Goal: Information Seeking & Learning: Check status

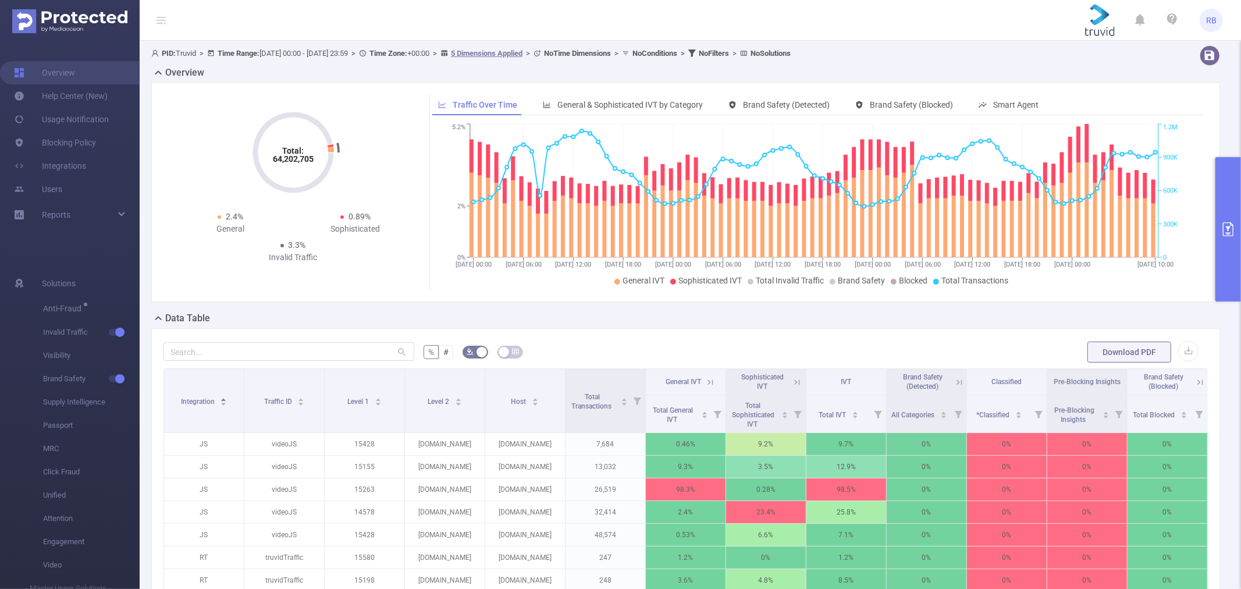
scroll to position [258, 0]
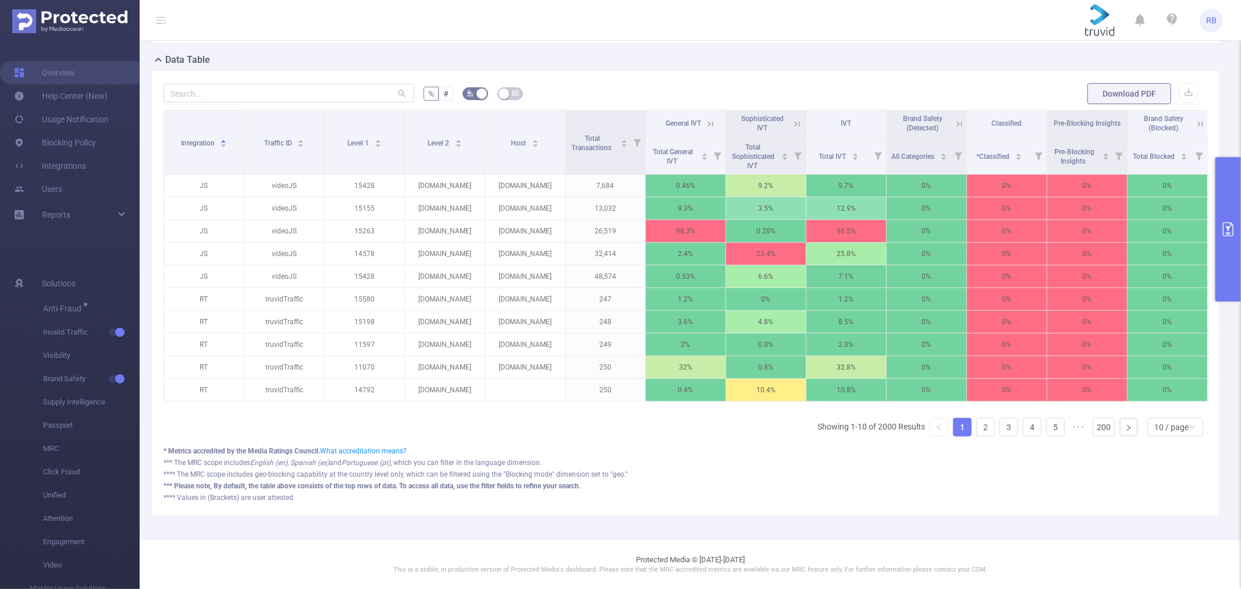
click at [1228, 247] on button "primary" at bounding box center [1228, 229] width 26 height 144
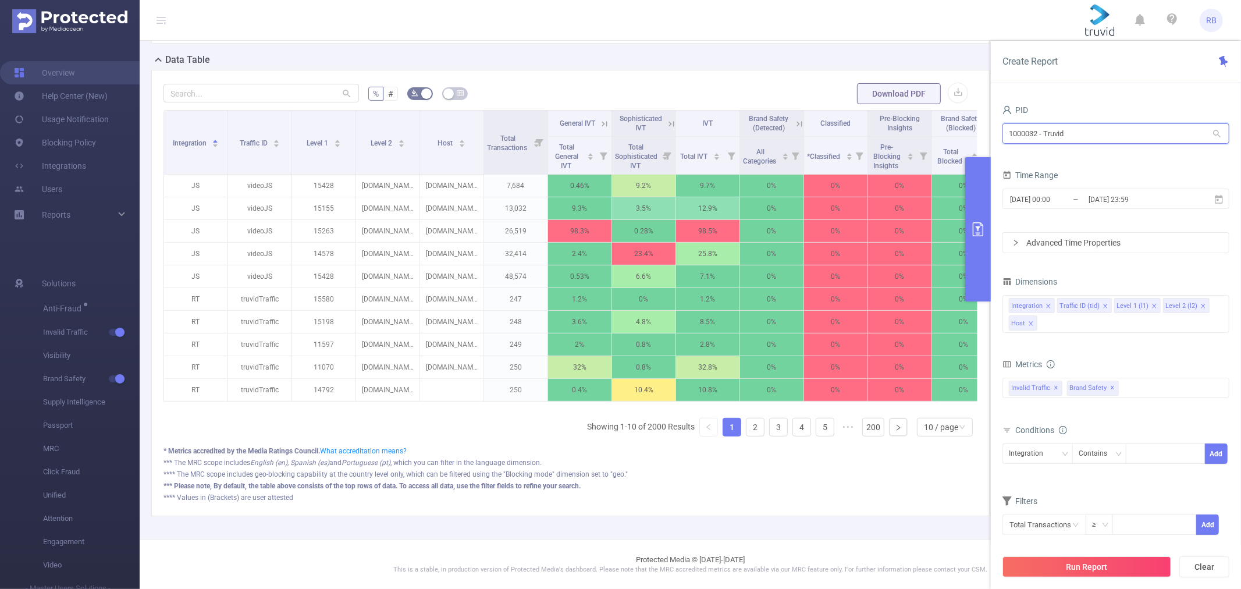
click at [1123, 129] on input "1000032 - Truvid" at bounding box center [1115, 133] width 227 height 20
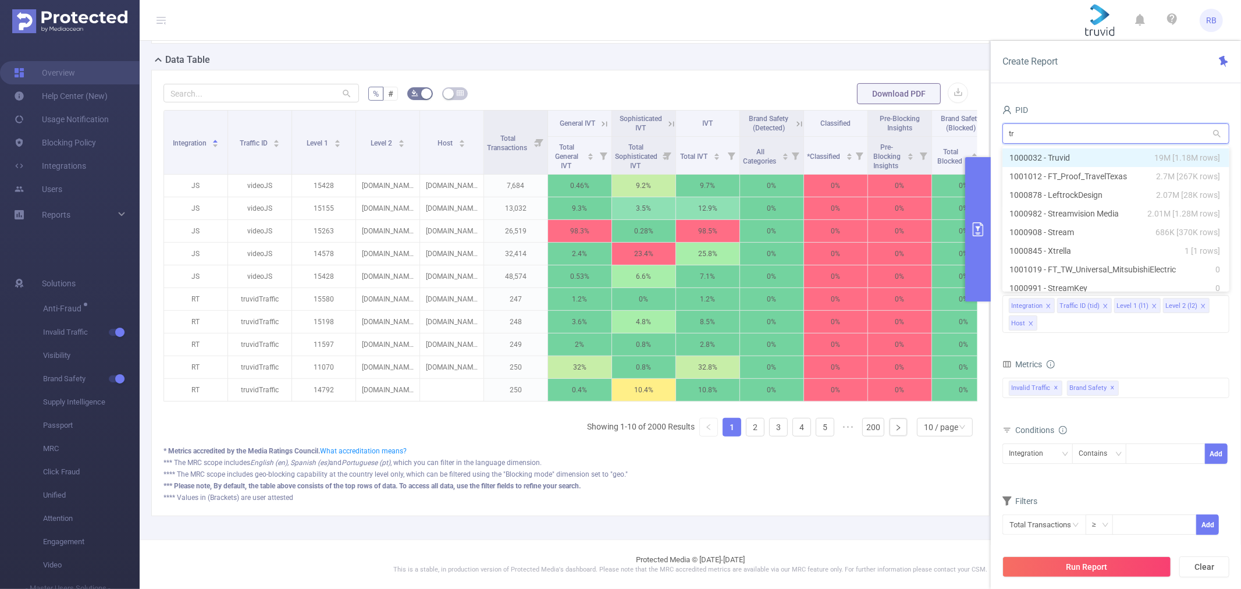
type input "tra"
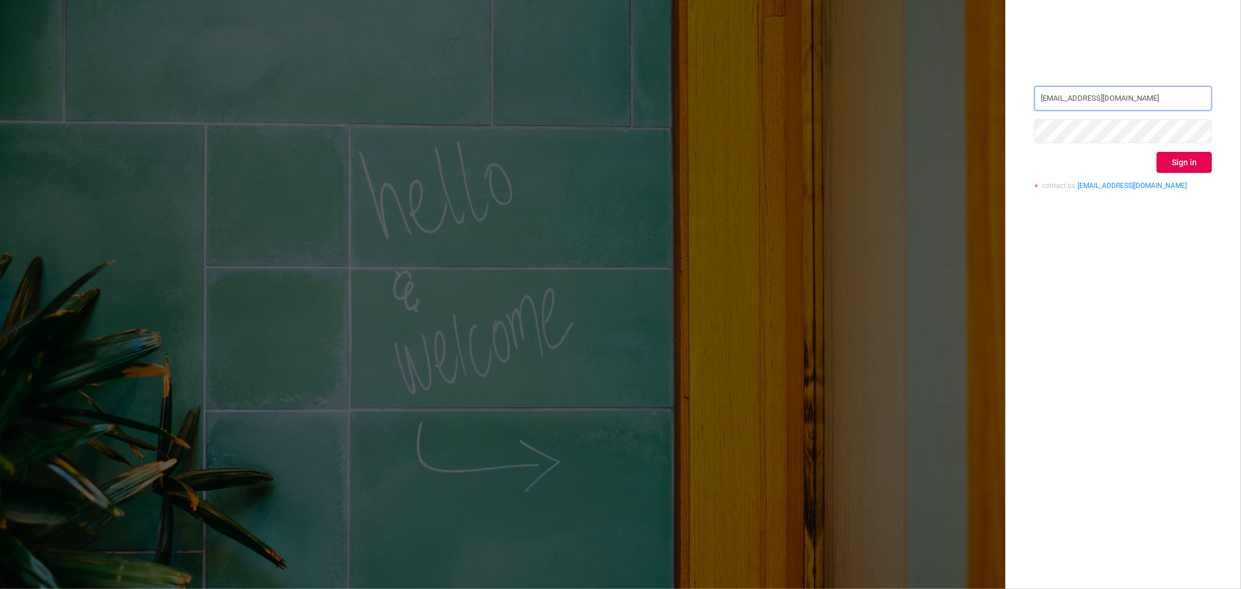
click at [1190, 90] on input "rami.belisha@flashtalkin.com" at bounding box center [1122, 98] width 177 height 24
type input "rbelisha@mediaocean.com"
click at [1189, 248] on div "rbelisha@mediaocean.com Sign in contact us info@protected.media" at bounding box center [1123, 294] width 236 height 589
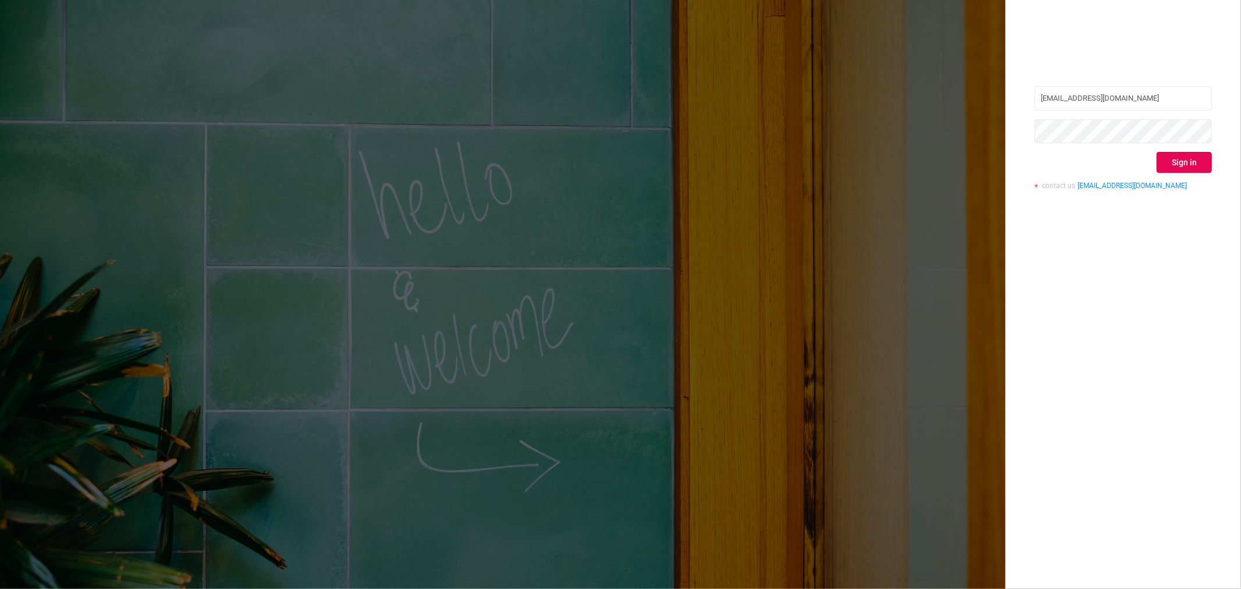
click at [1187, 173] on div "rbelisha@mediaocean.com Sign in contact us info@protected.media" at bounding box center [1122, 142] width 177 height 113
click at [1183, 155] on button "Sign in" at bounding box center [1184, 162] width 55 height 21
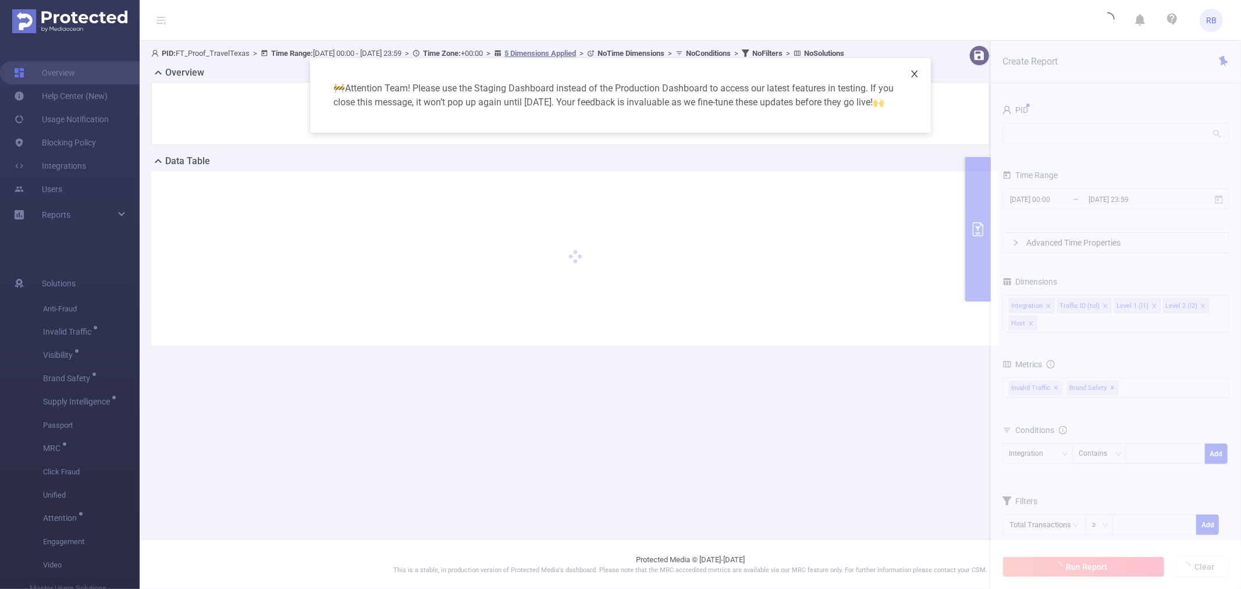
click at [915, 76] on icon "icon: close" at bounding box center [914, 73] width 9 height 9
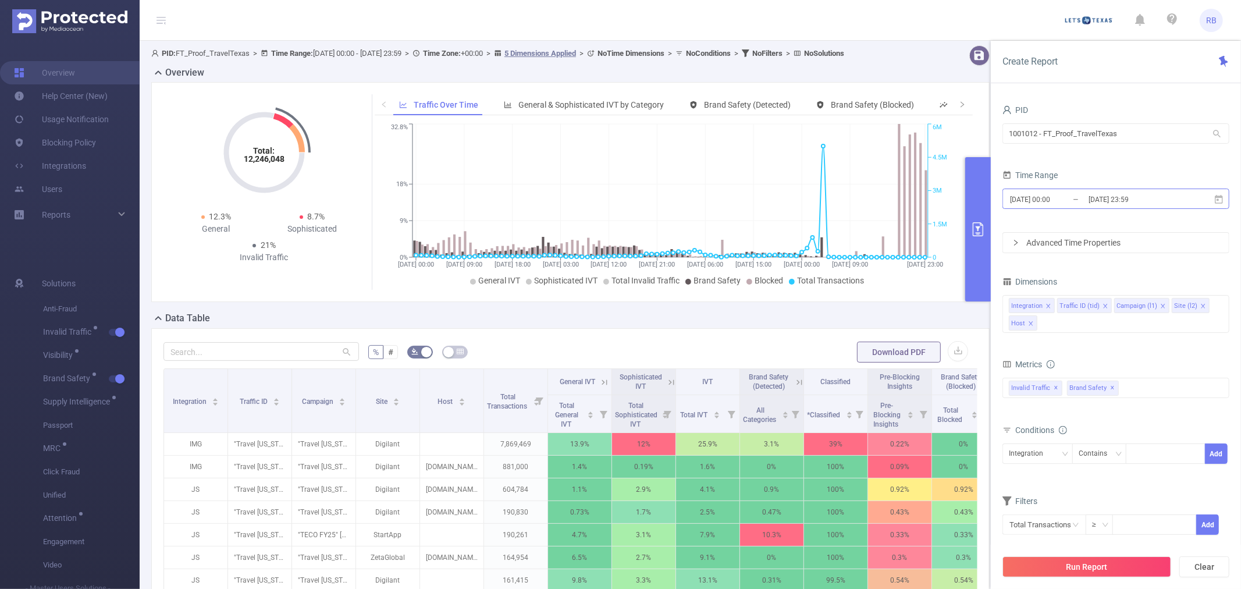
click at [1144, 195] on input "[DATE] 23:59" at bounding box center [1134, 199] width 94 height 16
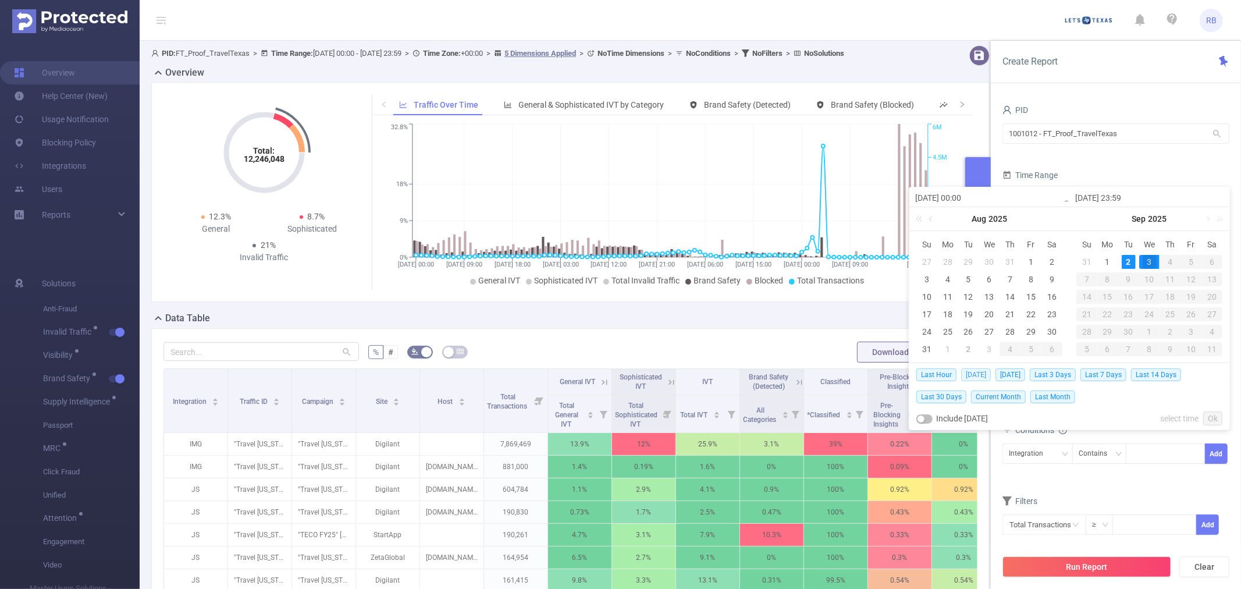
click at [972, 374] on span "Today" at bounding box center [976, 374] width 30 height 13
type input "2025-09-02 00:00"
type input "[DATE] 23:59"
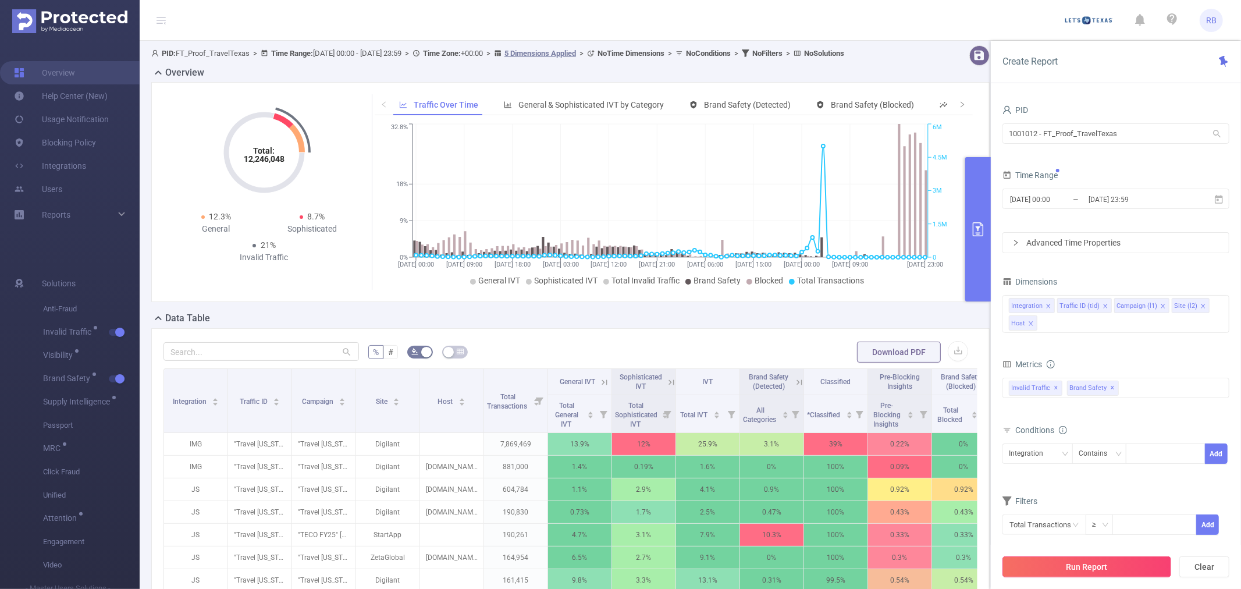
click at [1131, 564] on button "Run Report" at bounding box center [1086, 566] width 169 height 21
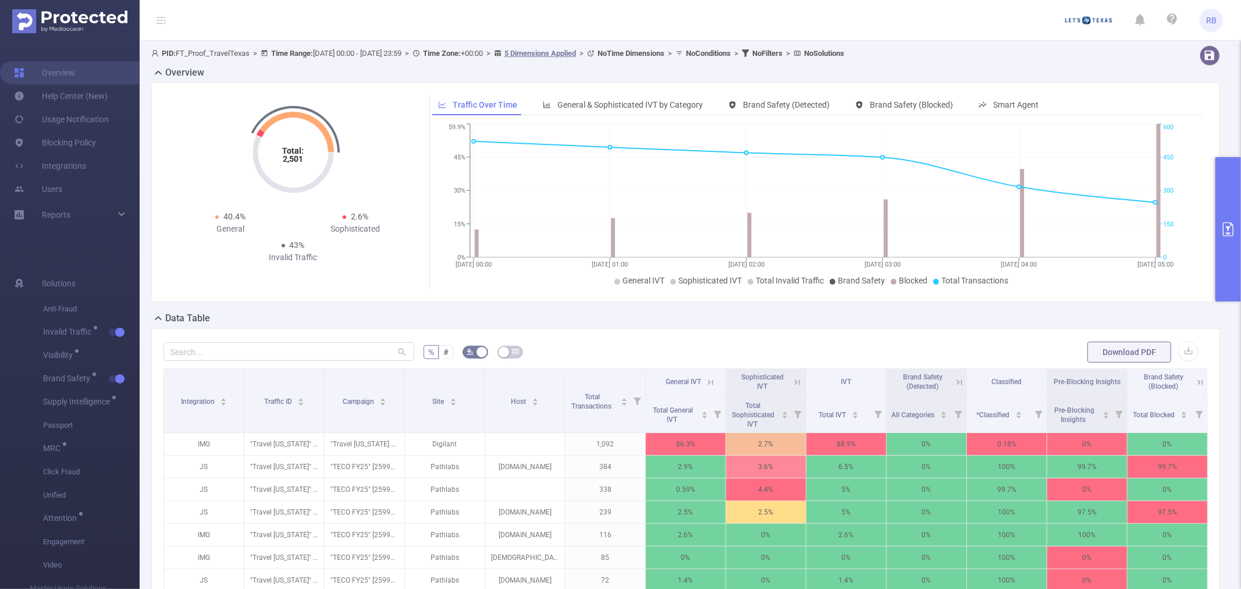
click at [1222, 228] on icon "primary" at bounding box center [1228, 229] width 14 height 14
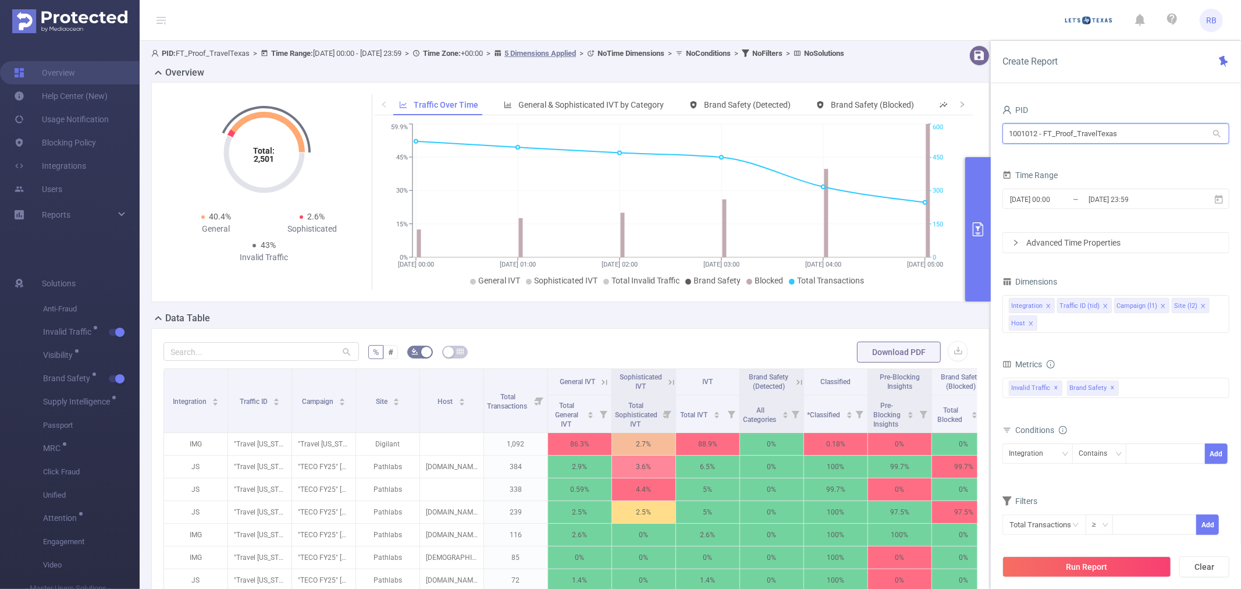
click at [1130, 133] on input "1001012 - FT_Proof_TravelTexas" at bounding box center [1115, 133] width 227 height 20
click at [1131, 202] on input "[DATE] 23:59" at bounding box center [1134, 199] width 94 height 16
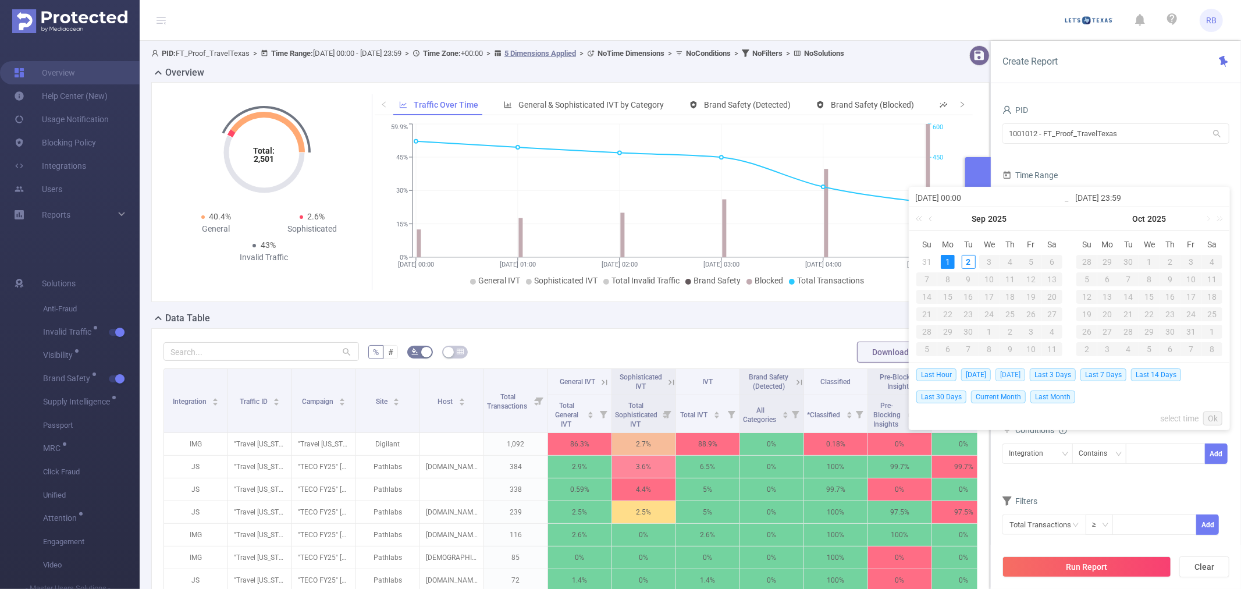
click at [1016, 375] on span "Yesterday" at bounding box center [1010, 374] width 30 height 13
type input "2025-09-01 00:00"
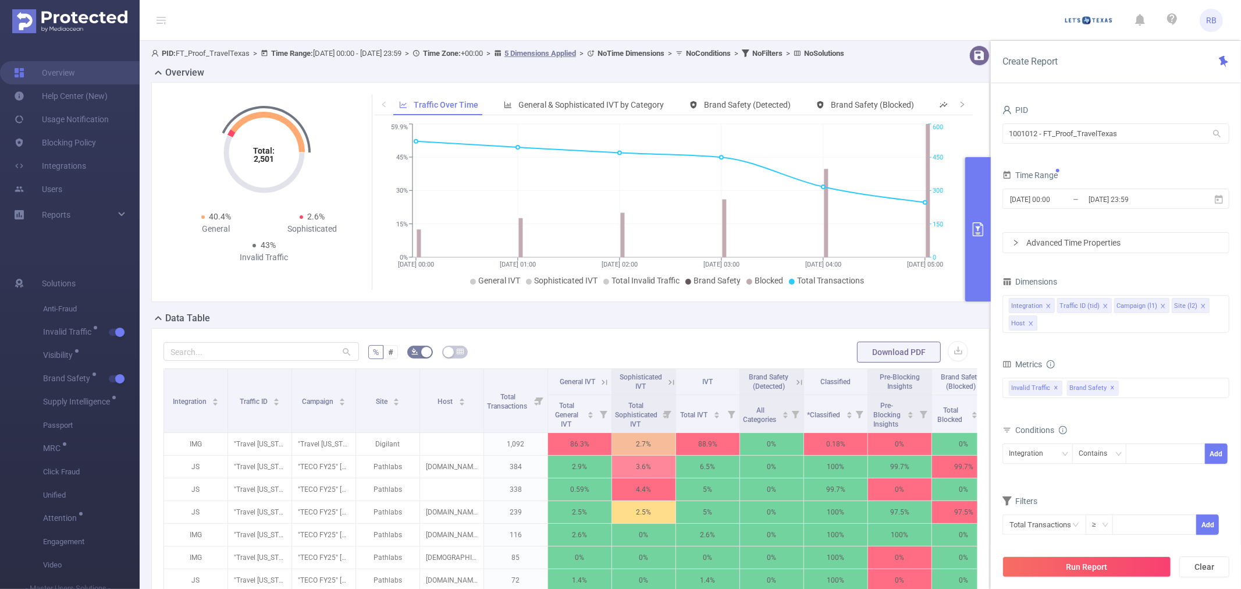
click at [1107, 218] on div "Time Range 2025-09-01 00:00 _ 2025-09-01 23:59" at bounding box center [1115, 192] width 227 height 51
click at [1101, 207] on span "2025-09-01 00:00 _ 2025-09-01 23:59" at bounding box center [1115, 199] width 227 height 20
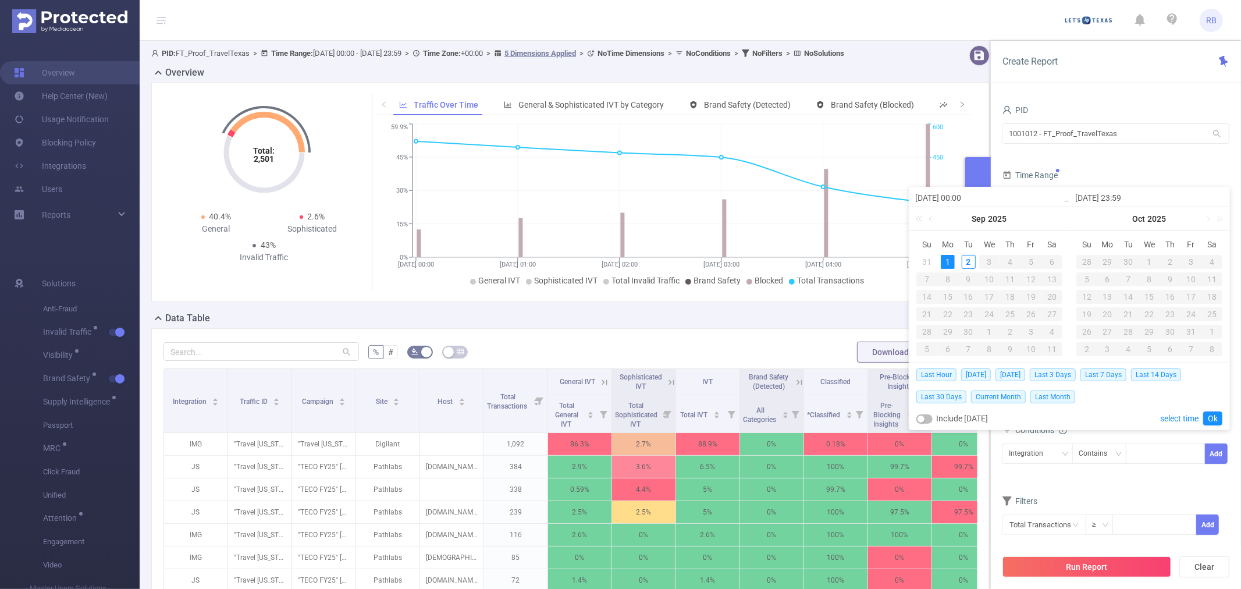
click at [925, 421] on button "button" at bounding box center [924, 418] width 16 height 9
type input "[DATE] 23:59"
click at [1212, 419] on link "Ok" at bounding box center [1212, 418] width 19 height 14
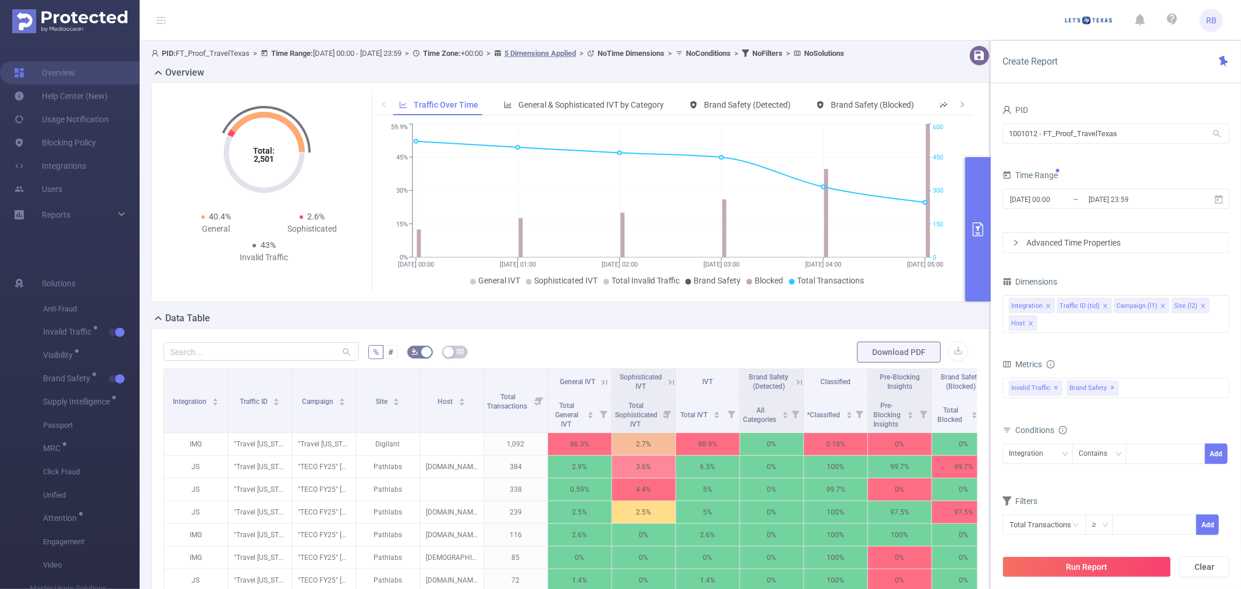
click at [1102, 579] on div "Run Report Clear" at bounding box center [1116, 567] width 250 height 44
click at [1101, 572] on button "Run Report" at bounding box center [1086, 566] width 169 height 21
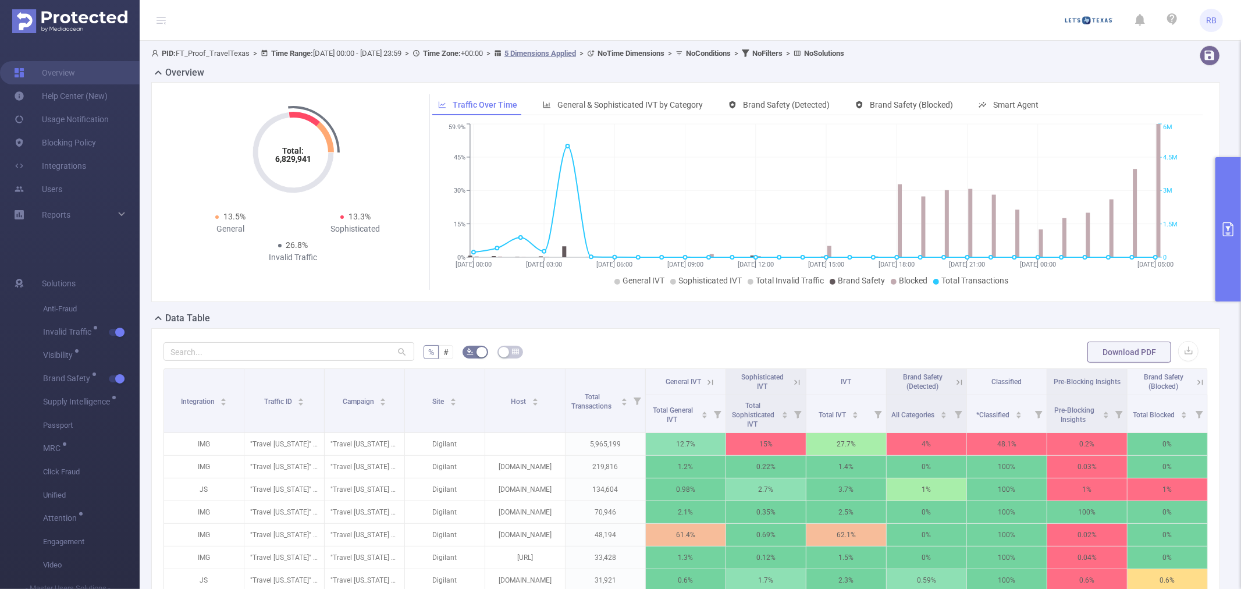
click at [1240, 246] on button "primary" at bounding box center [1228, 229] width 26 height 144
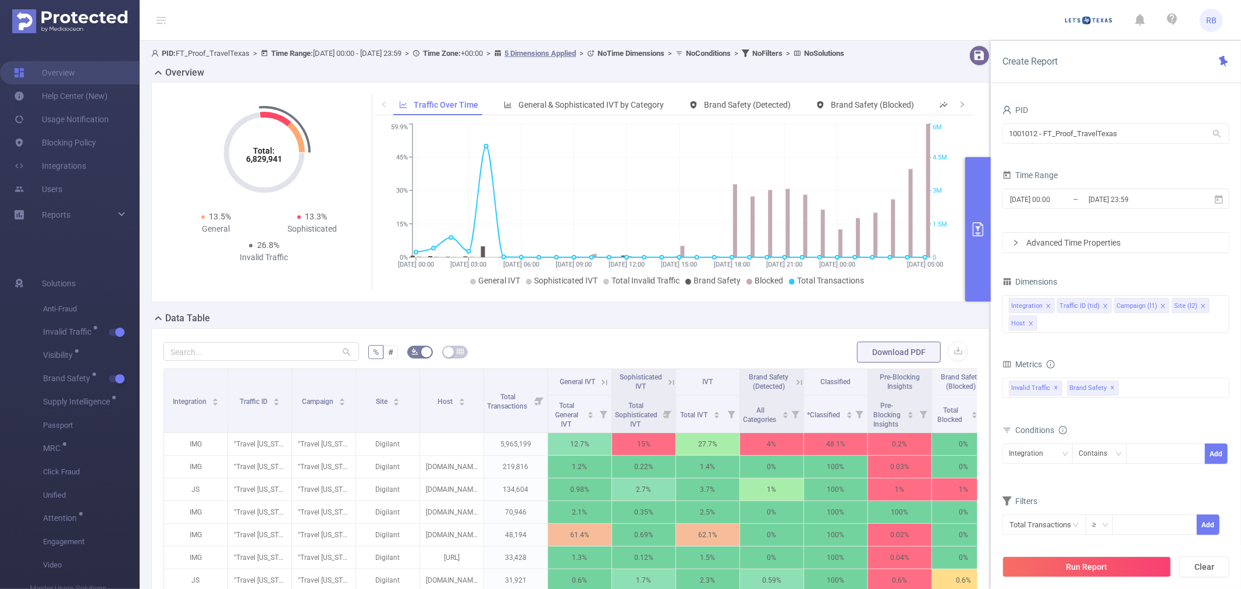
click at [1067, 115] on div "PID" at bounding box center [1115, 111] width 227 height 19
click at [1068, 126] on input "1001012 - FT_Proof_TravelTexas" at bounding box center [1115, 133] width 227 height 20
click at [1062, 212] on div "2025-09-01 00:00 _ 2025-09-02 23:59" at bounding box center [1115, 199] width 227 height 27
click at [1059, 206] on input "2025-09-01 00:00" at bounding box center [1056, 199] width 94 height 16
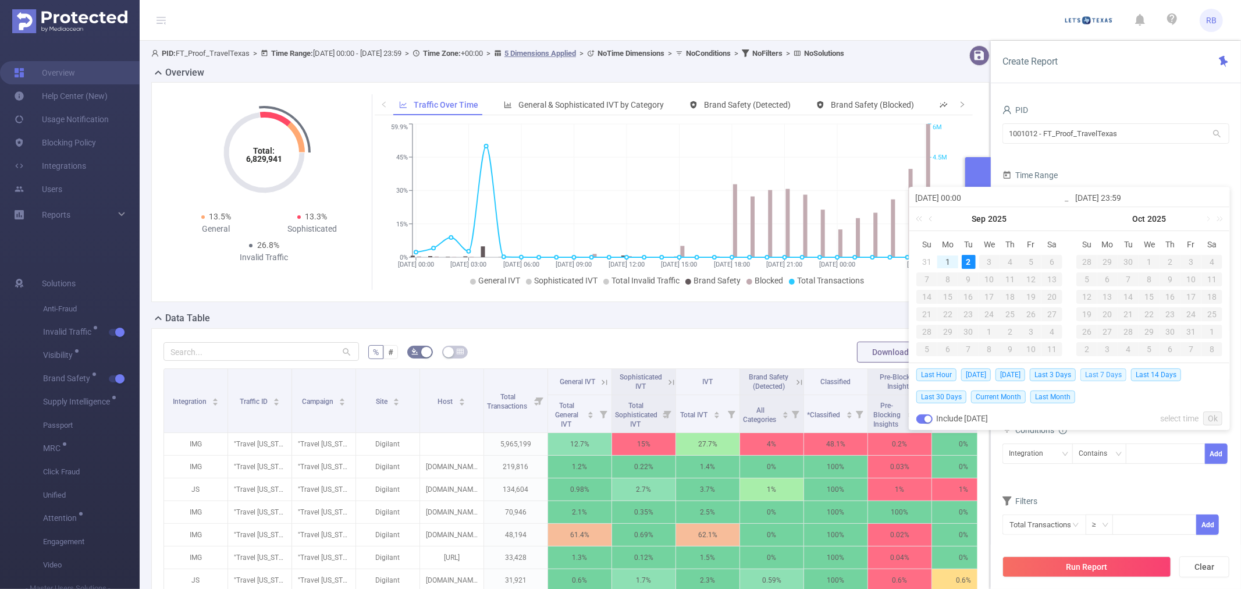
click at [1105, 374] on span "Last 7 Days" at bounding box center [1103, 374] width 46 height 13
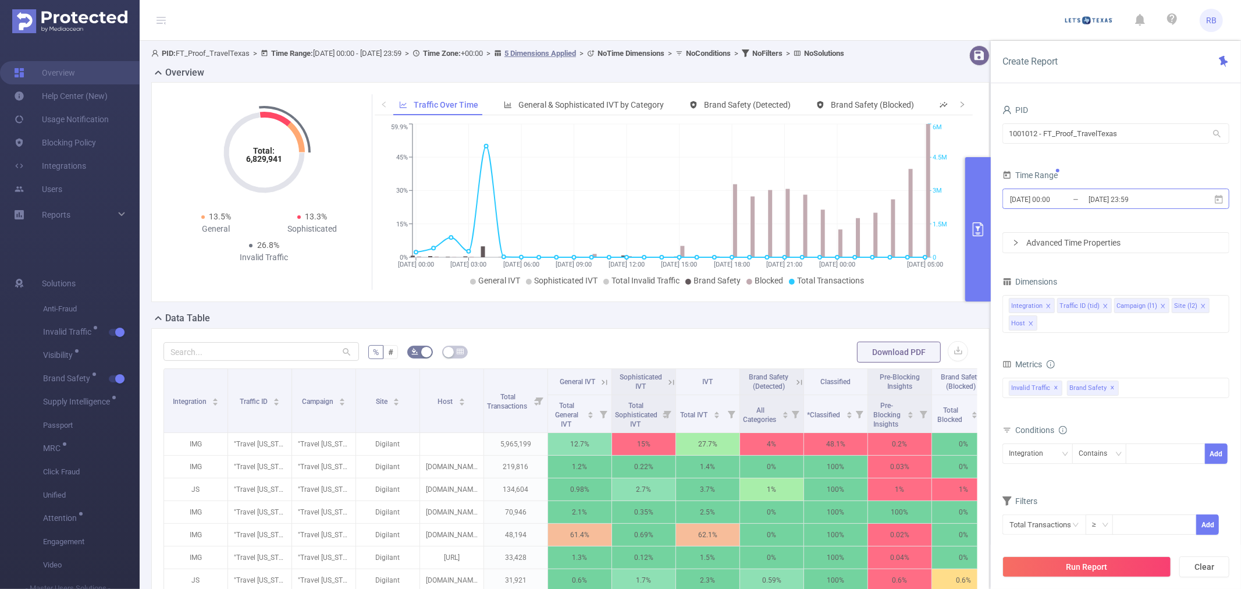
click at [1040, 199] on input "2025-08-26 00:00" at bounding box center [1056, 199] width 94 height 16
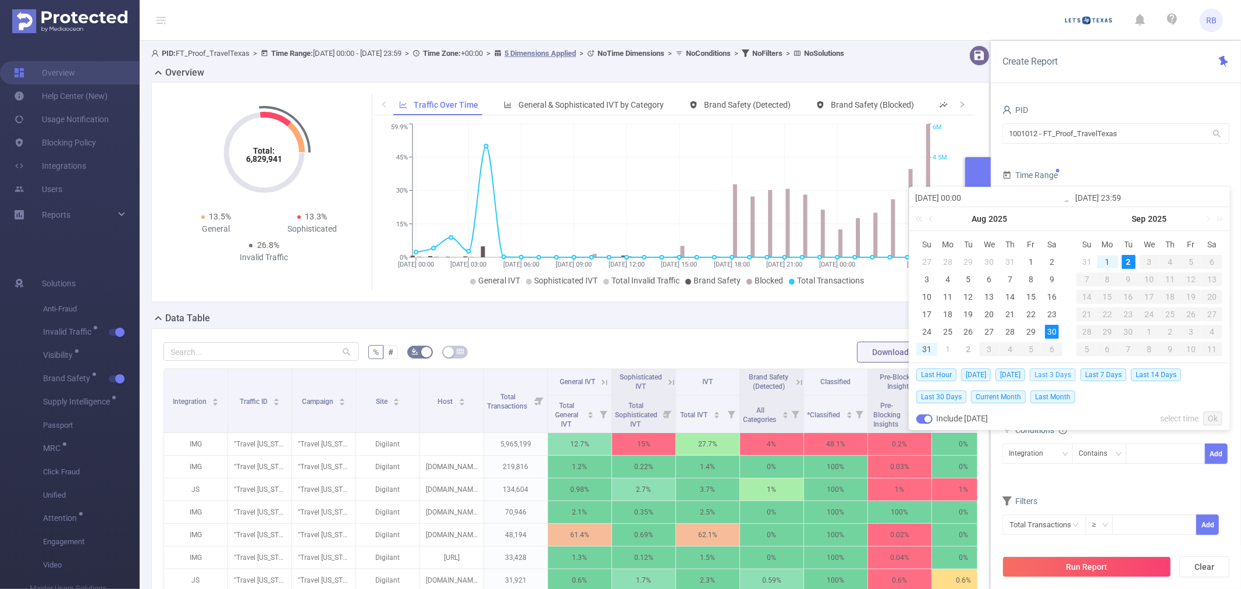
click at [1069, 369] on span "Last 3 Days" at bounding box center [1053, 374] width 46 height 13
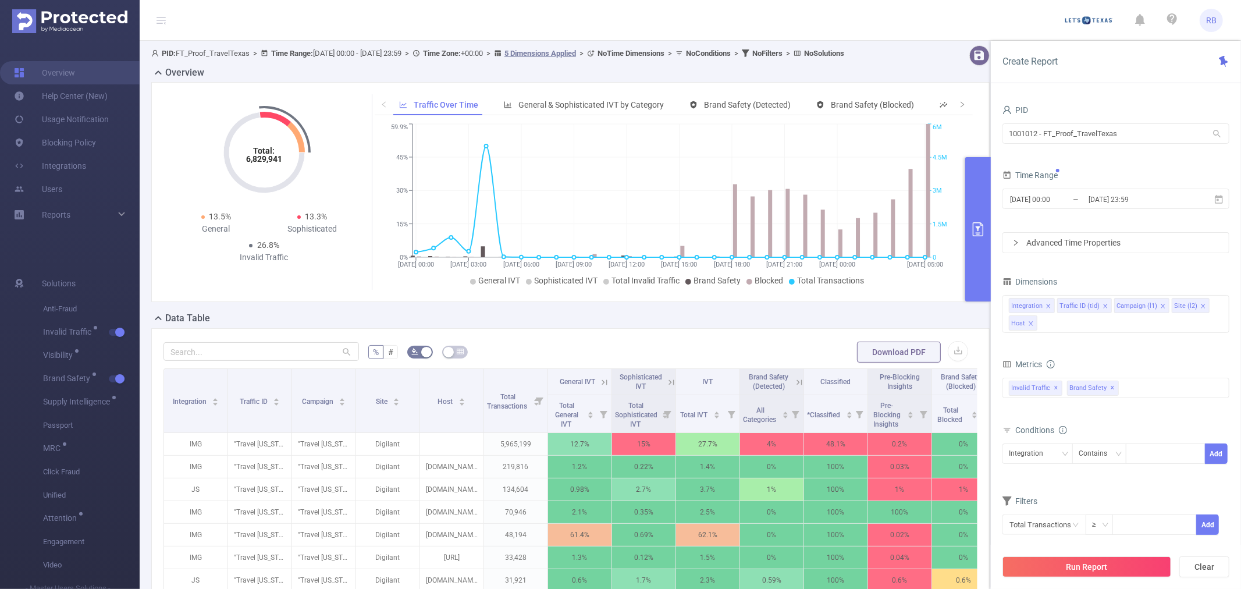
click at [1075, 210] on div "2025-08-30 00:00 _ 2025-09-02 23:59" at bounding box center [1115, 199] width 227 height 27
click at [1074, 202] on input "2025-08-30 00:00" at bounding box center [1056, 199] width 94 height 16
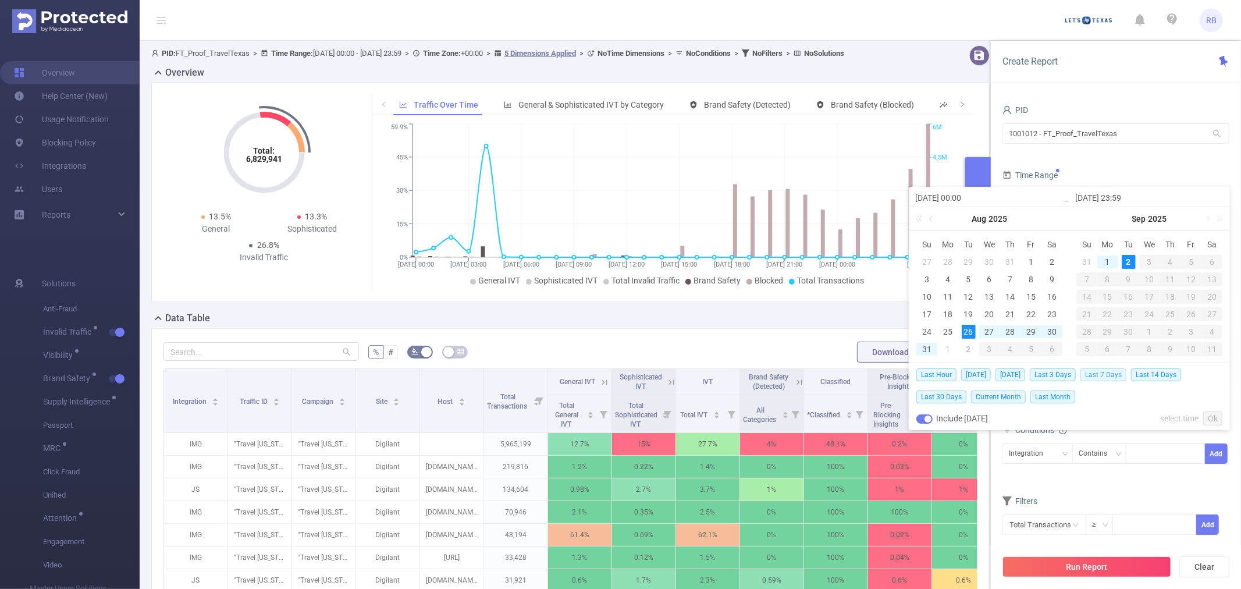
click at [1094, 374] on span "Last 7 Days" at bounding box center [1103, 374] width 46 height 13
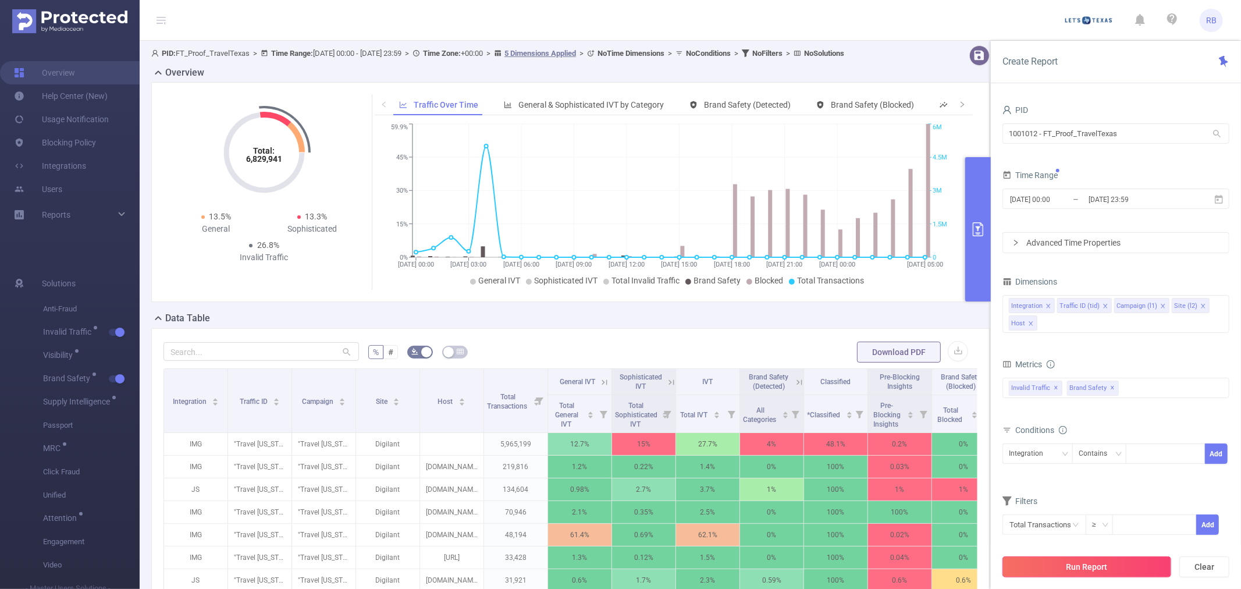
click at [1075, 570] on button "Run Report" at bounding box center [1086, 566] width 169 height 21
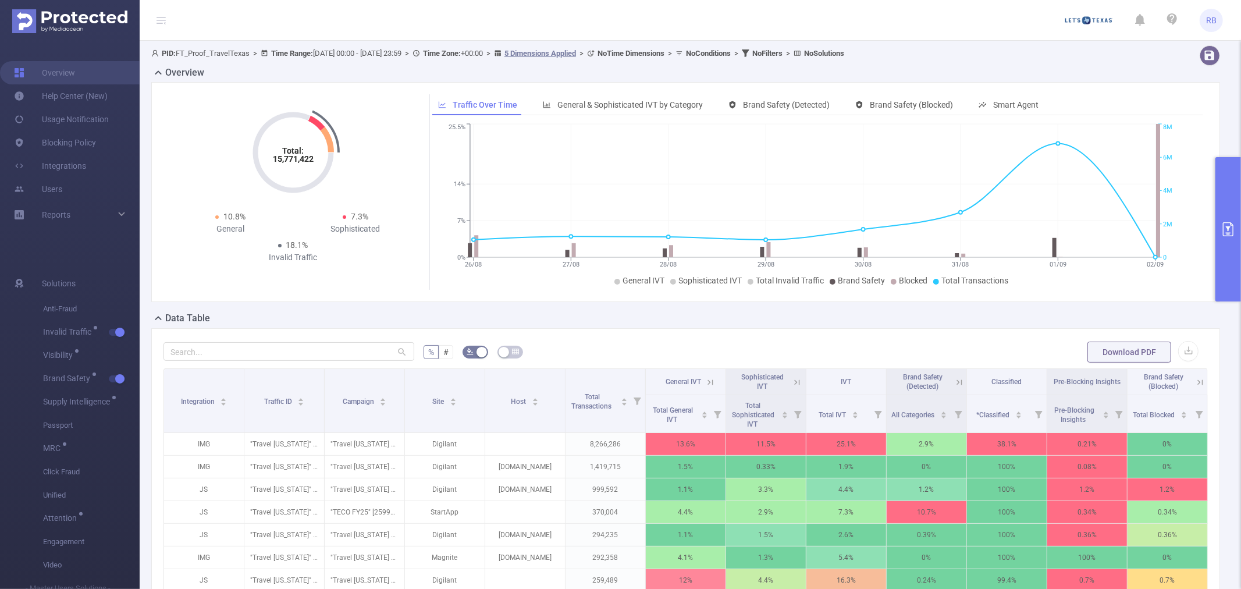
click at [1240, 225] on button "primary" at bounding box center [1228, 229] width 26 height 144
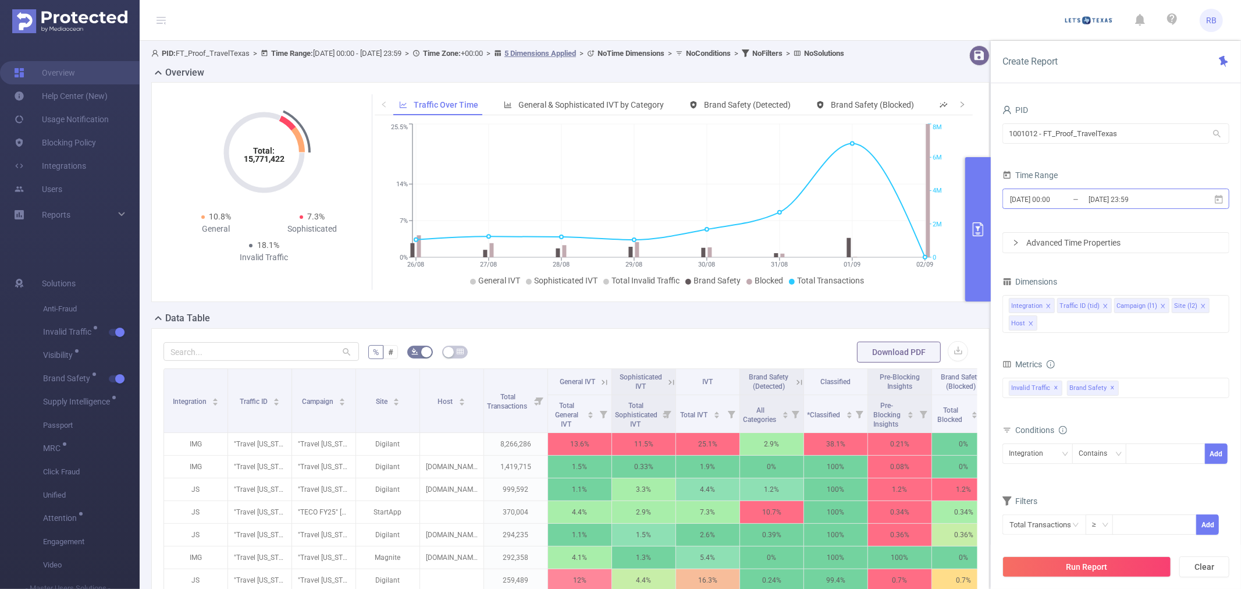
click at [1136, 200] on input "[DATE] 23:59" at bounding box center [1134, 199] width 94 height 16
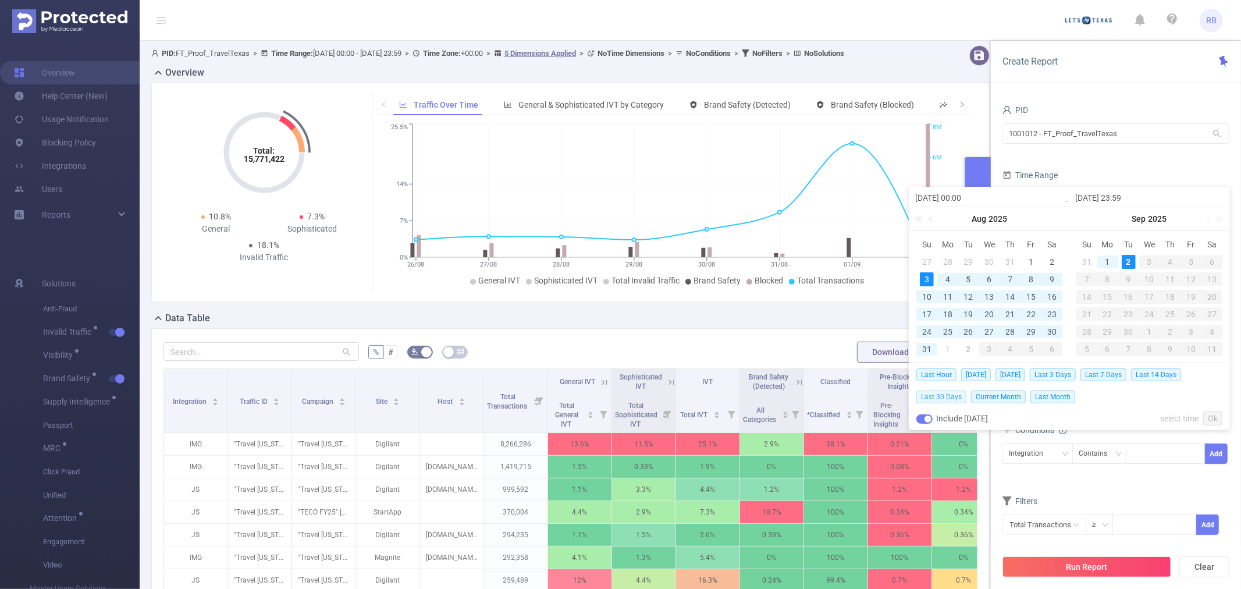
click at [948, 398] on span "Last 30 Days" at bounding box center [941, 396] width 50 height 13
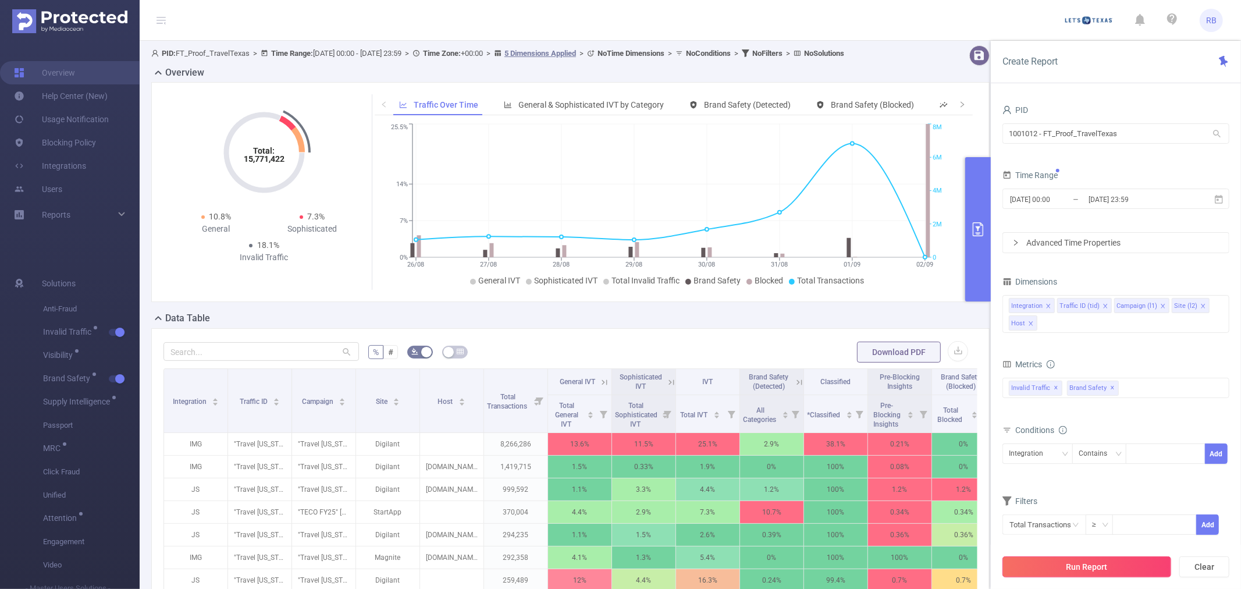
click at [1081, 568] on button "Run Report" at bounding box center [1086, 566] width 169 height 21
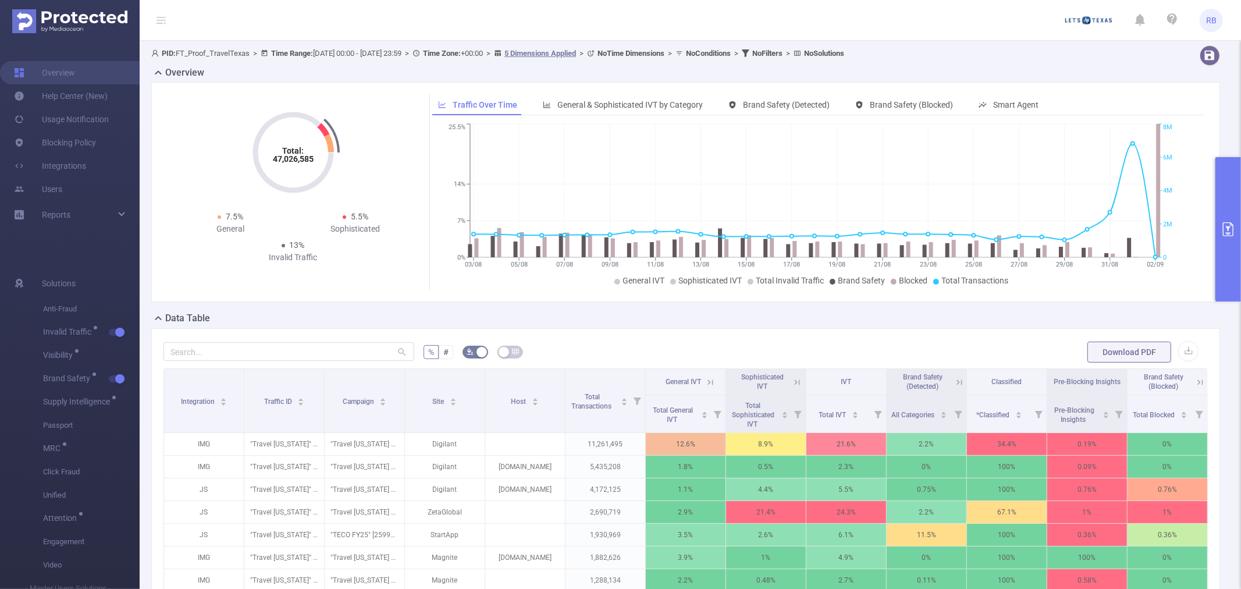
click at [1224, 212] on button "primary" at bounding box center [1228, 229] width 26 height 144
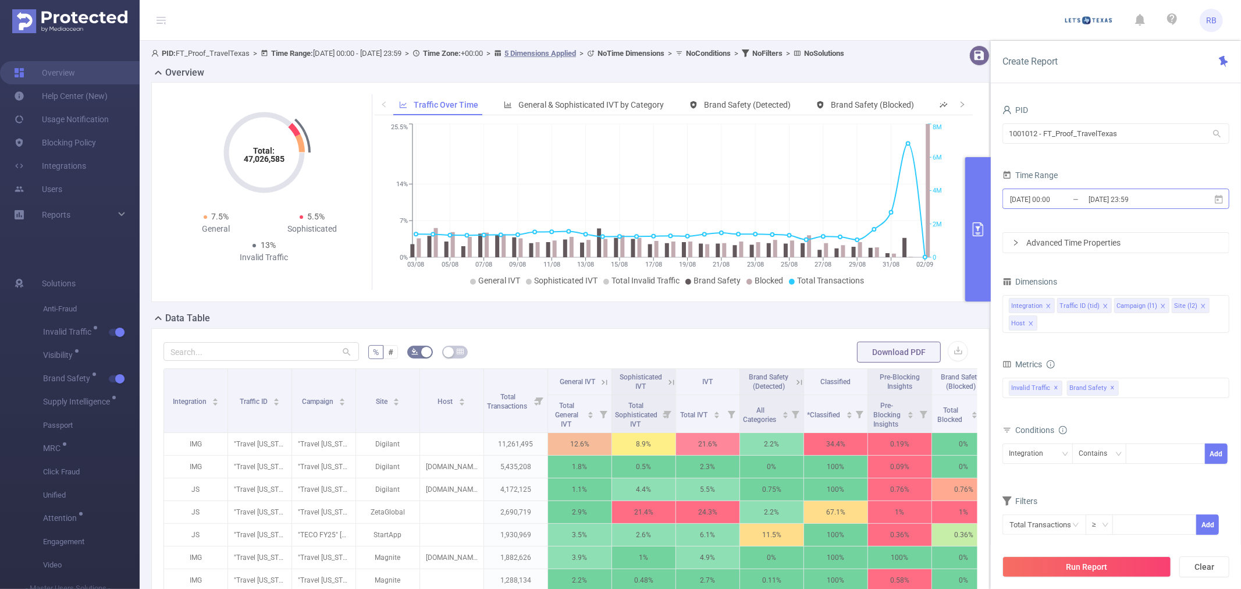
click at [1066, 194] on input "2025-08-03 00:00" at bounding box center [1056, 199] width 94 height 16
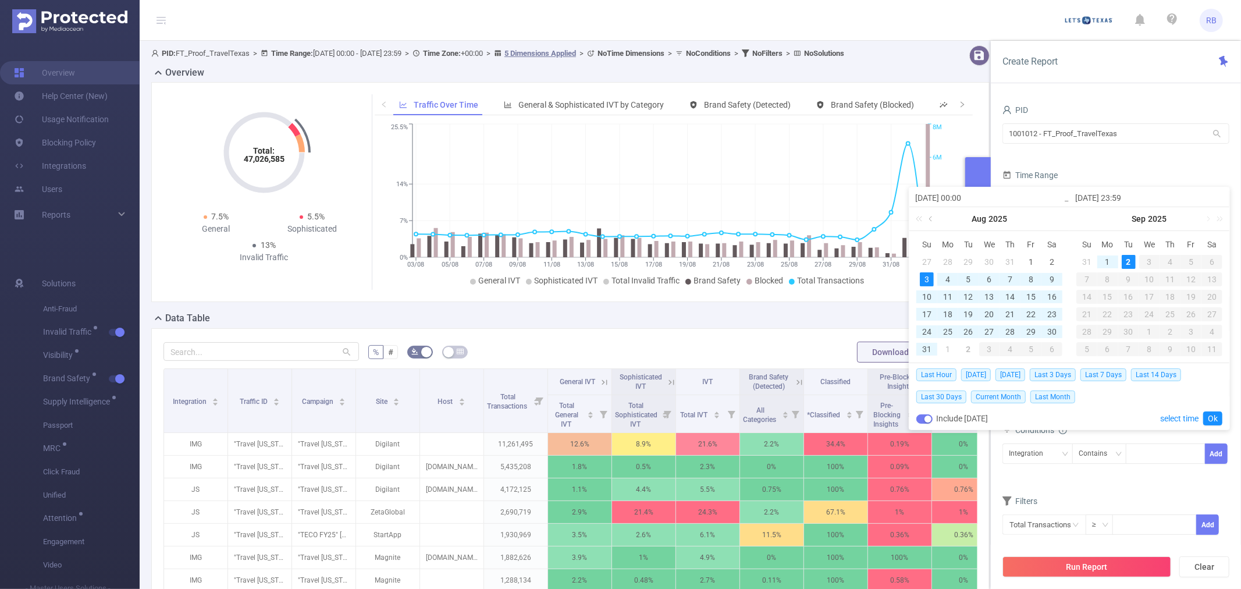
click at [933, 218] on link at bounding box center [931, 218] width 10 height 23
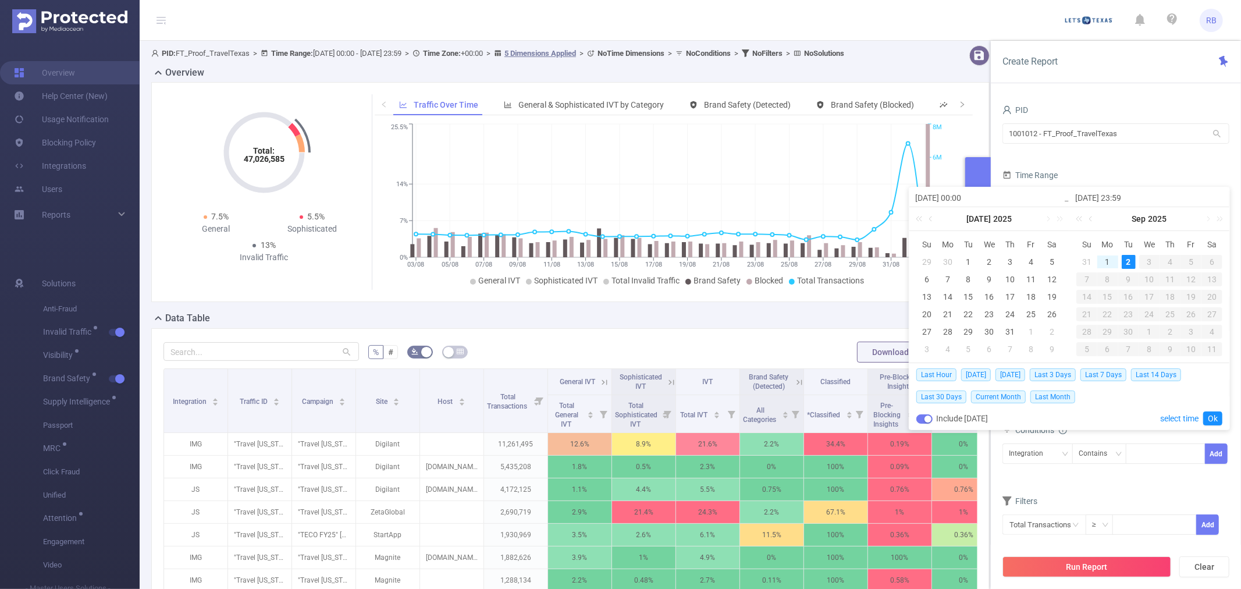
click at [948, 260] on div "30" at bounding box center [948, 262] width 14 height 14
click at [1130, 262] on div "2" at bounding box center [1129, 262] width 14 height 14
type input "2025-06-30 00:00"
click at [1217, 417] on link "Ok" at bounding box center [1212, 418] width 19 height 14
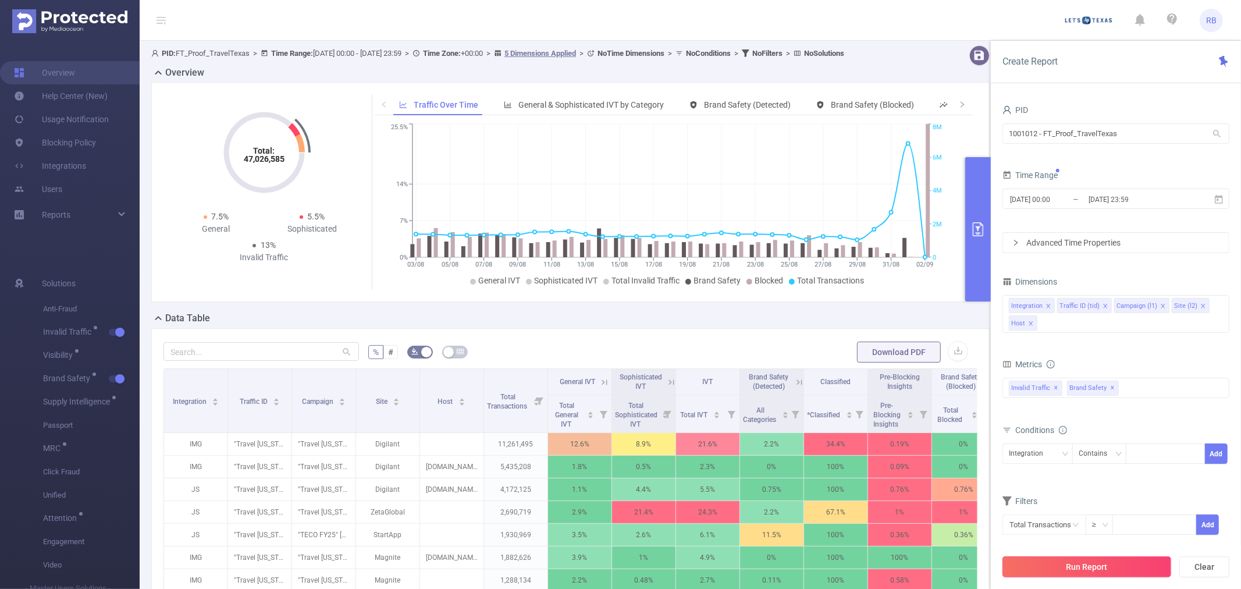
click at [1097, 560] on button "Run Report" at bounding box center [1086, 566] width 169 height 21
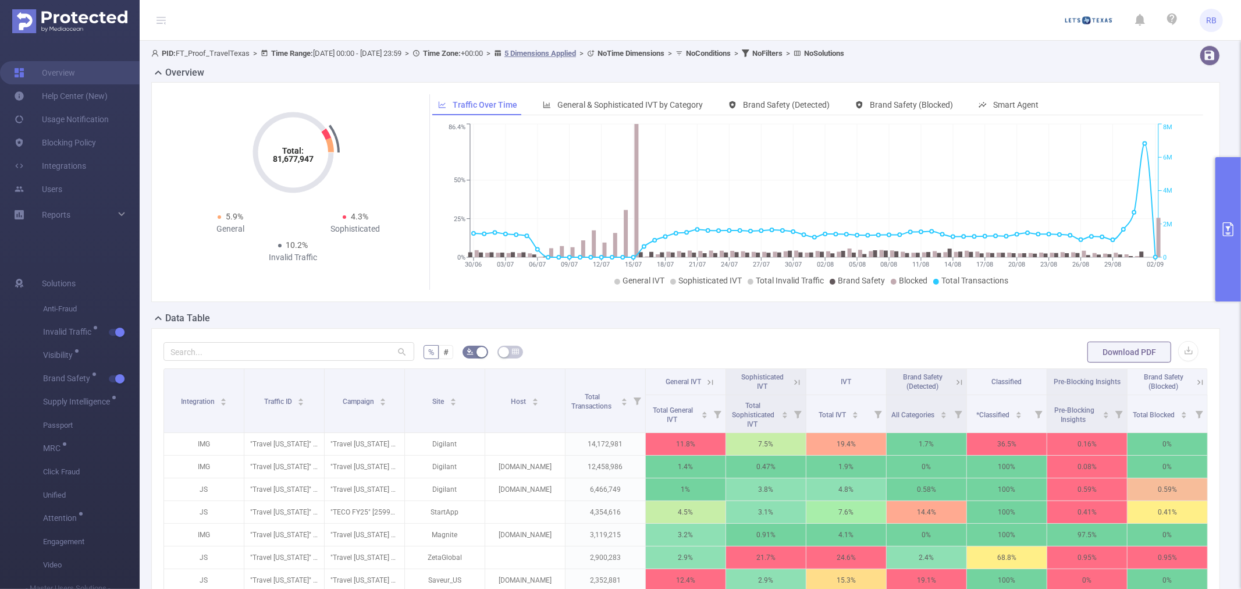
click at [1226, 237] on button "primary" at bounding box center [1228, 229] width 26 height 144
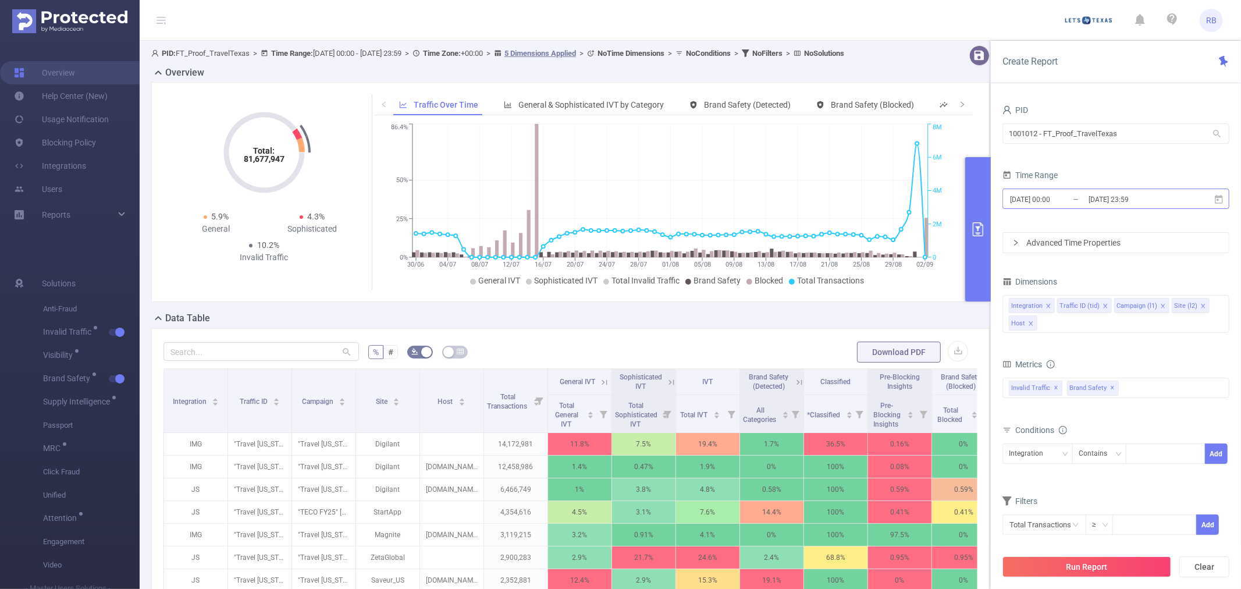
click at [1123, 194] on input "[DATE] 23:59" at bounding box center [1134, 199] width 94 height 16
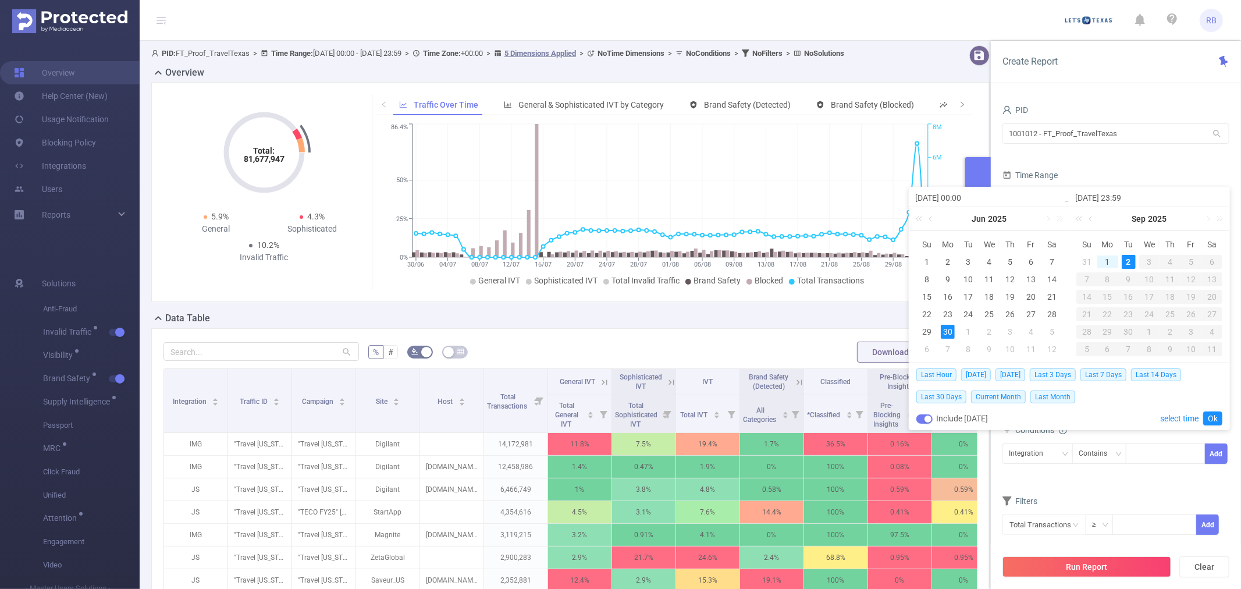
click at [1091, 261] on div "31" at bounding box center [1087, 262] width 14 height 14
click at [1090, 260] on div "31" at bounding box center [1087, 262] width 14 height 14
type input "[DATE] 00:00"
type input "2025-08-31 23:59"
type input "[DATE] 00:00"
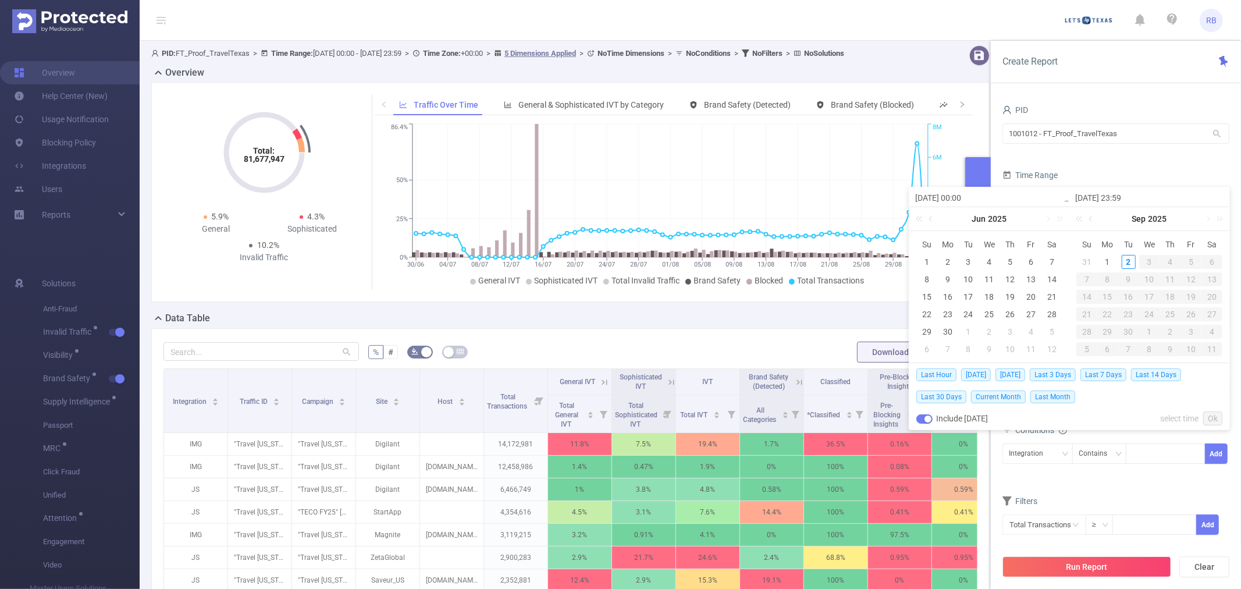
type input "2025-08-31 23:59"
click at [1093, 261] on div "31" at bounding box center [1087, 262] width 14 height 14
click at [1090, 261] on div "31" at bounding box center [1087, 262] width 14 height 14
click at [1093, 259] on div "31" at bounding box center [1087, 262] width 14 height 14
click at [1113, 259] on div "1" at bounding box center [1108, 262] width 14 height 14
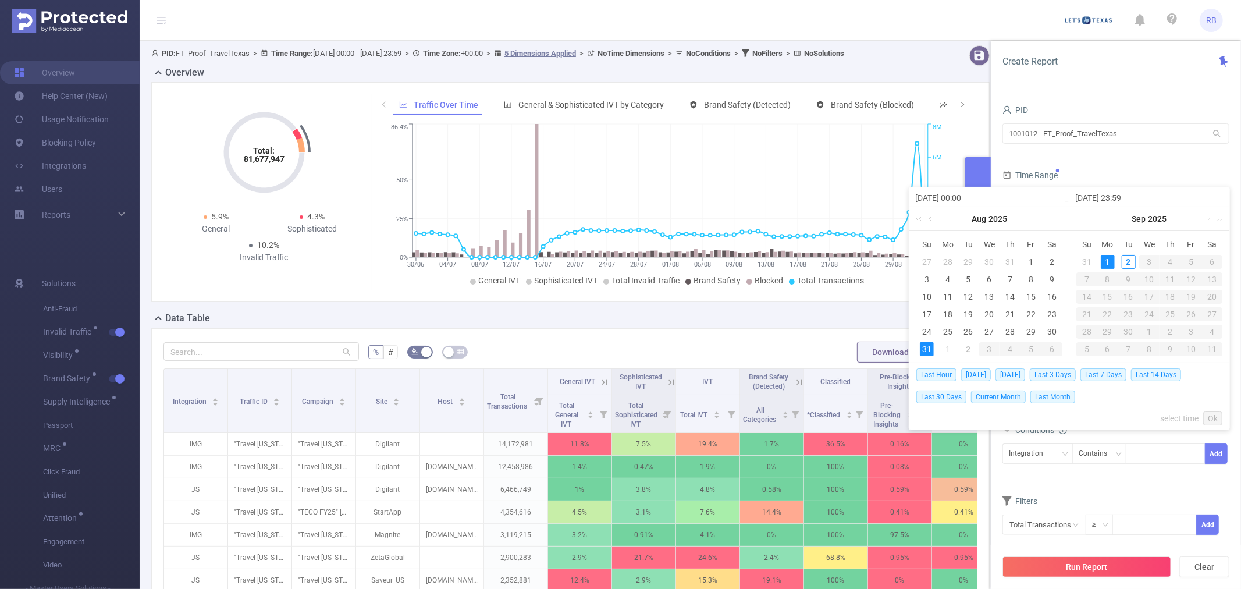
type input "2025-09-01 23:59"
click at [1211, 419] on link "Ok" at bounding box center [1212, 418] width 19 height 14
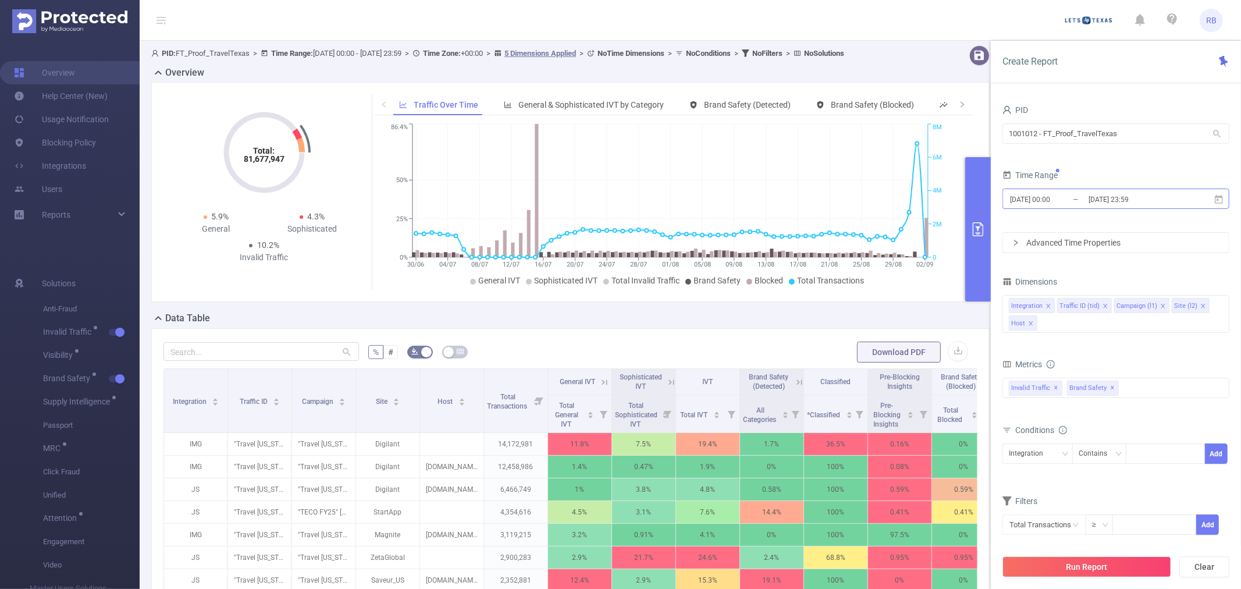
click at [1075, 200] on input "[DATE] 00:00" at bounding box center [1056, 199] width 94 height 16
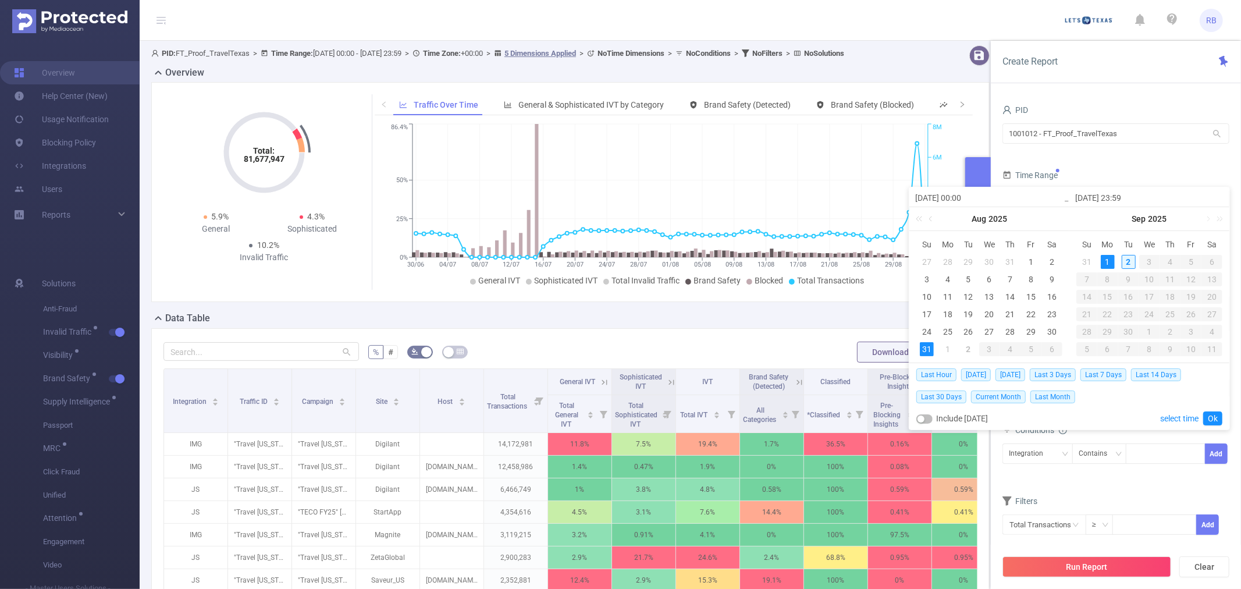
click at [1126, 263] on div "2" at bounding box center [1129, 262] width 14 height 14
click at [928, 348] on div "31" at bounding box center [927, 349] width 14 height 14
type input "[DATE] 23:59"
click at [1208, 416] on link "Ok" at bounding box center [1212, 418] width 19 height 14
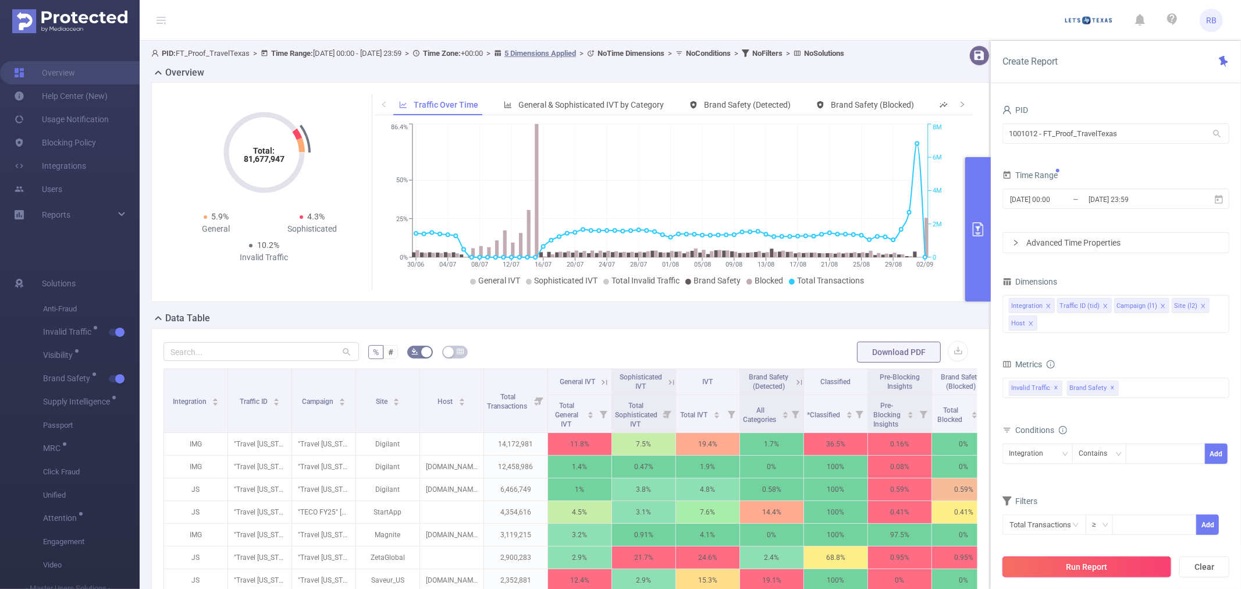
click at [1057, 573] on button "Run Report" at bounding box center [1086, 566] width 169 height 21
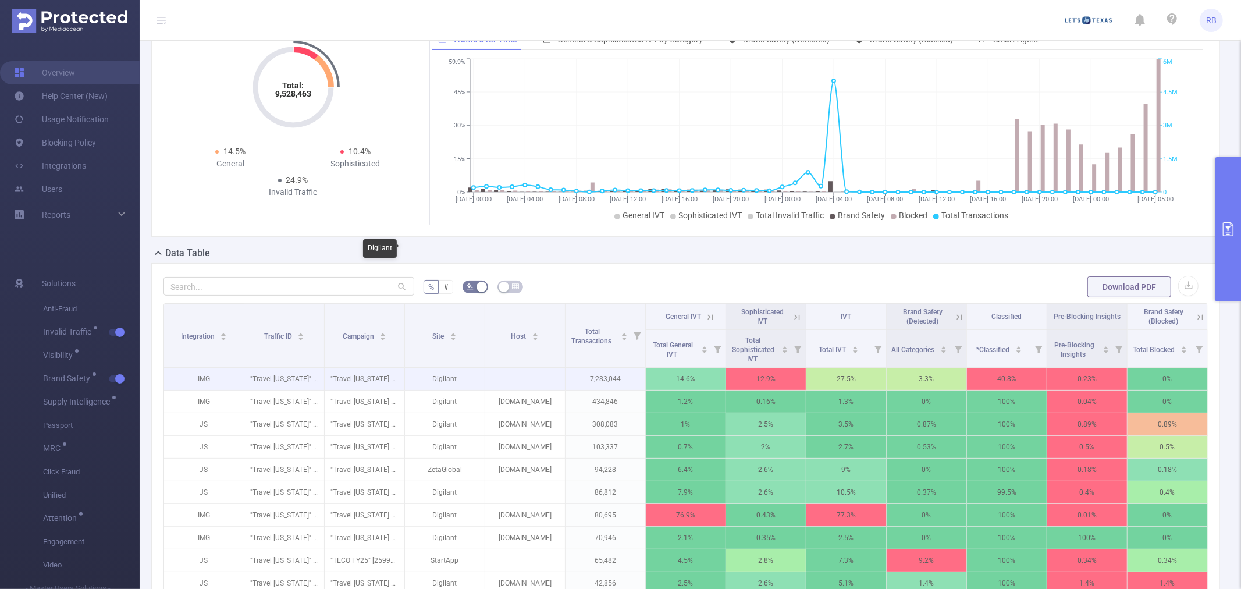
scroll to position [65, 0]
click at [1224, 234] on icon "primary" at bounding box center [1228, 229] width 10 height 14
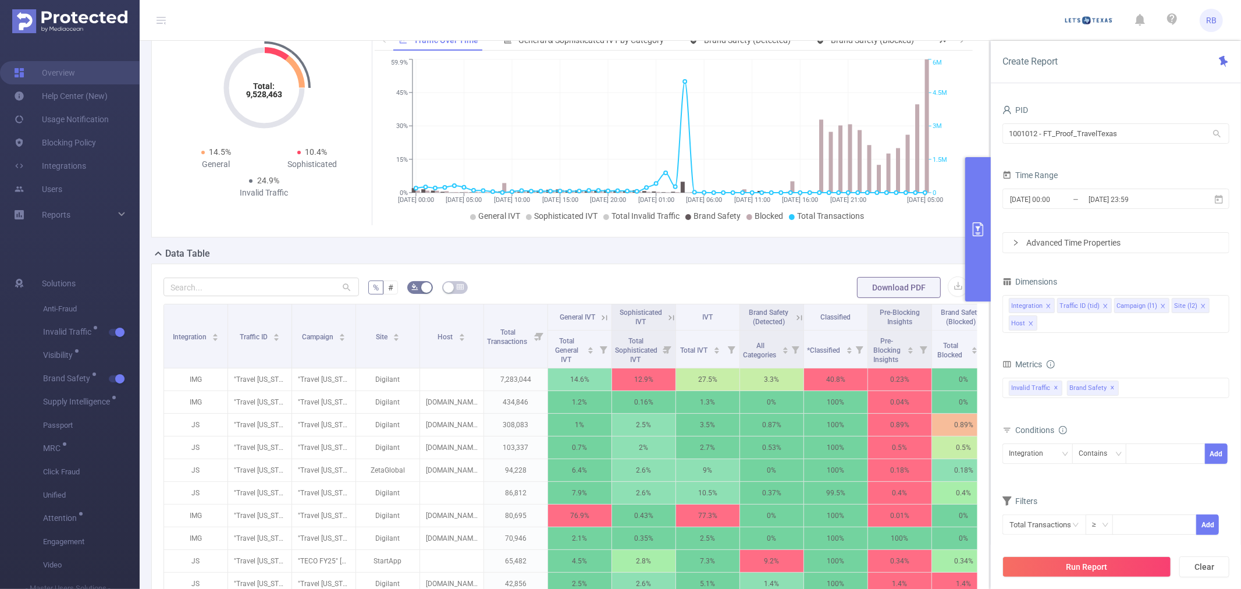
click at [1137, 247] on div "Advanced Time Properties" at bounding box center [1116, 243] width 226 height 20
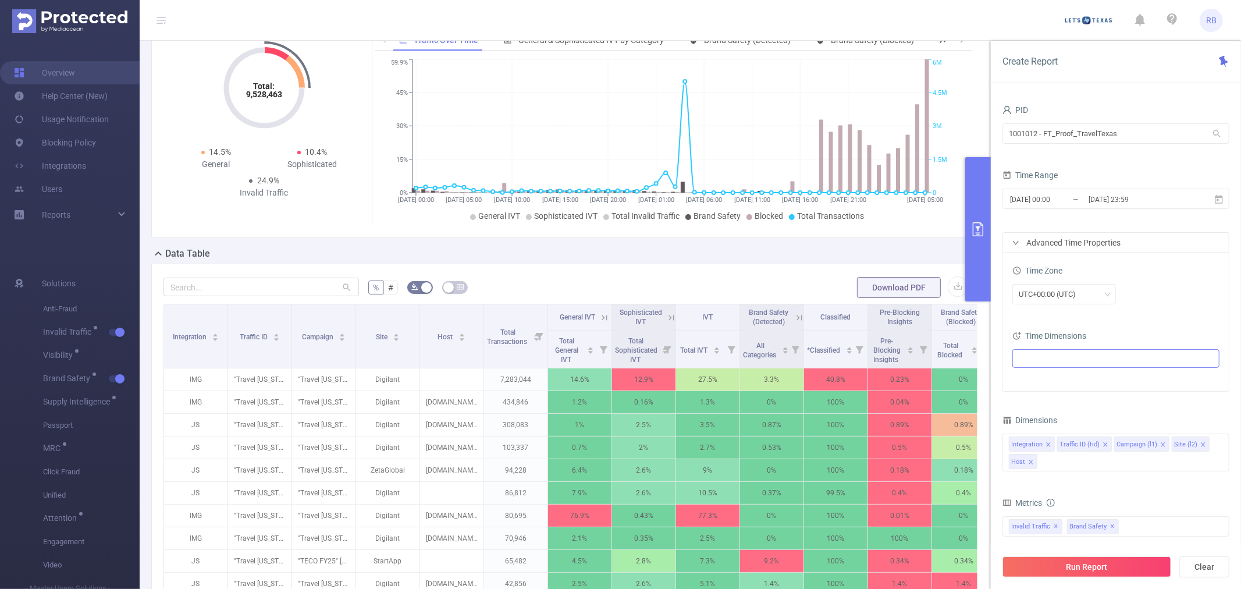
click at [1039, 361] on ul at bounding box center [1111, 358] width 191 height 17
click at [1023, 398] on icon "icon: caret-down" at bounding box center [1022, 401] width 6 height 6
click at [1023, 400] on icon "icon: caret-down" at bounding box center [1022, 401] width 6 height 6
click at [1025, 420] on span at bounding box center [1022, 421] width 14 height 14
click at [1044, 439] on span at bounding box center [1043, 440] width 9 height 9
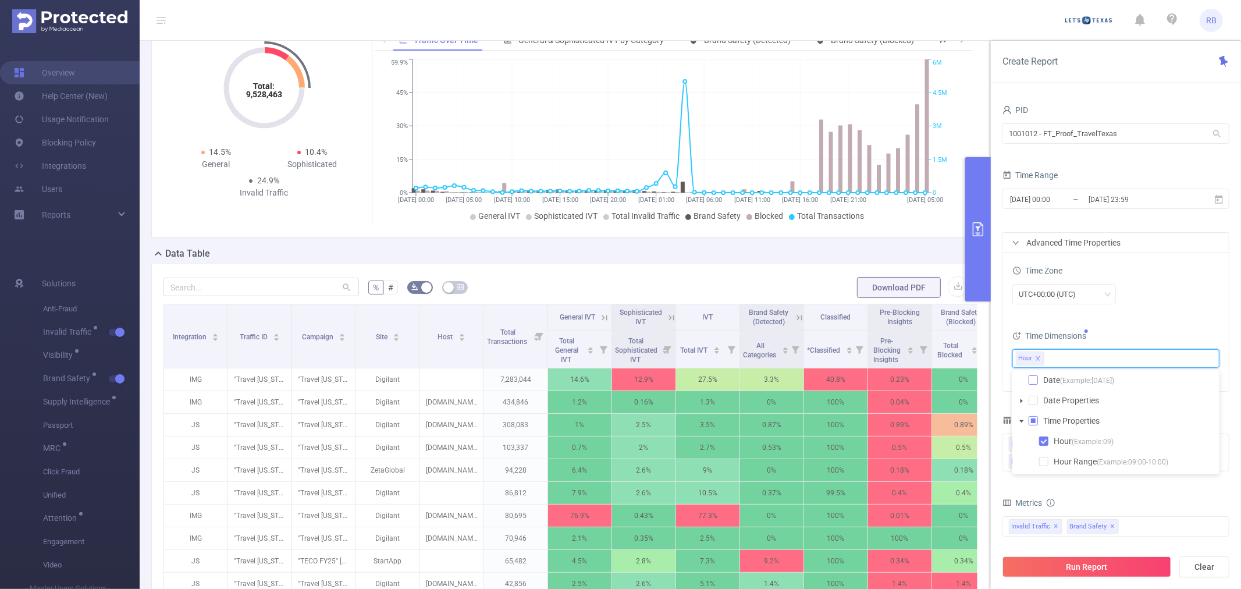
click at [1033, 382] on span at bounding box center [1033, 379] width 9 height 9
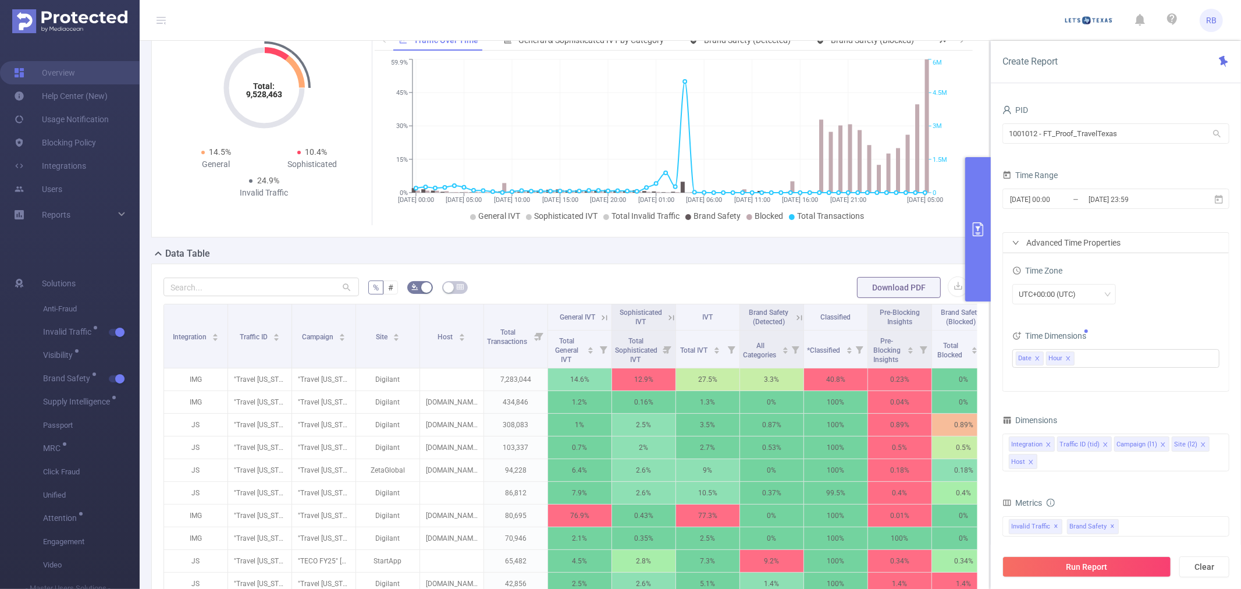
click at [1129, 323] on div "Time Zone UTC+00:00 (UTC) Time Dimensions Date Hour" at bounding box center [1116, 322] width 226 height 138
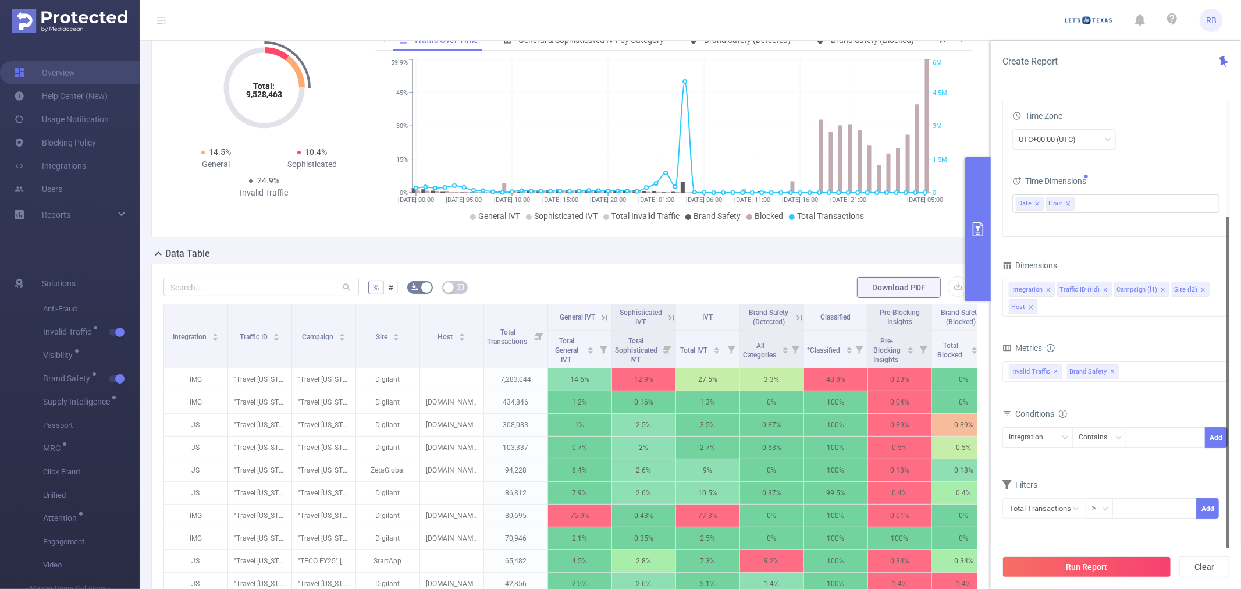
click at [1110, 574] on button "Run Report" at bounding box center [1086, 566] width 169 height 21
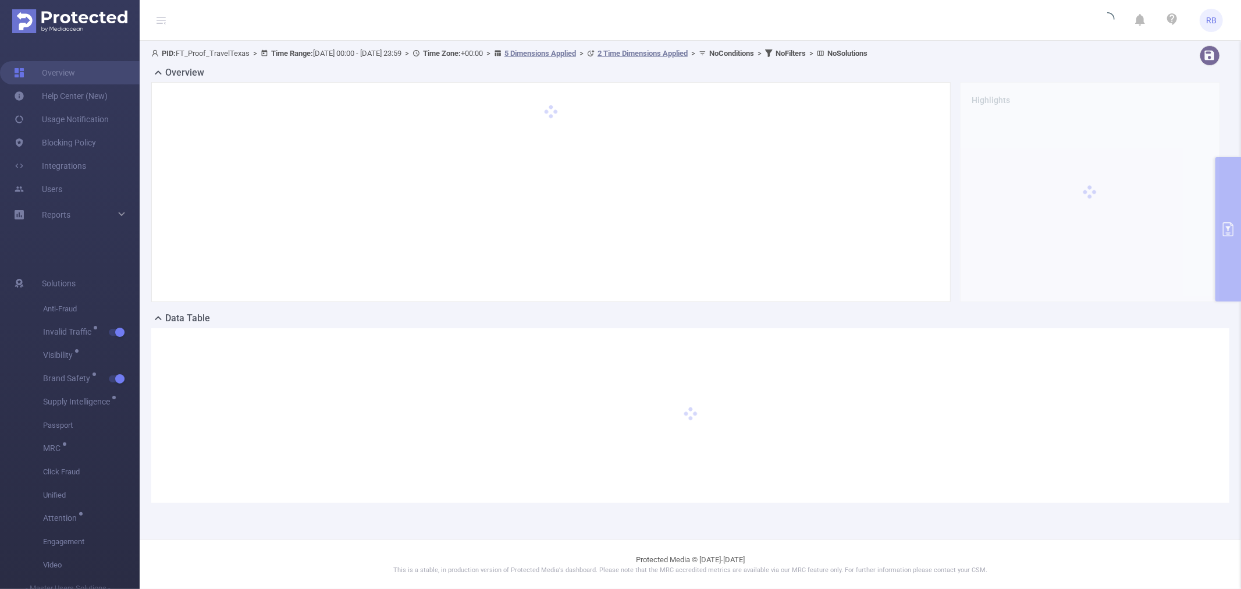
scroll to position [0, 0]
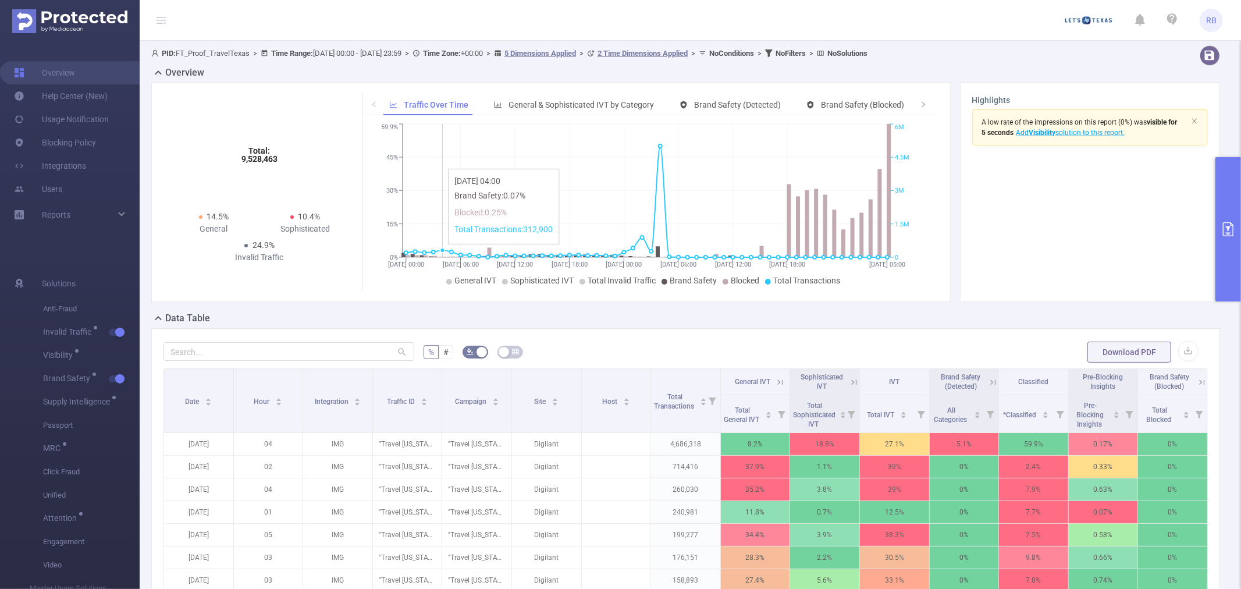
scroll to position [129, 0]
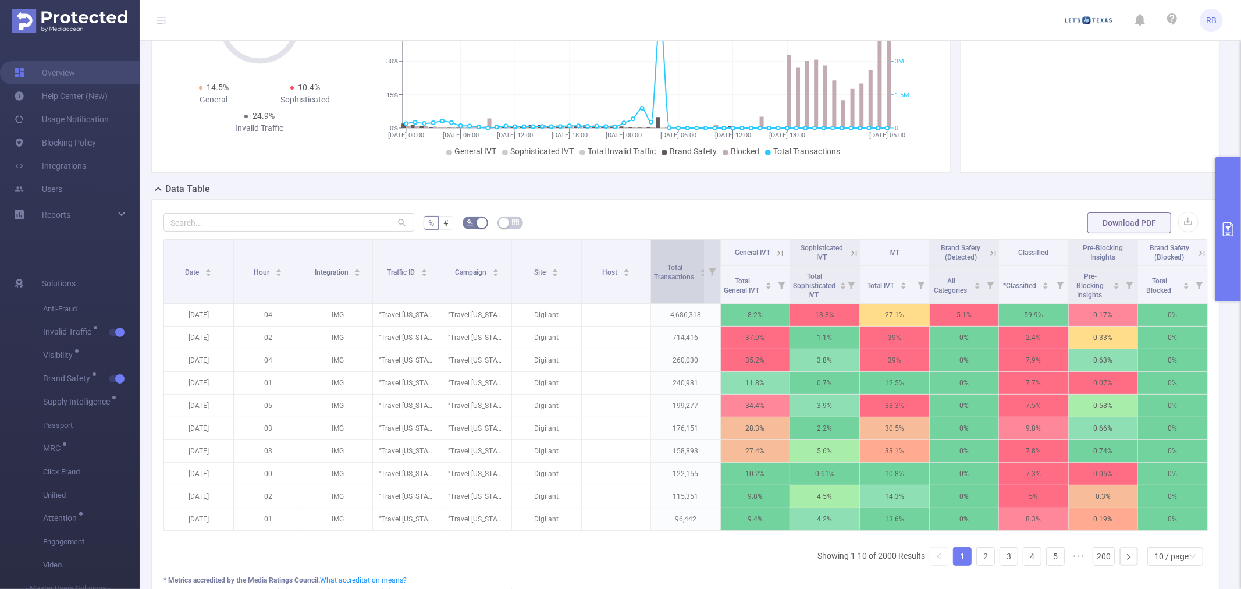
click at [672, 261] on span "Total Transactions" at bounding box center [675, 271] width 42 height 21
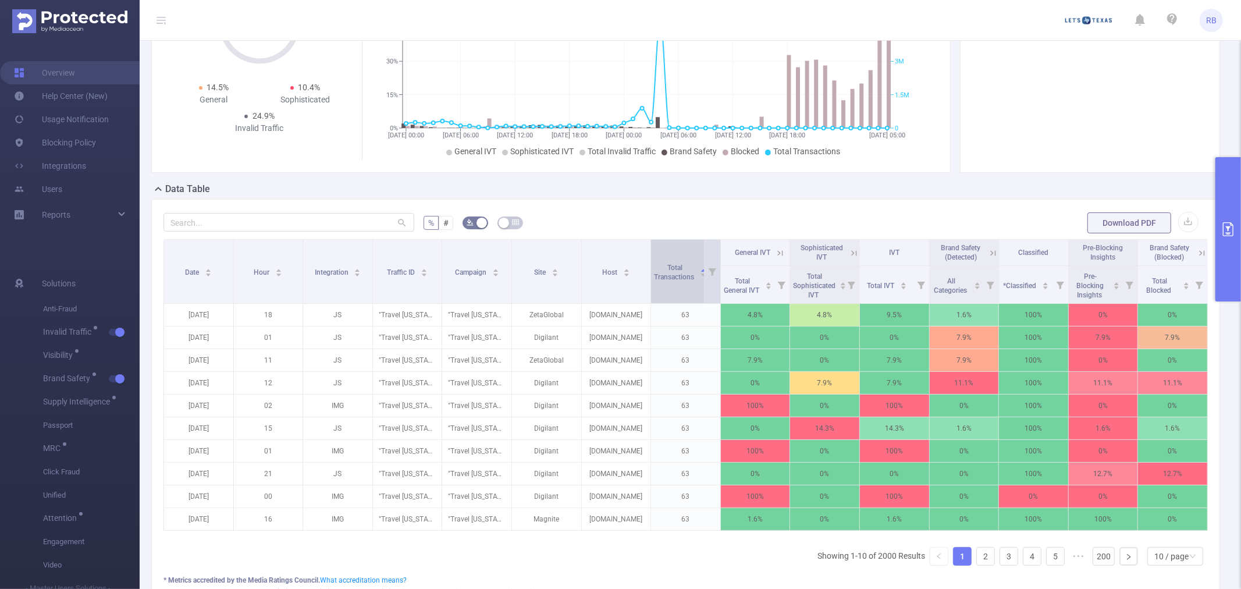
click at [672, 261] on span "Total Transactions" at bounding box center [675, 271] width 42 height 21
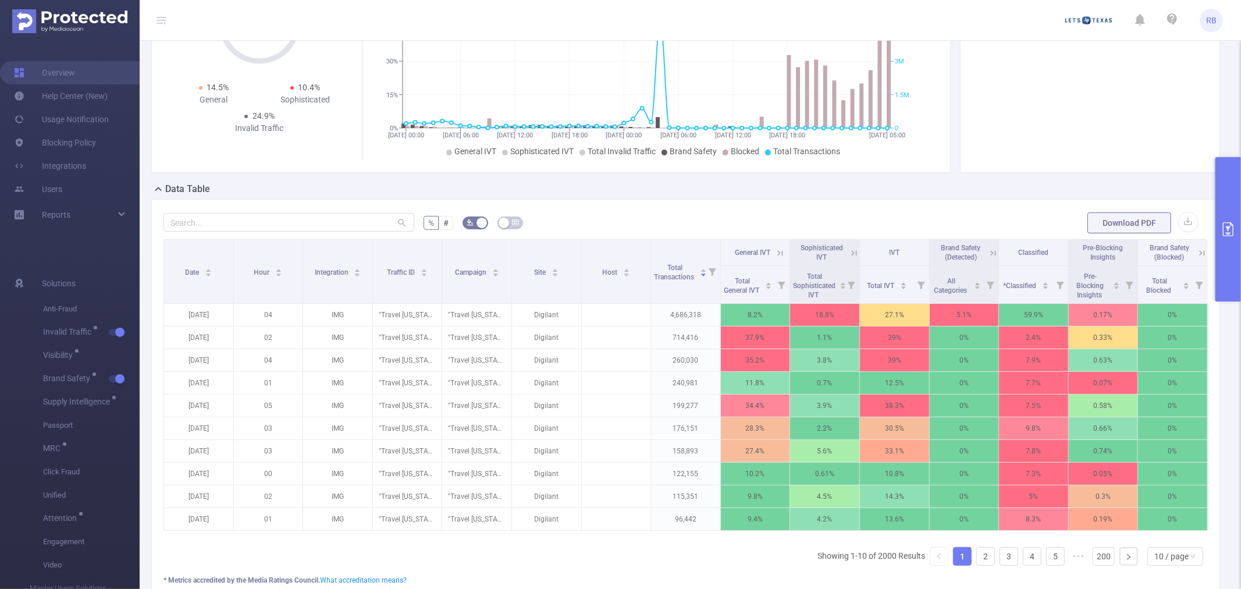
drag, startPoint x: 672, startPoint y: 261, endPoint x: 747, endPoint y: 200, distance: 96.8
click at [747, 200] on div "% # Download PDF Date Hour Integration Traffic ID Campaign Site Host Total Tran…" at bounding box center [685, 422] width 1069 height 446
click at [706, 217] on form "% # Download PDF" at bounding box center [685, 222] width 1044 height 23
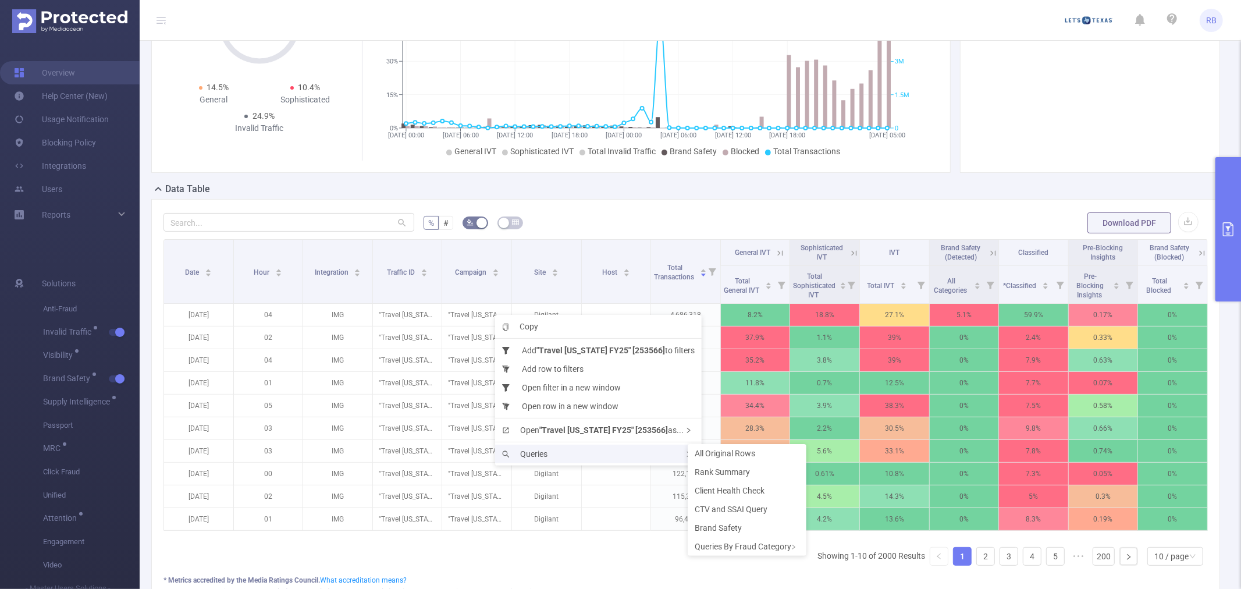
click at [550, 458] on div "Queries" at bounding box center [598, 454] width 207 height 19
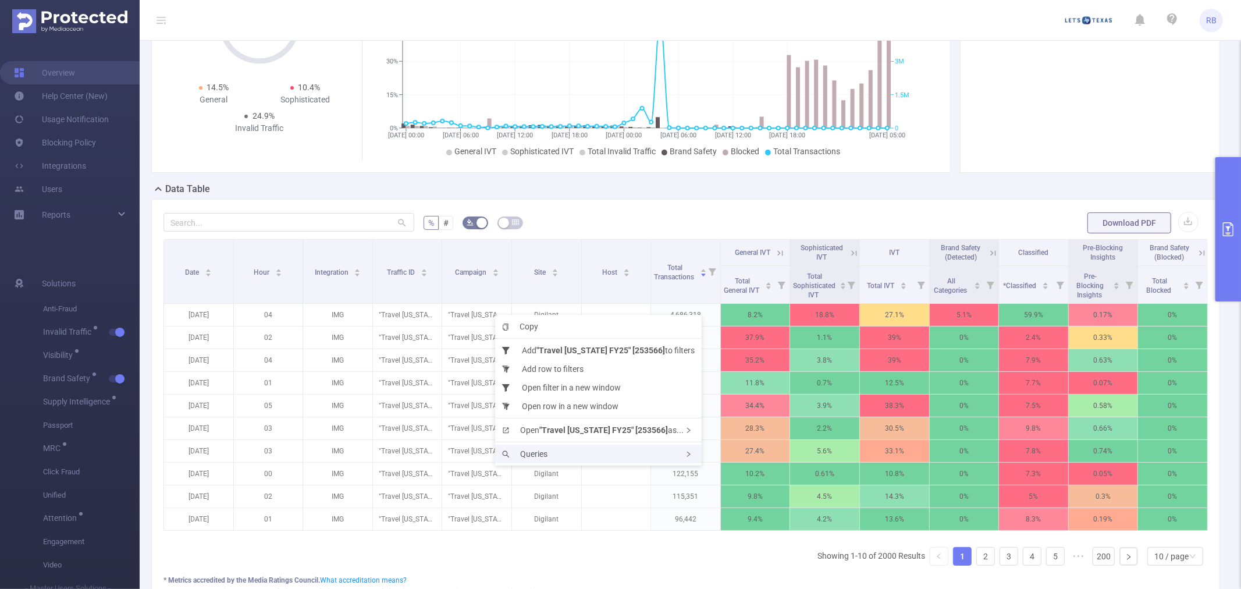
click at [625, 454] on div "Queries" at bounding box center [598, 454] width 207 height 19
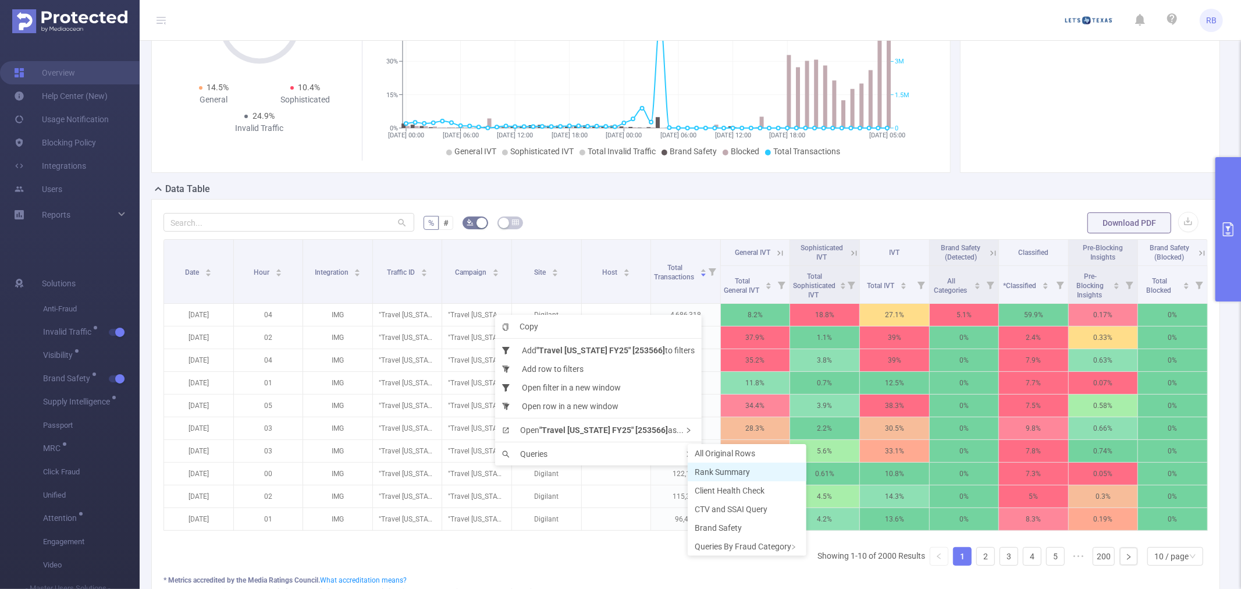
click at [738, 468] on span "Rank Summary" at bounding box center [722, 471] width 55 height 9
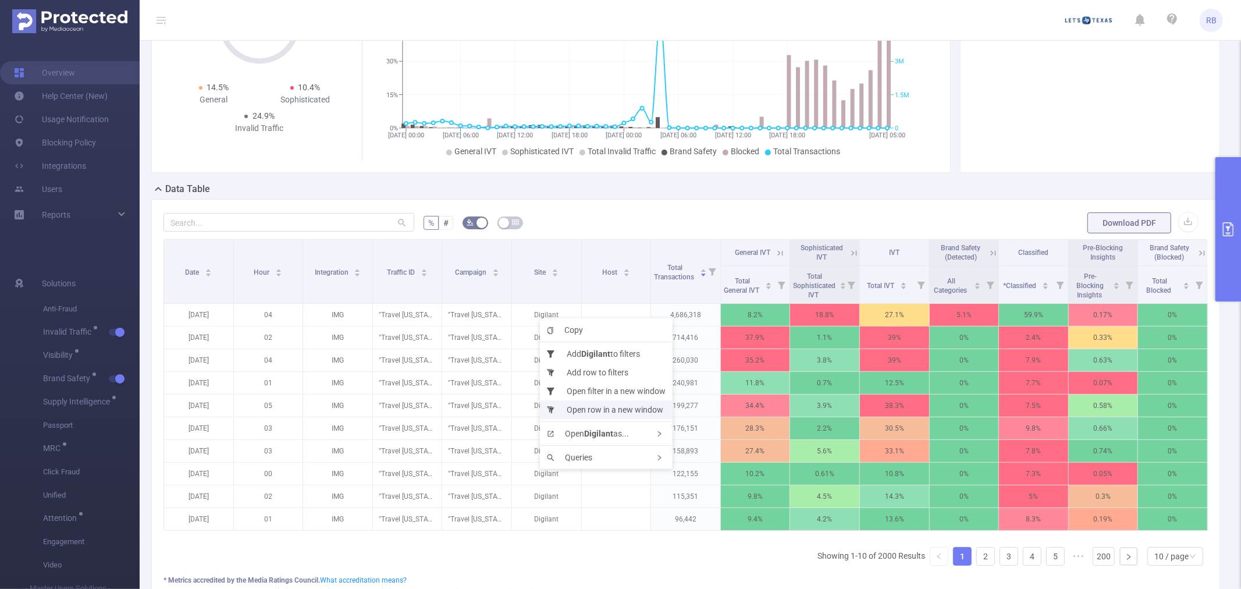
click at [604, 409] on li "Open row in a new window" at bounding box center [606, 409] width 133 height 19
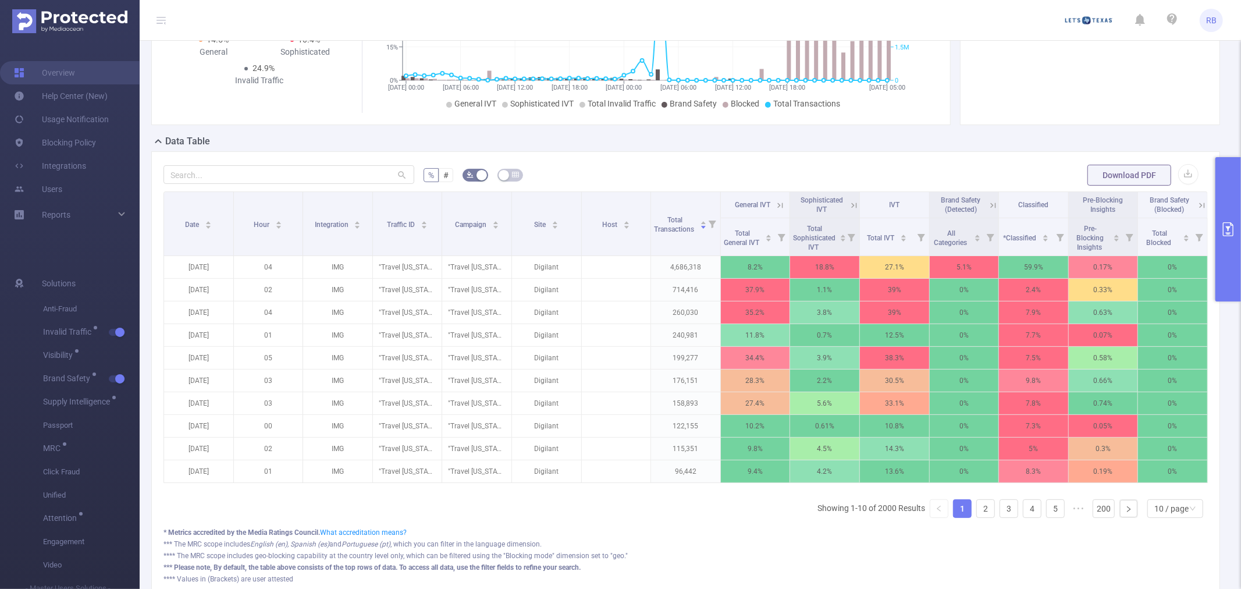
scroll to position [194, 0]
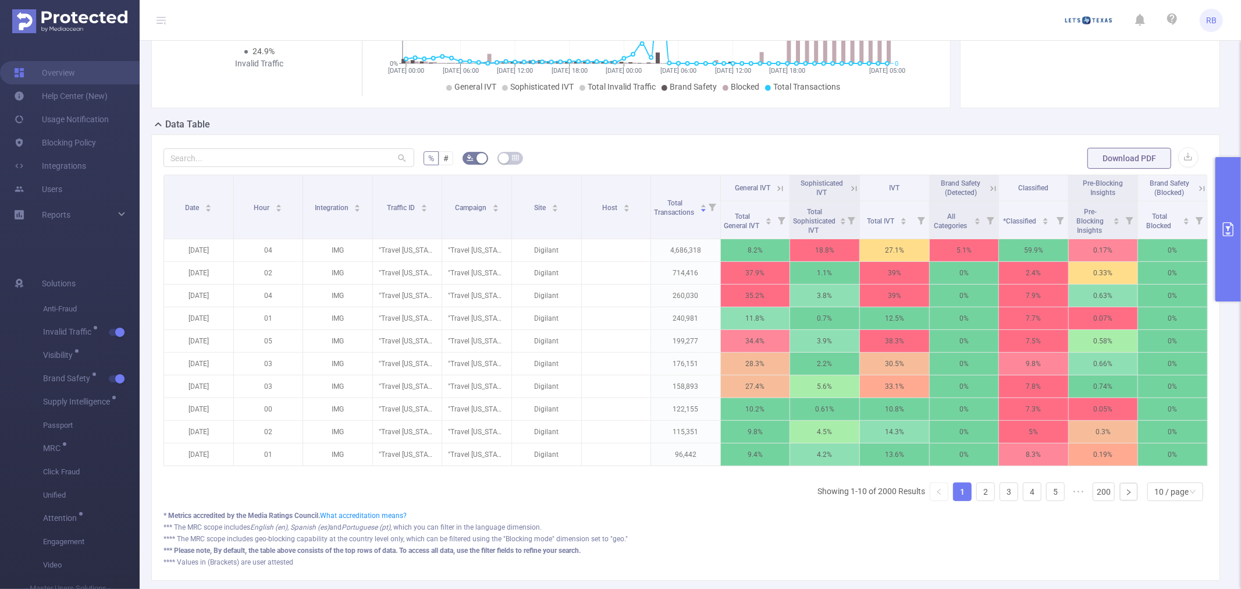
click at [1230, 245] on button "primary" at bounding box center [1228, 229] width 26 height 144
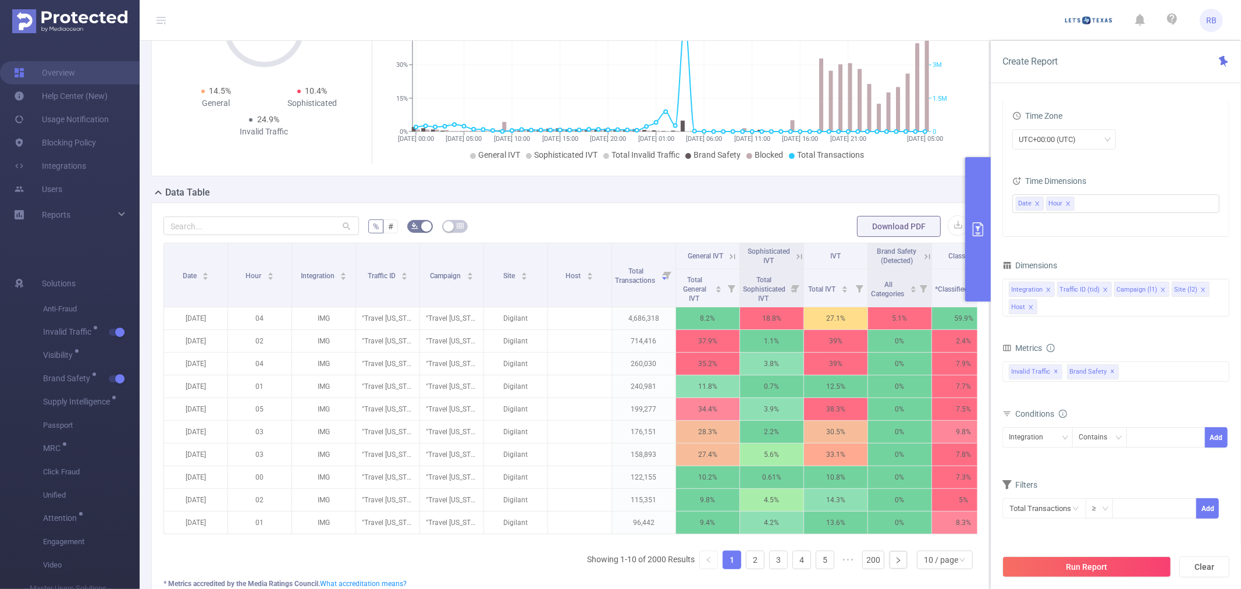
scroll to position [0, 0]
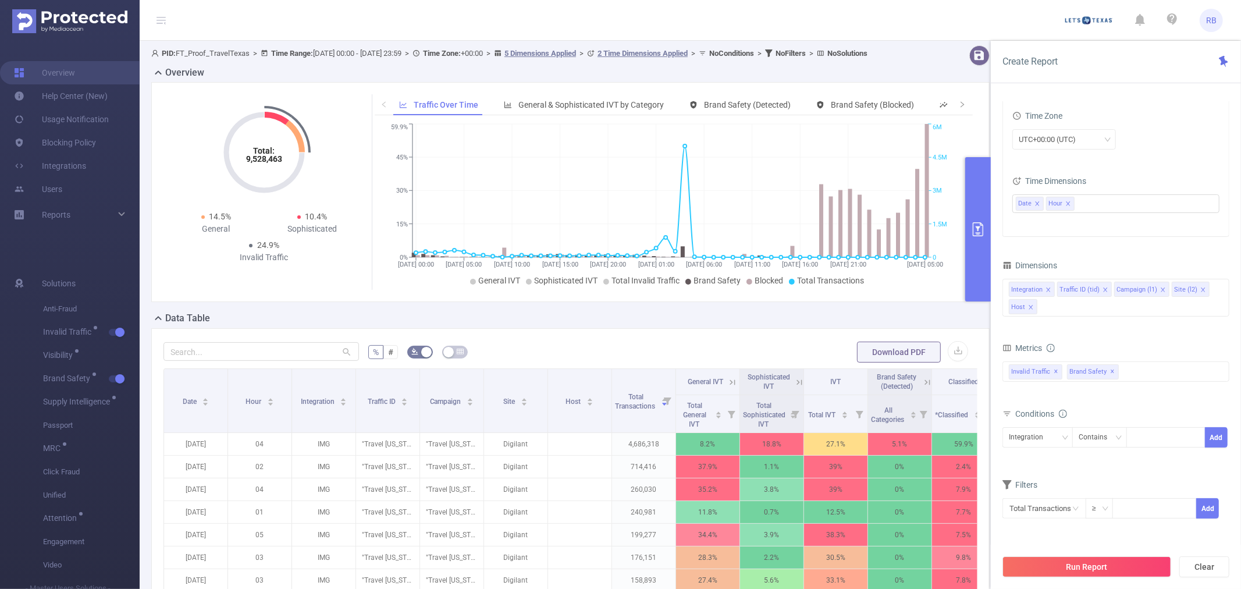
click at [774, 311] on div "Total: 9,528,463 Total: 9,528,463 14.5% General 10.4% Sophisticated 24.9% Inval…" at bounding box center [571, 196] width 848 height 229
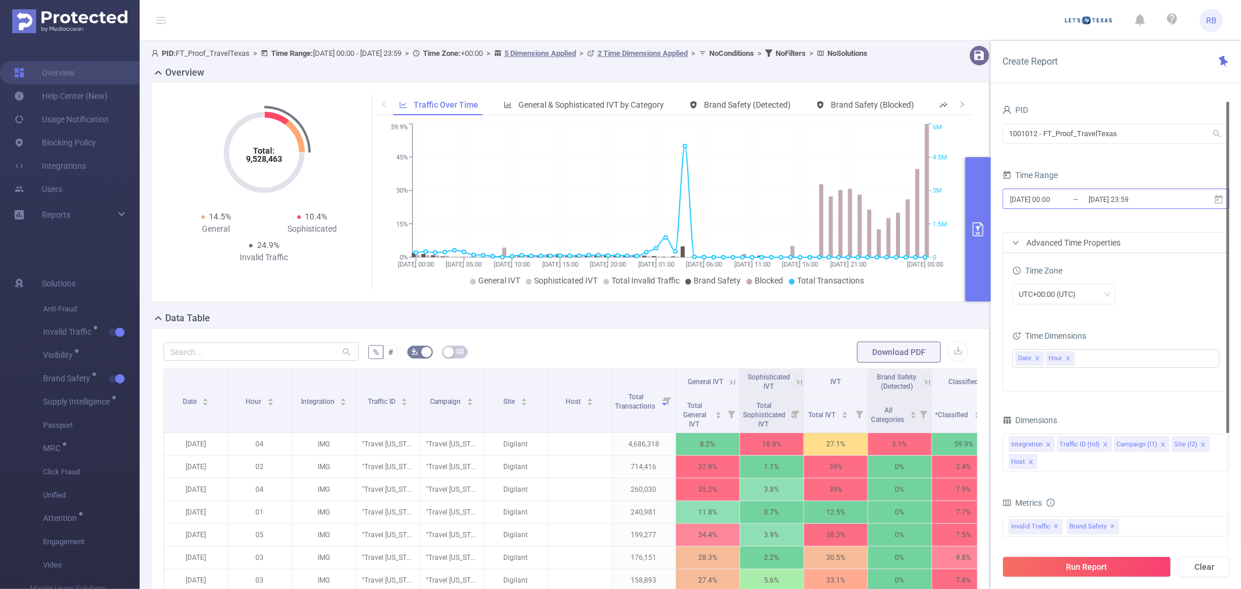
click at [1091, 197] on input "[DATE] 23:59" at bounding box center [1134, 199] width 94 height 16
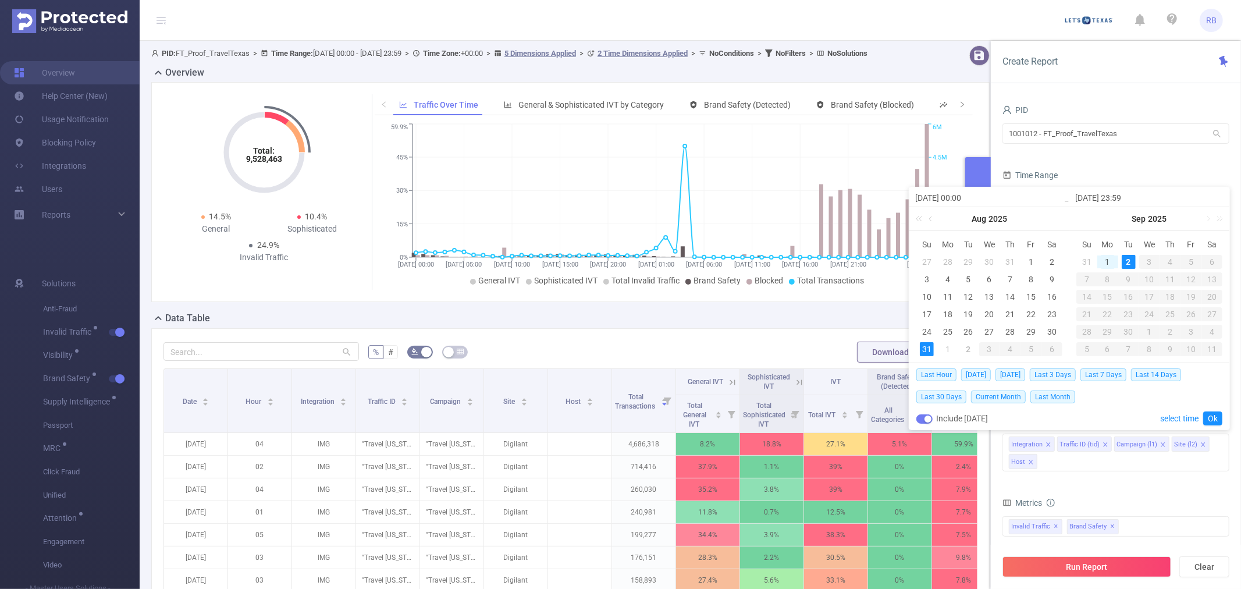
click at [1105, 261] on div "1" at bounding box center [1108, 262] width 14 height 14
type input "2025-09-01 00:00"
type input "2025-09-01 23:59"
type input "2025-09-01 00:00"
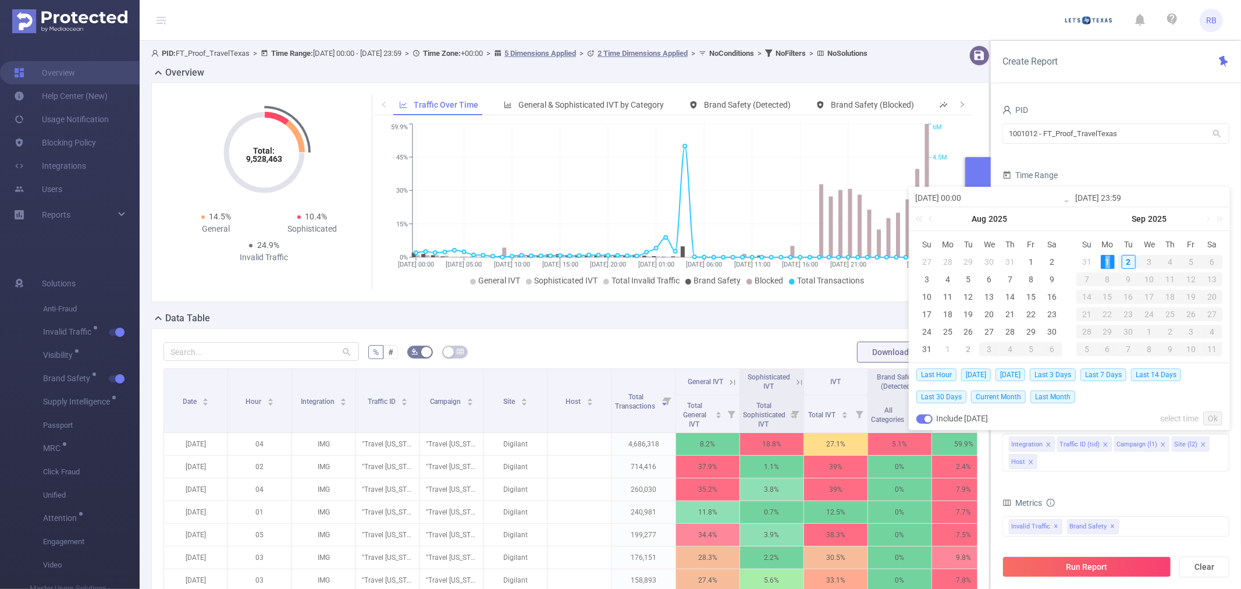
type input "2025-09-01 23:59"
click at [1208, 412] on link "Ok" at bounding box center [1212, 418] width 19 height 14
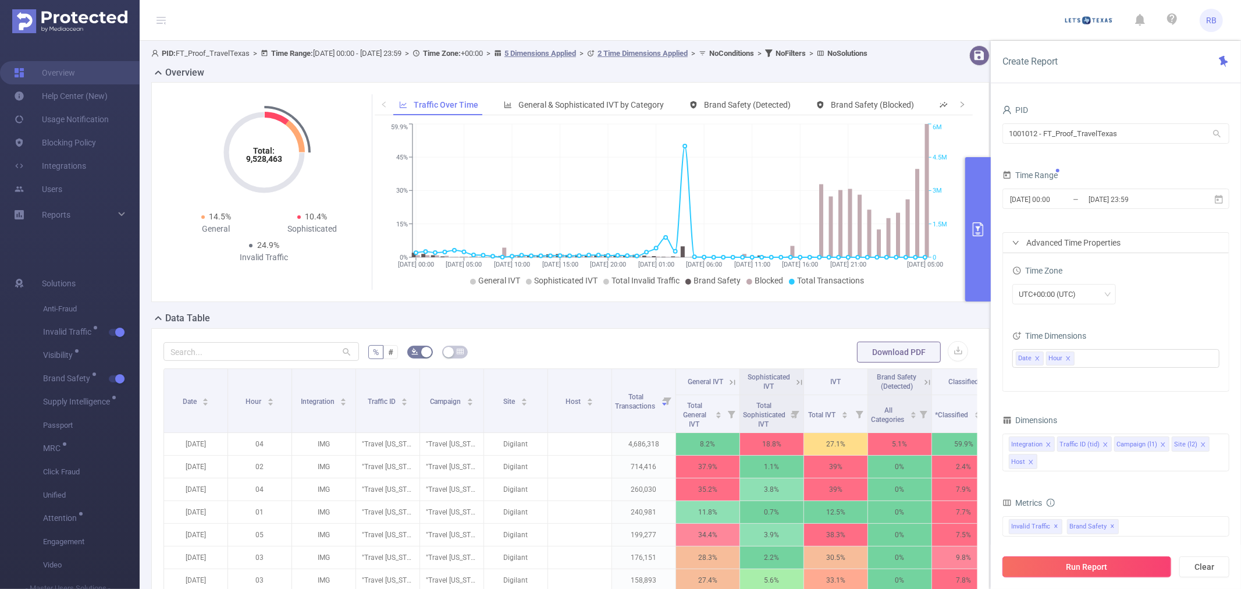
click at [1059, 567] on button "Run Report" at bounding box center [1086, 566] width 169 height 21
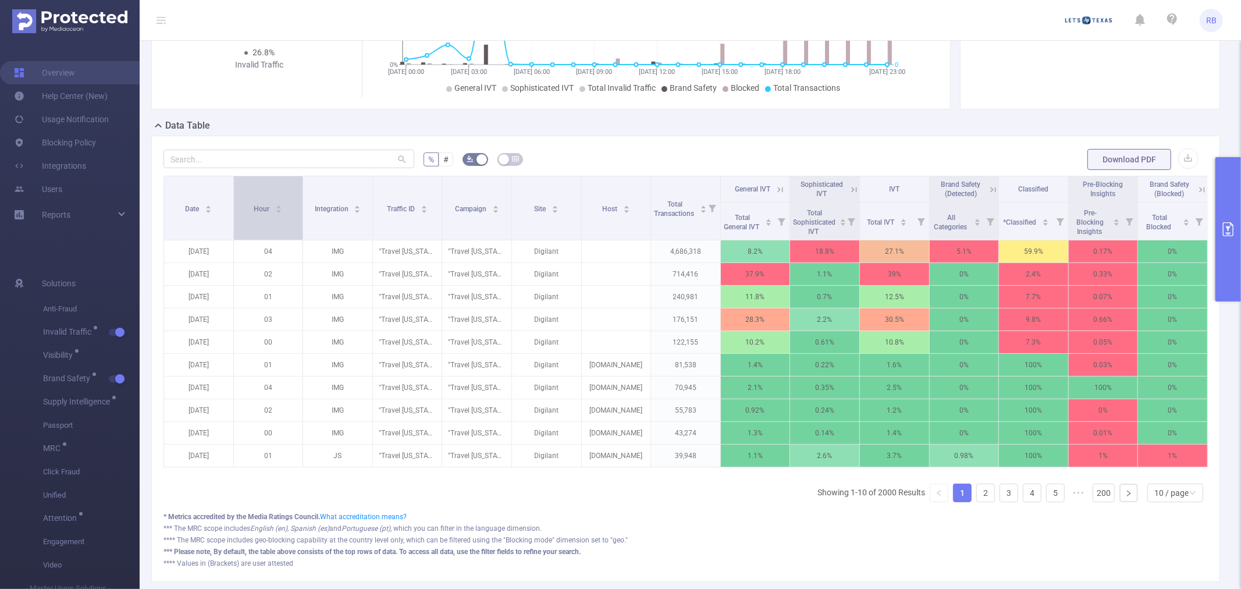
scroll to position [194, 0]
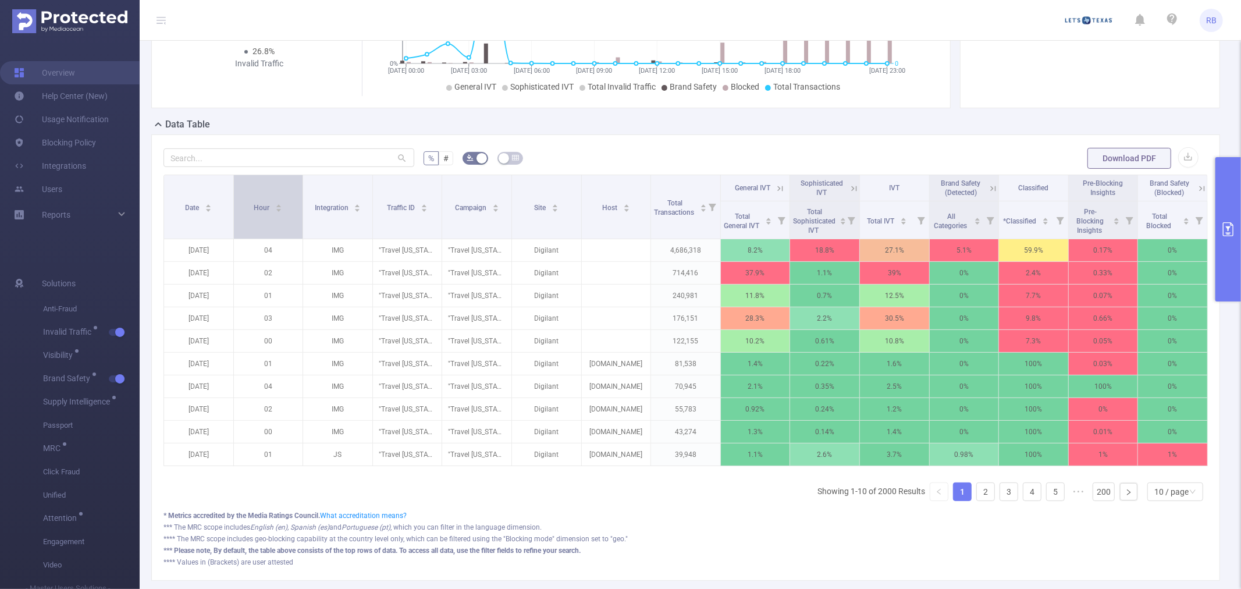
click at [260, 208] on span "Hour" at bounding box center [262, 208] width 17 height 8
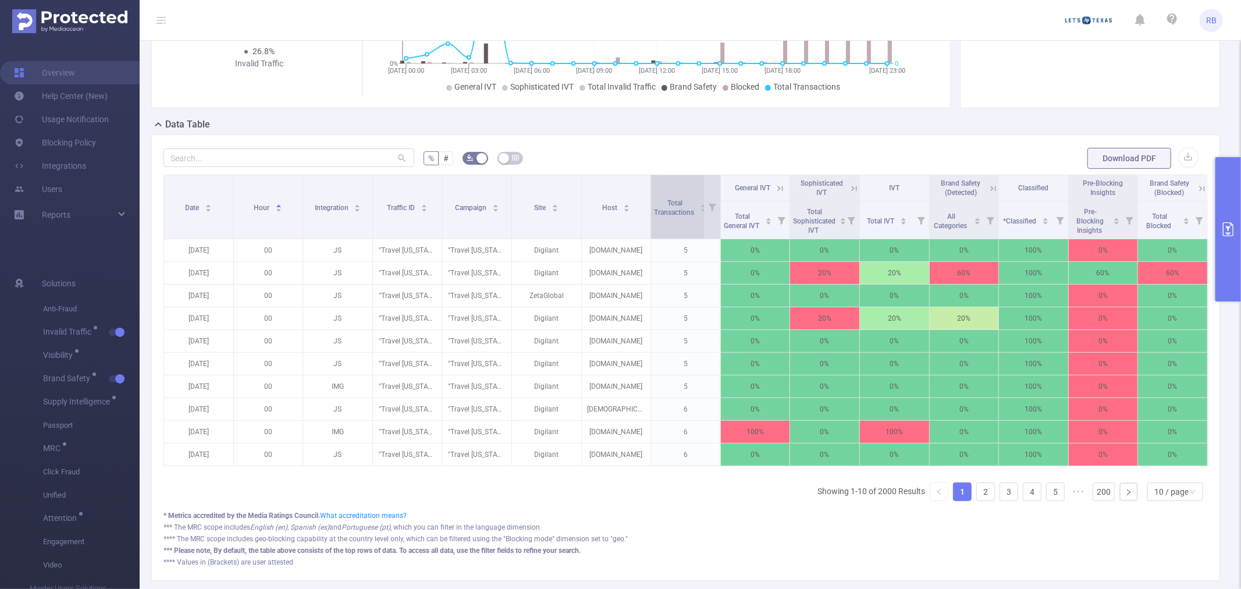
click at [677, 205] on span "Total Transactions" at bounding box center [675, 207] width 42 height 17
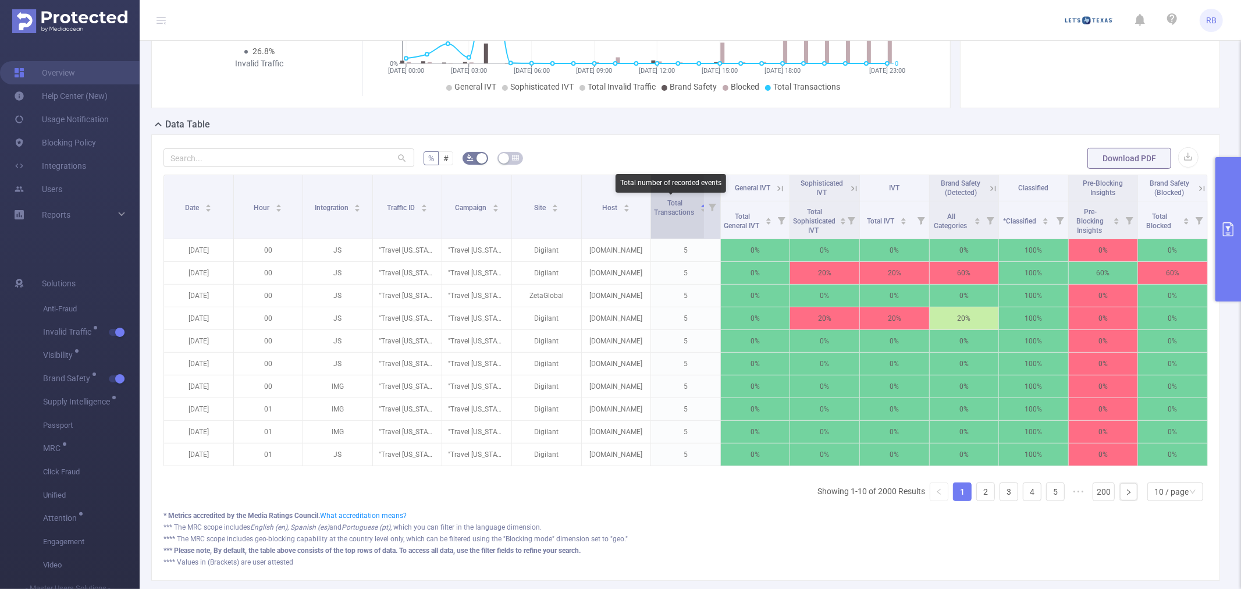
click at [677, 205] on span "Total Transactions" at bounding box center [675, 207] width 42 height 17
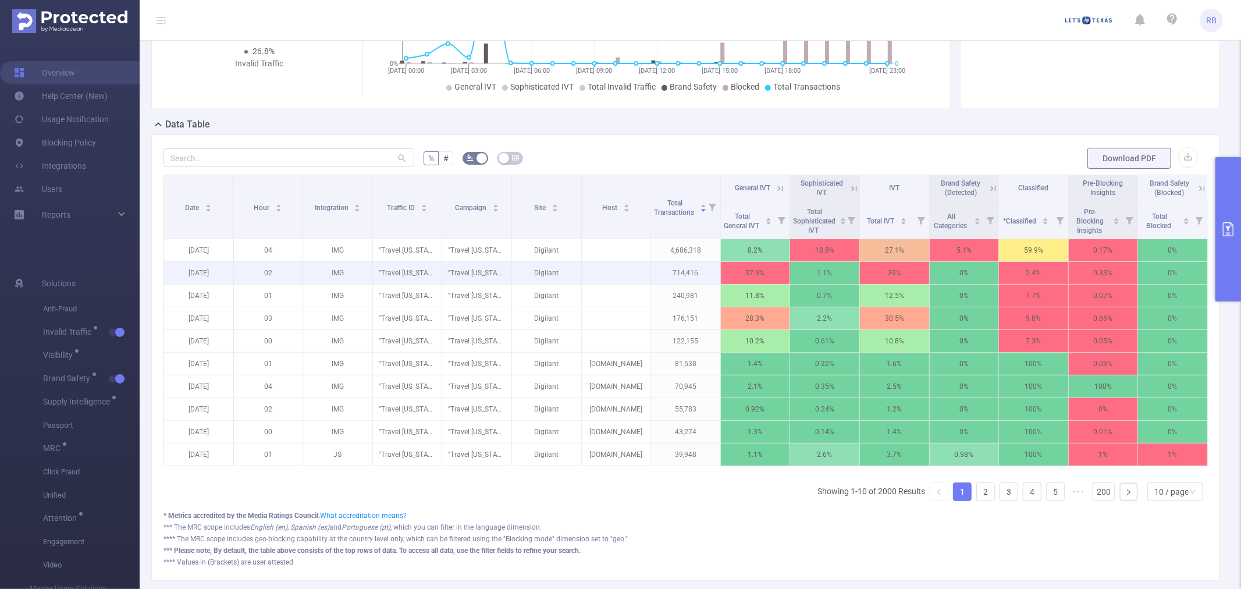
click at [620, 283] on td at bounding box center [617, 273] width 70 height 23
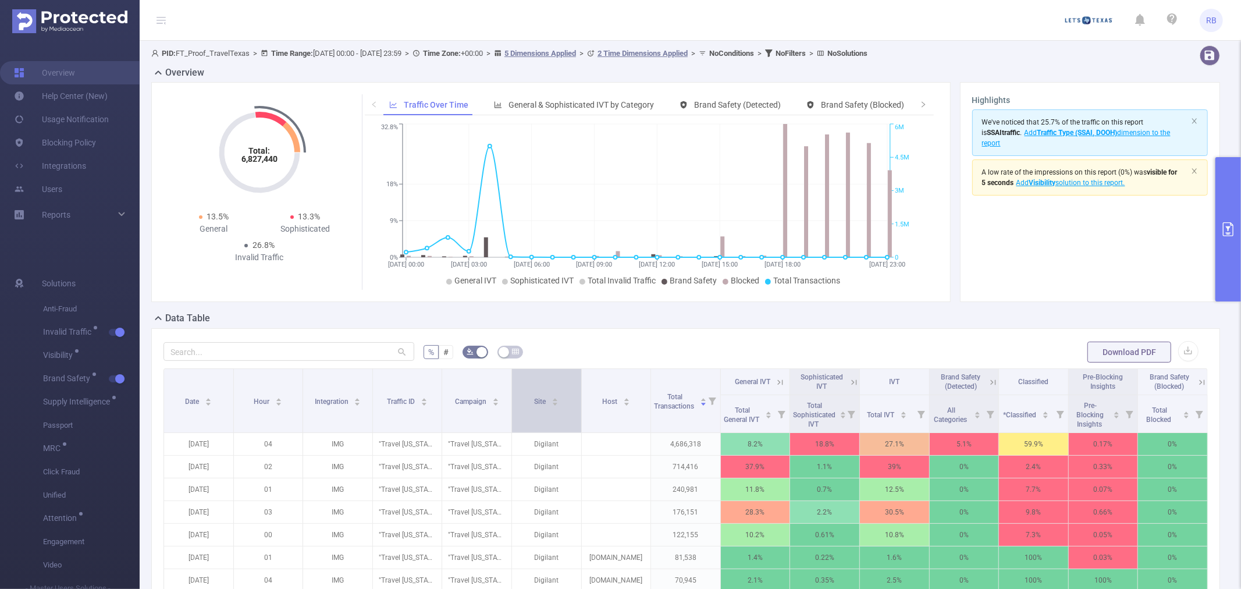
scroll to position [65, 0]
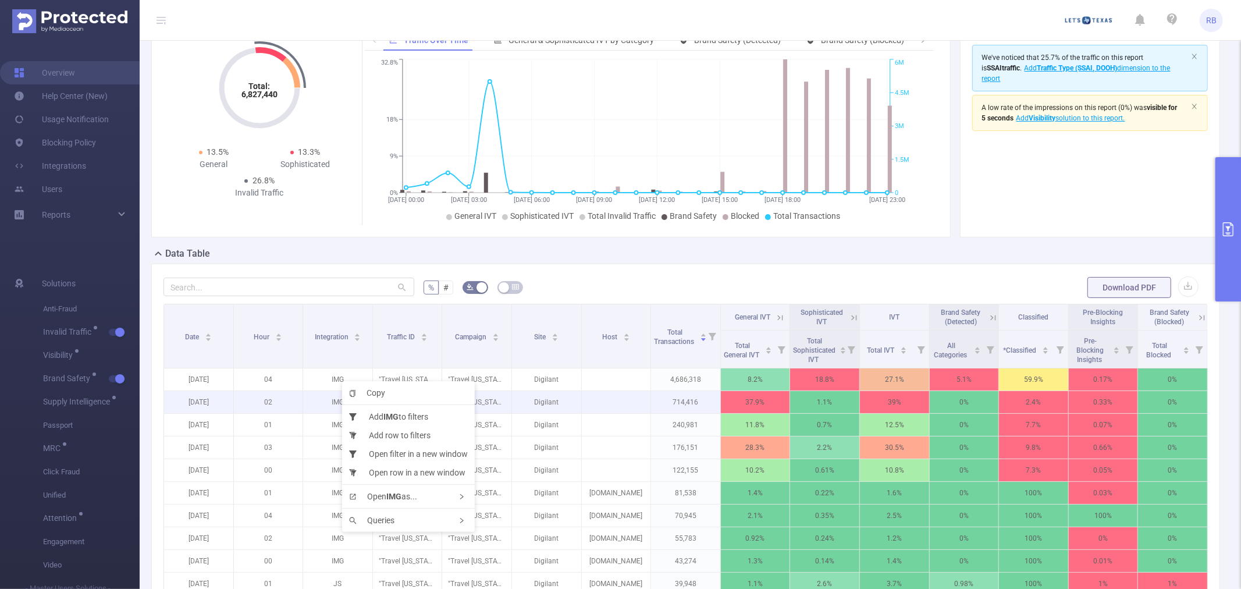
click at [617, 399] on p at bounding box center [616, 402] width 69 height 12
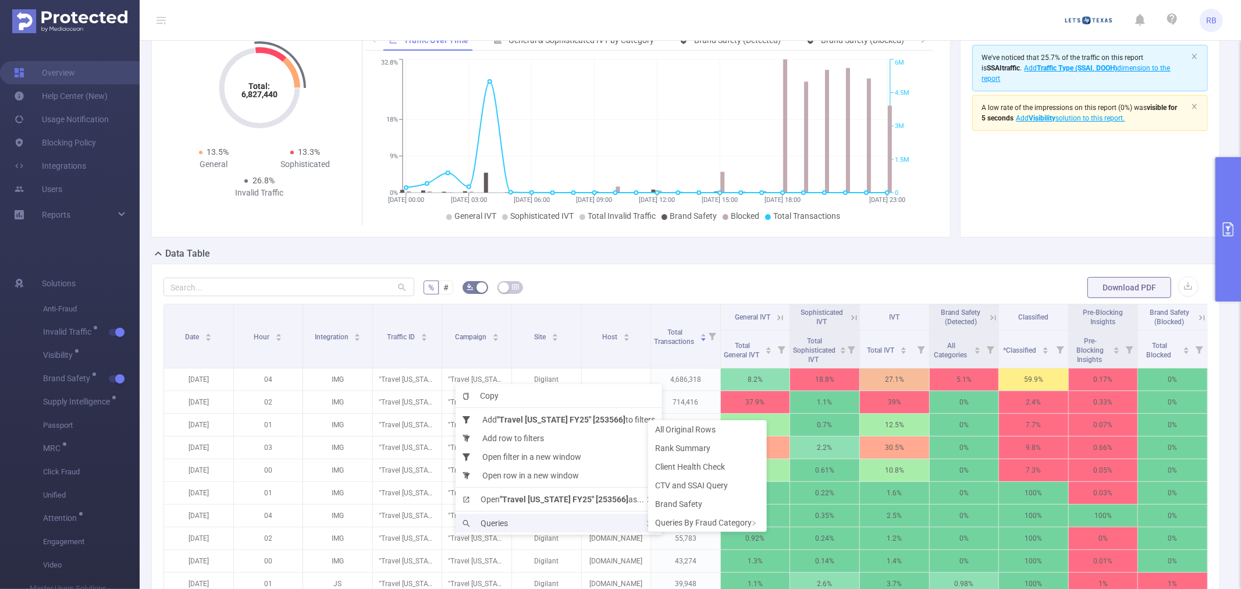
click at [528, 527] on div "Queries" at bounding box center [559, 523] width 207 height 19
click at [683, 450] on span "Rank Summary" at bounding box center [682, 447] width 55 height 9
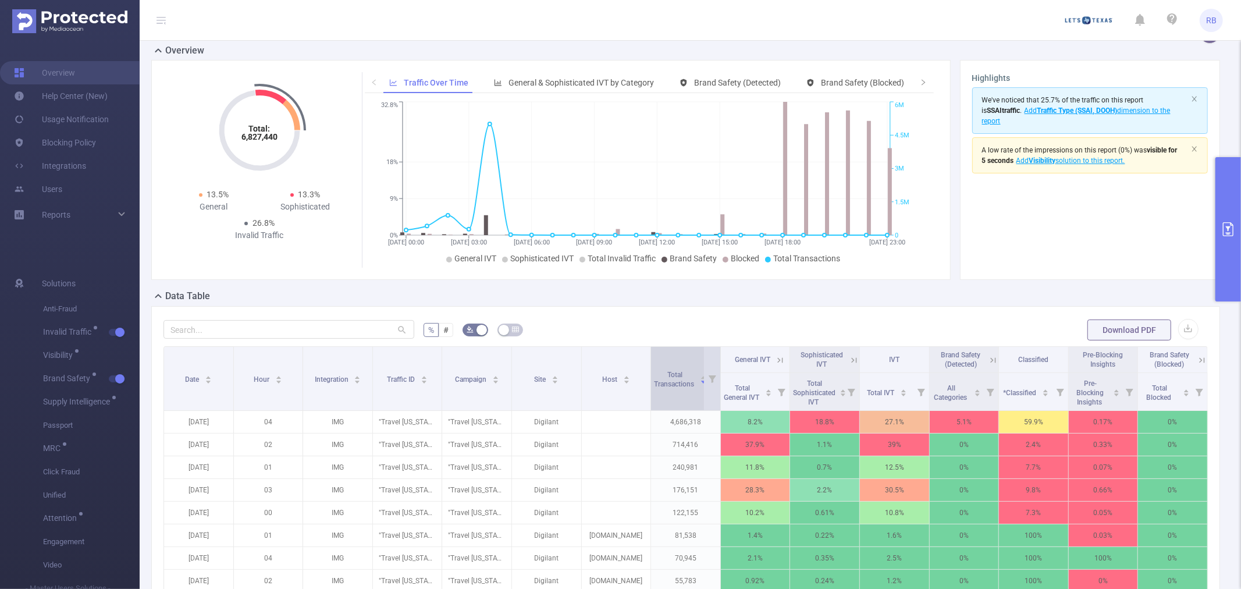
scroll to position [0, 0]
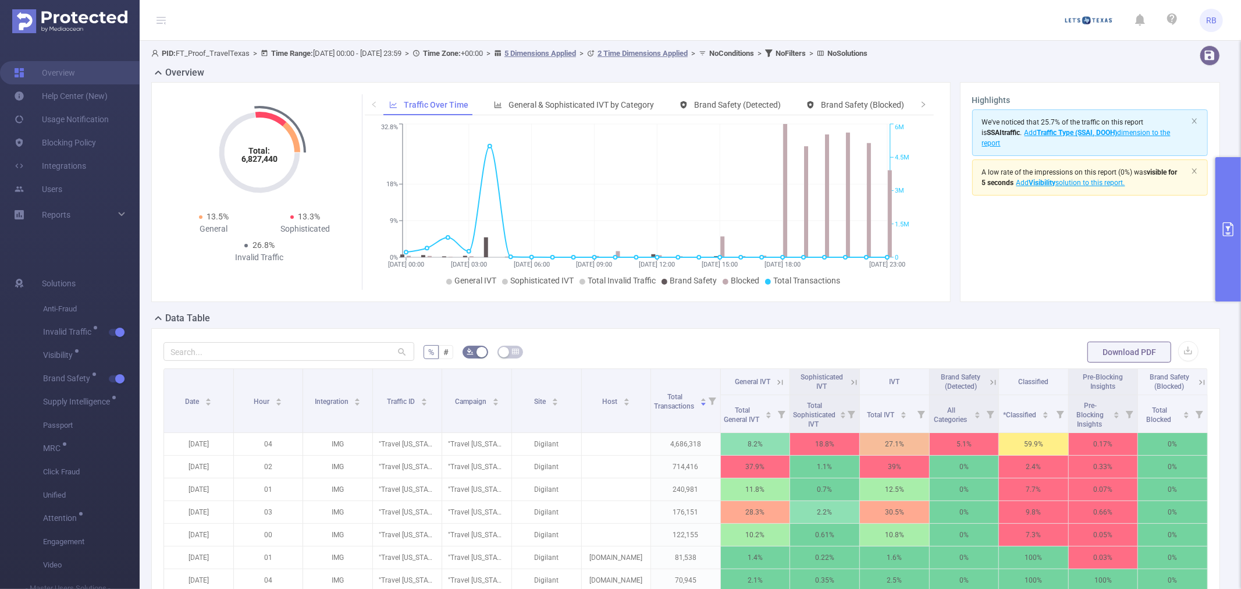
click at [1240, 184] on button "primary" at bounding box center [1228, 229] width 26 height 144
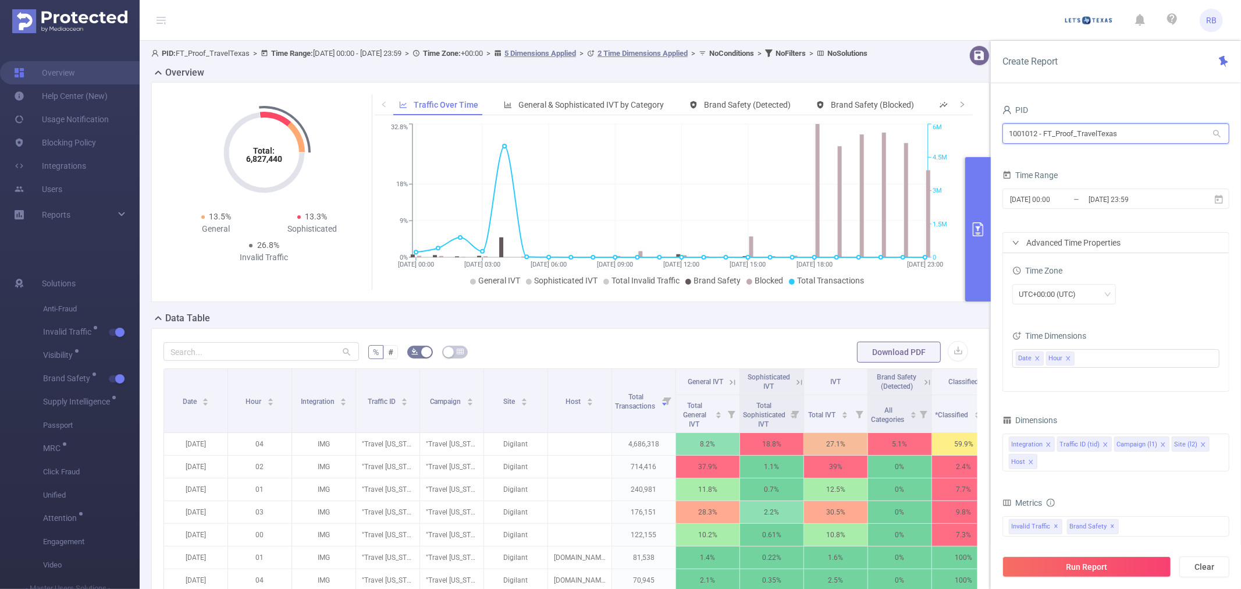
click at [1128, 131] on input "1001012 - FT_Proof_TravelTexas" at bounding box center [1115, 133] width 227 height 20
click at [1136, 255] on div "Time Zone UTC+00:00 (UTC) Time Dimensions Date Hour" at bounding box center [1116, 322] width 226 height 138
click at [1037, 359] on icon "icon: close" at bounding box center [1037, 358] width 6 height 6
click at [1040, 359] on icon "icon: close" at bounding box center [1038, 358] width 6 height 6
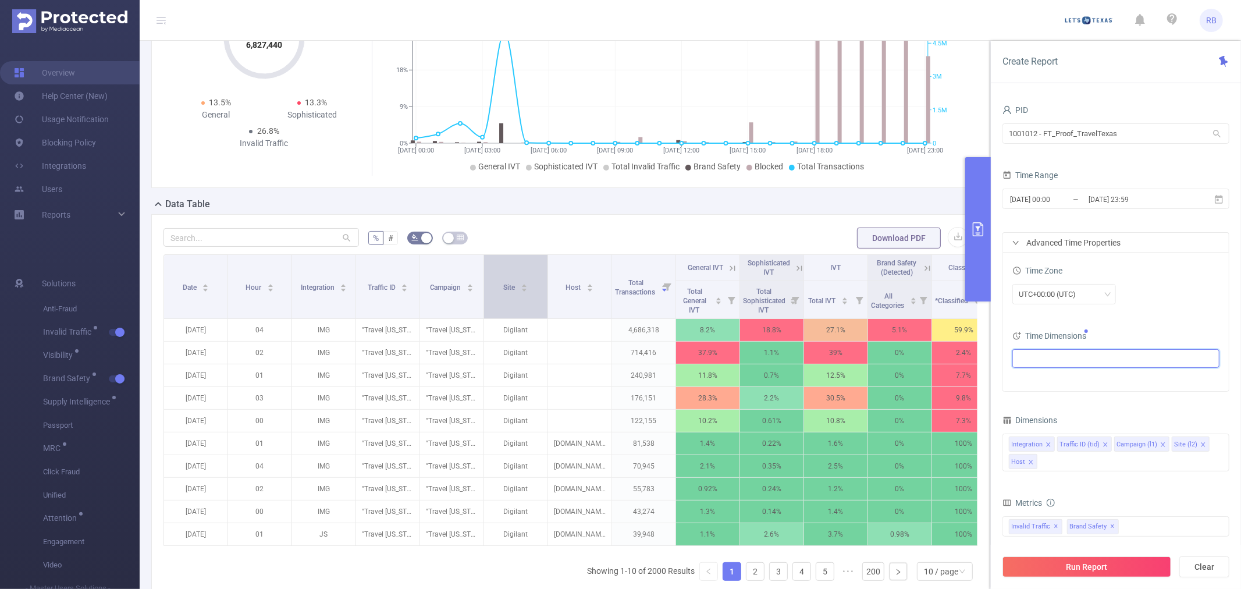
scroll to position [129, 0]
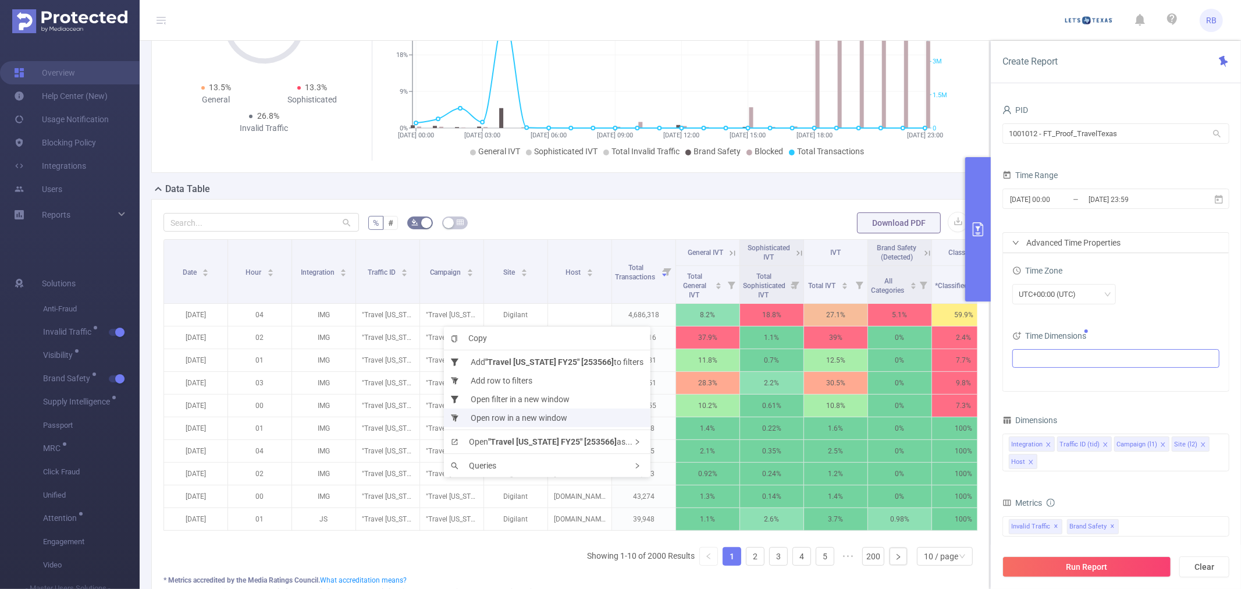
click at [557, 421] on li "Open row in a new window" at bounding box center [547, 417] width 207 height 19
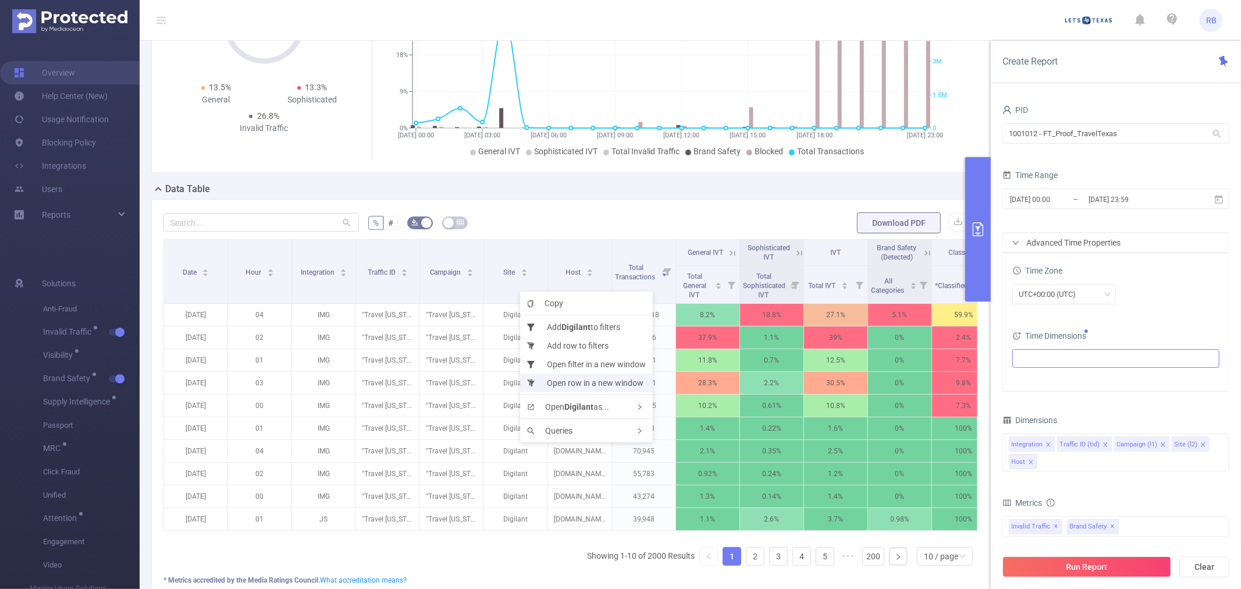
click at [576, 382] on li "Open row in a new window" at bounding box center [586, 383] width 133 height 19
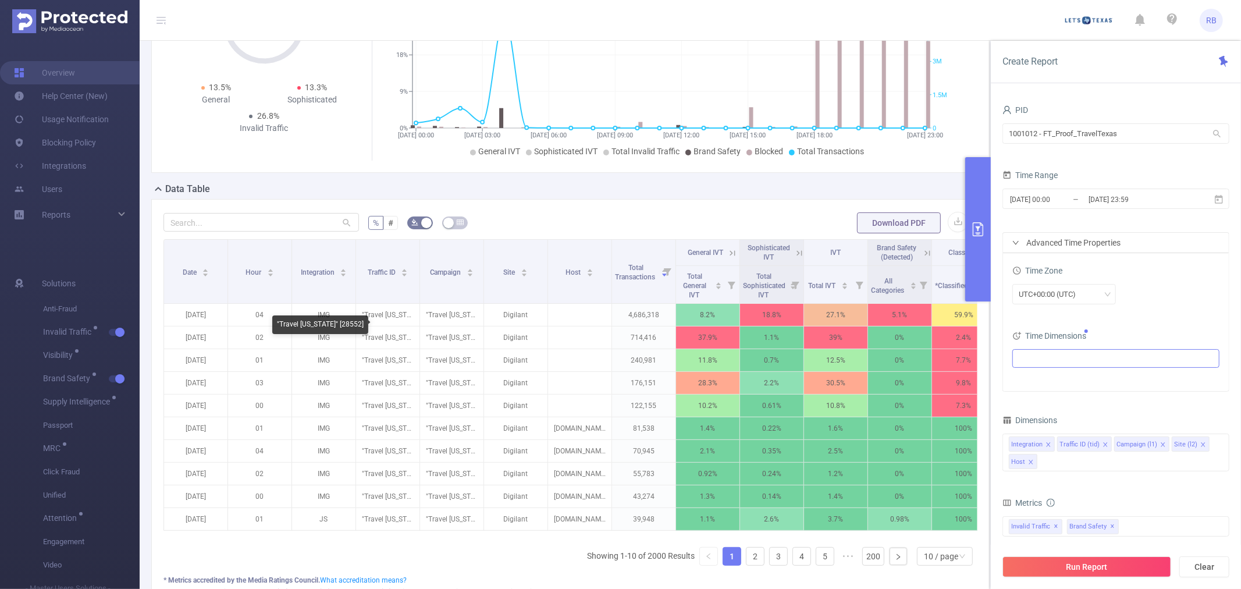
click at [327, 323] on div ""Travel [US_STATE]" [28552]" at bounding box center [320, 324] width 96 height 19
copy div "28552"
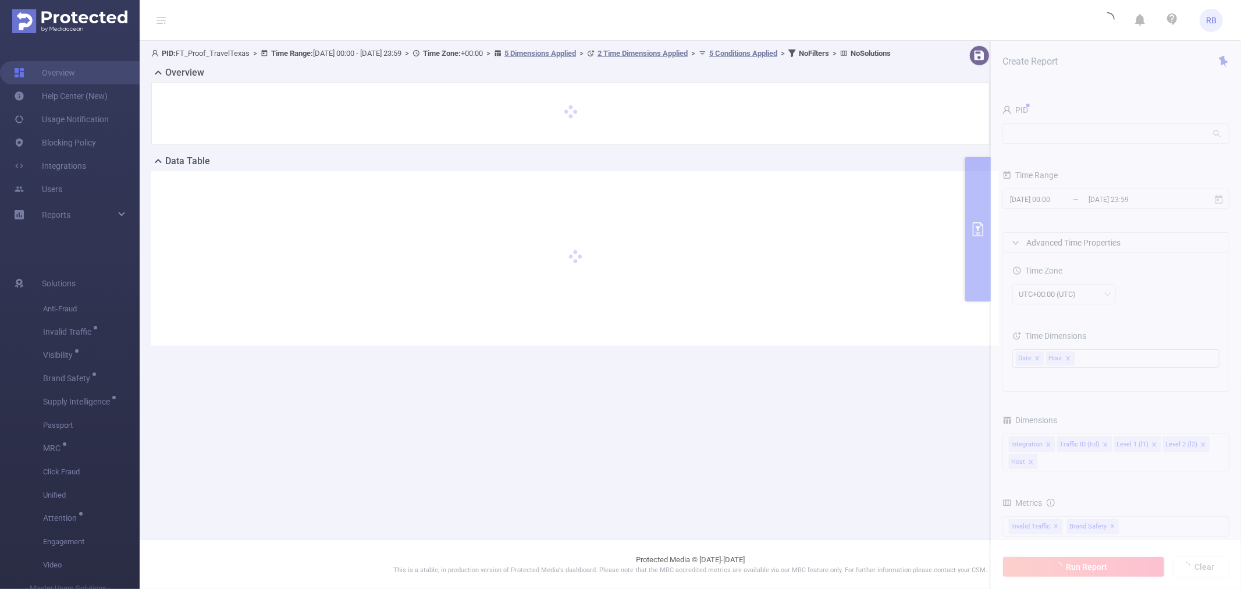
drag, startPoint x: 1095, startPoint y: 219, endPoint x: 961, endPoint y: 154, distance: 148.6
click at [961, 145] on div at bounding box center [570, 113] width 838 height 63
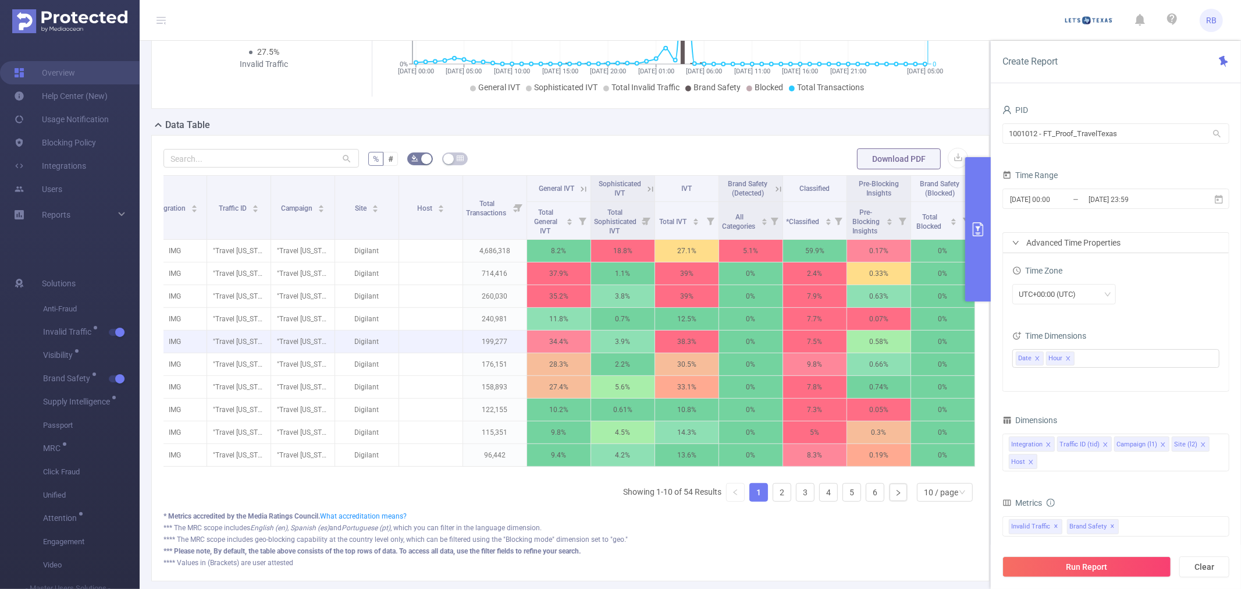
scroll to position [194, 0]
click at [1100, 461] on div "Integration Traffic ID (tid) Campaign (l1) Site (l2) Host" at bounding box center [1115, 452] width 227 height 38
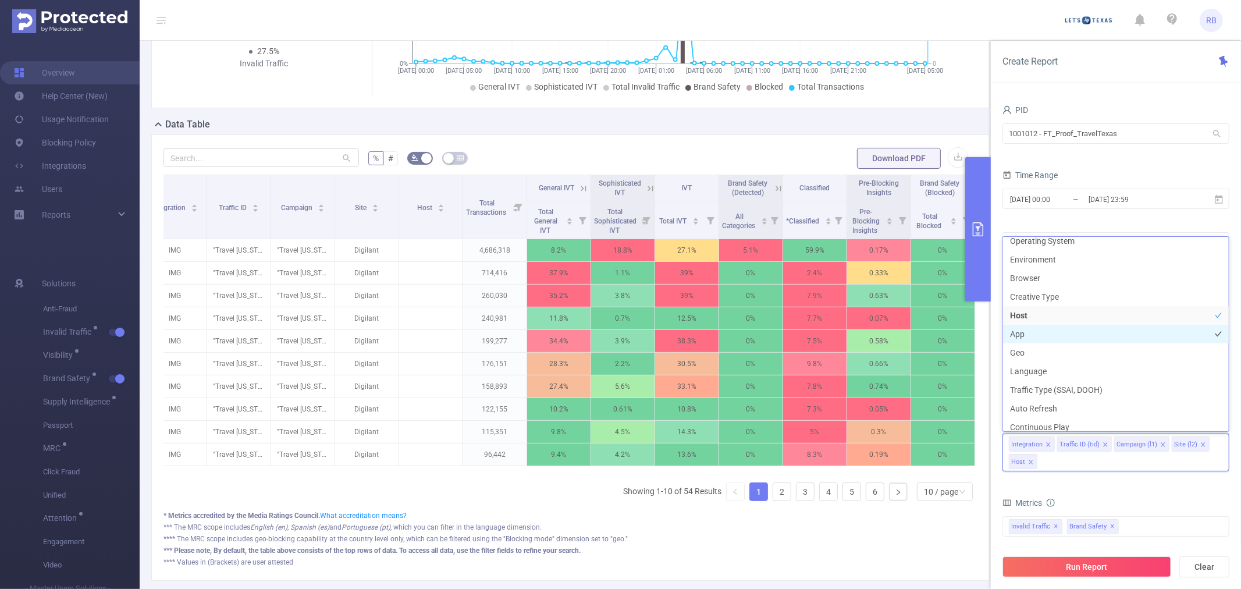
click at [1036, 336] on li "App" at bounding box center [1116, 334] width 226 height 19
click at [1089, 490] on form "Dimensions Integration Traffic ID (tid) Campaign (l1) Site (l2) Host App Metric…" at bounding box center [1115, 589] width 227 height 355
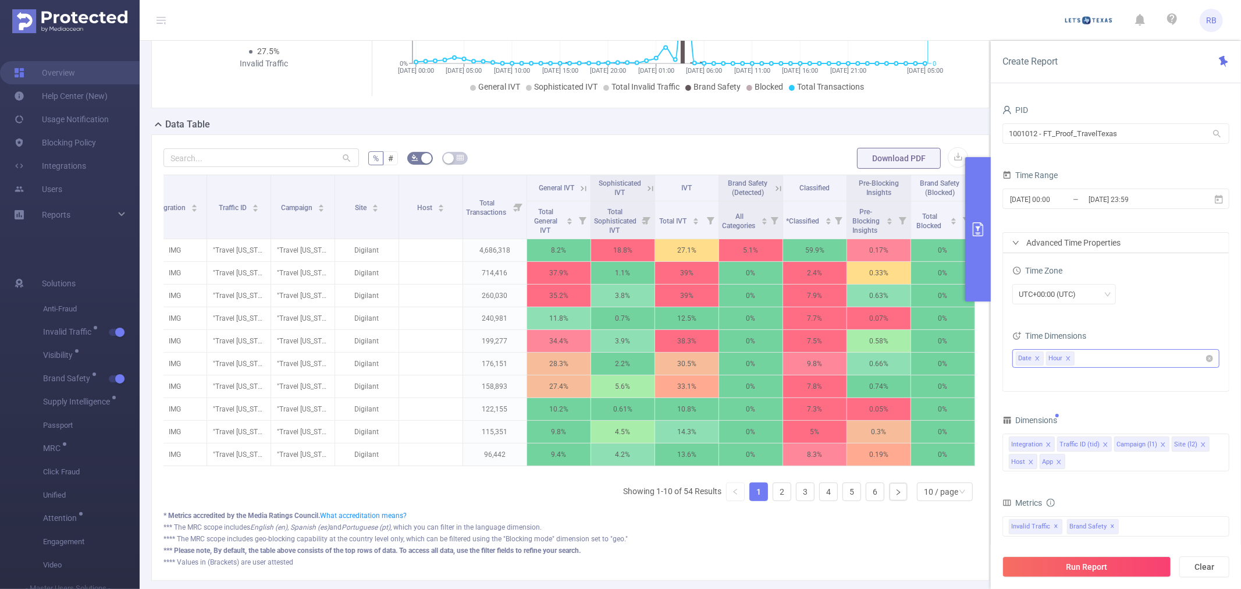
click at [1068, 356] on icon "icon: close" at bounding box center [1068, 358] width 6 height 6
click at [1039, 358] on icon "icon: close" at bounding box center [1037, 358] width 6 height 6
click at [1112, 571] on button "Run Report" at bounding box center [1086, 566] width 169 height 21
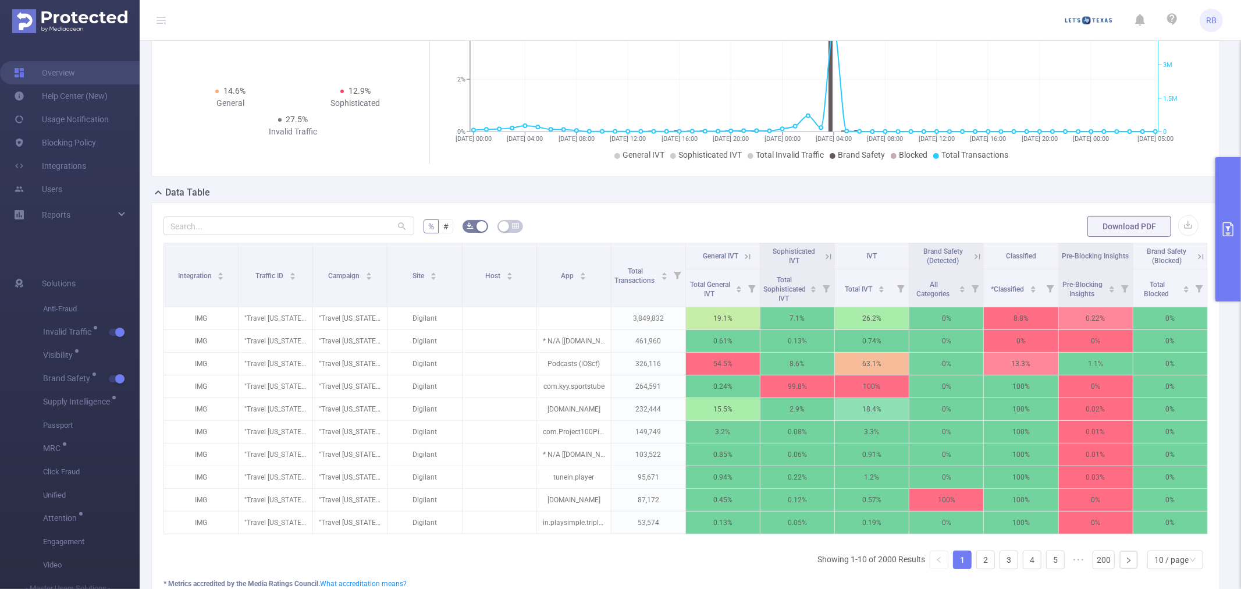
scroll to position [129, 0]
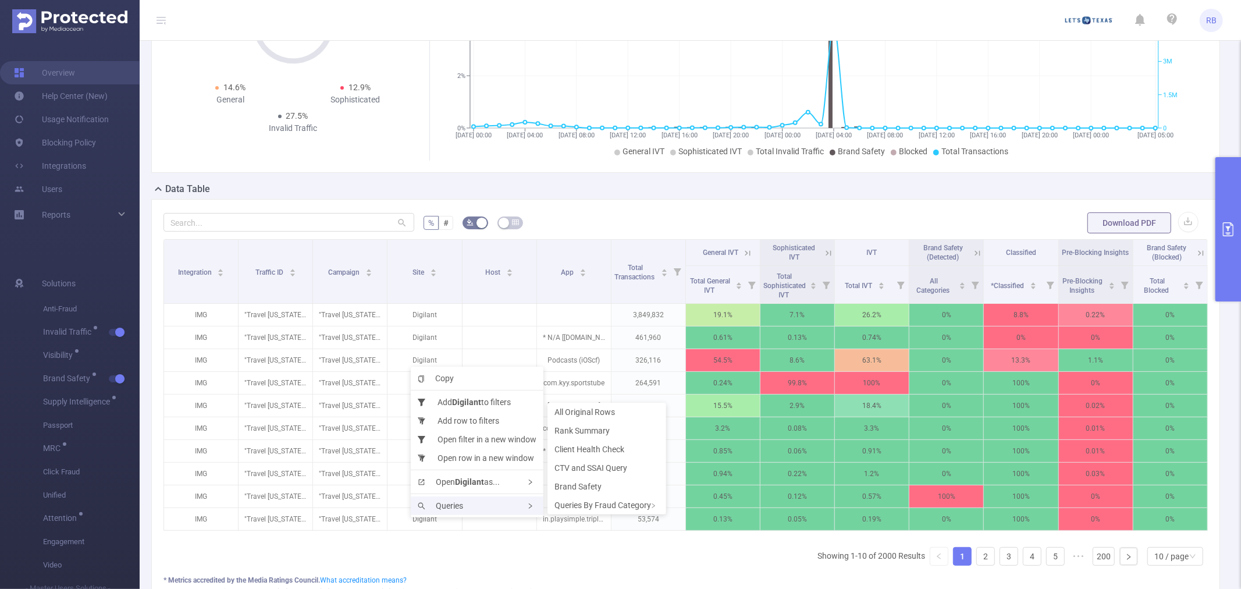
click at [465, 498] on div "Queries" at bounding box center [477, 505] width 133 height 19
click at [574, 426] on span "Rank Summary" at bounding box center [581, 430] width 55 height 9
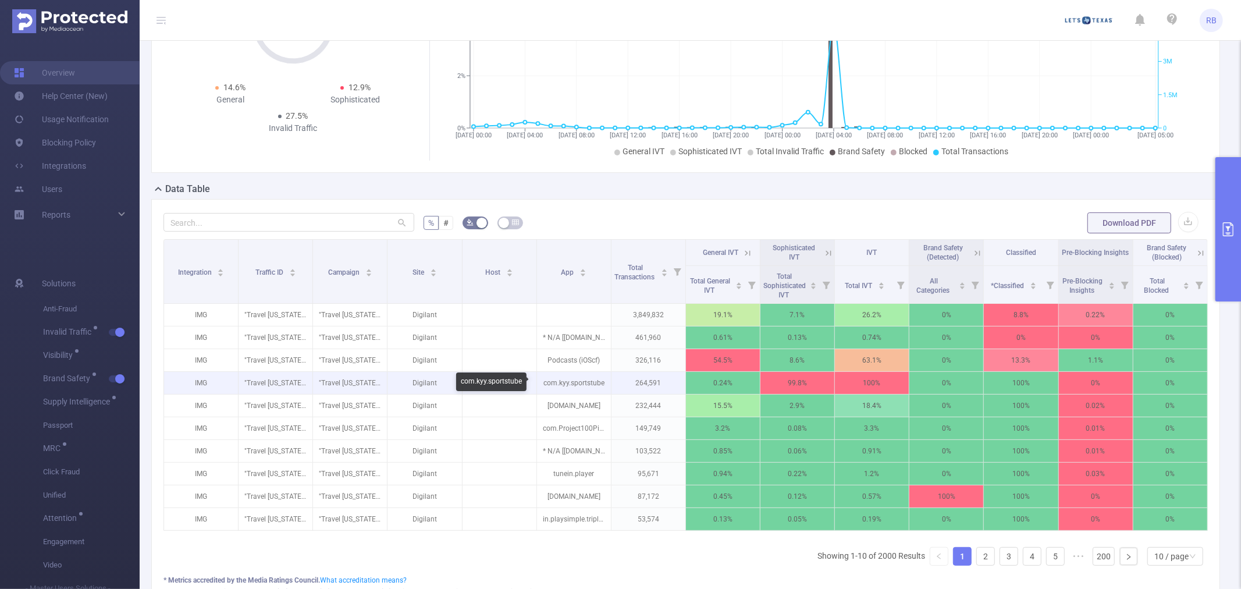
click at [578, 384] on p "com.kyy.sportstube" at bounding box center [574, 383] width 74 height 22
copy p "com.kyy.sportstube"
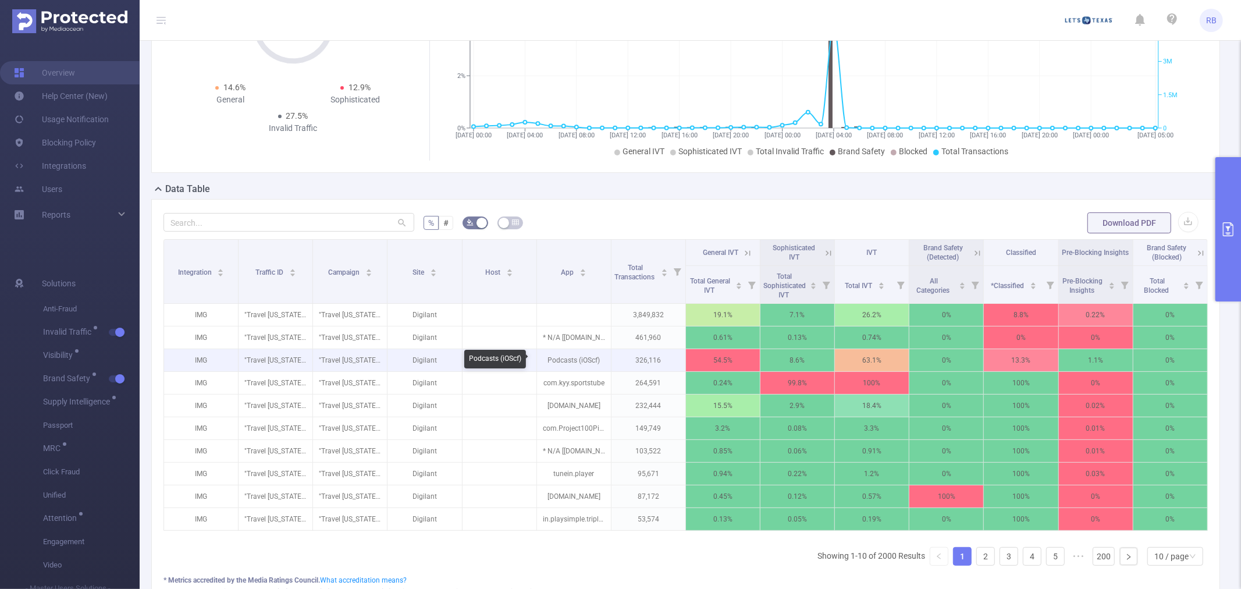
click at [548, 351] on p "Podcasts (iOScf)" at bounding box center [574, 360] width 74 height 22
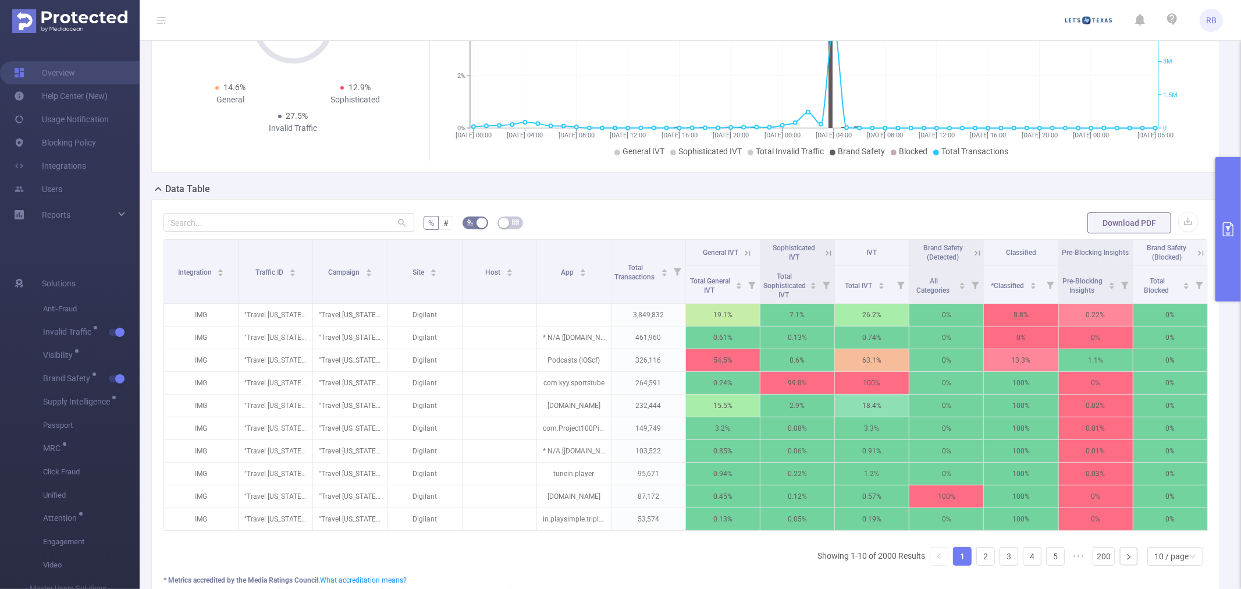
click at [823, 253] on icon at bounding box center [828, 253] width 10 height 10
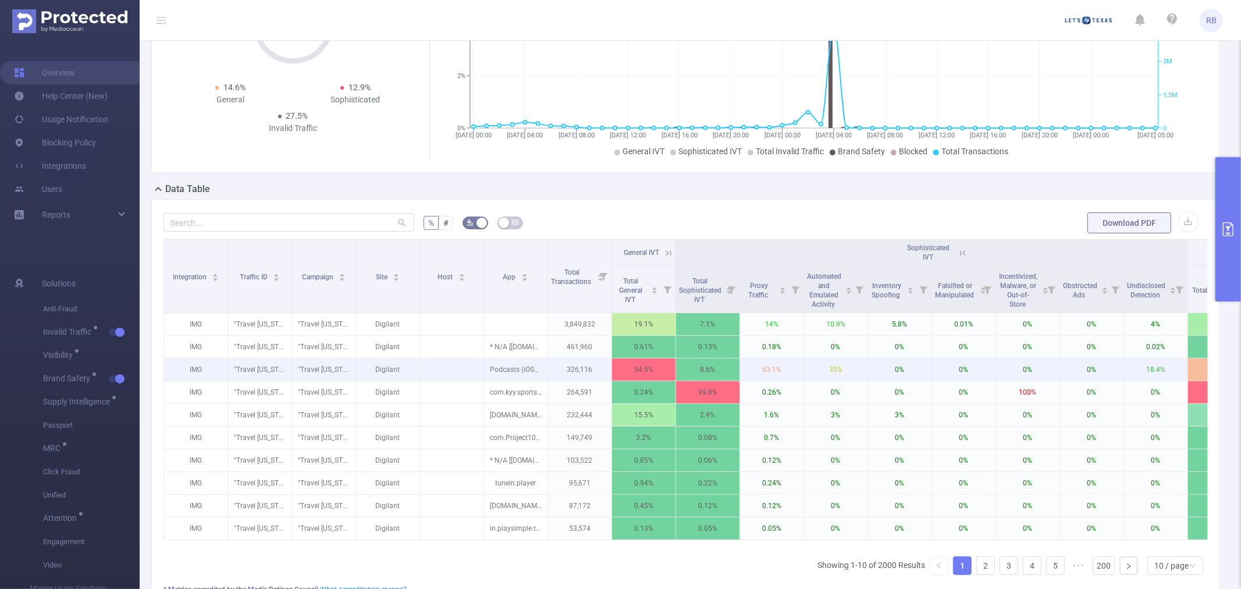
click at [518, 365] on p "Podcasts (iOScf)" at bounding box center [515, 369] width 63 height 22
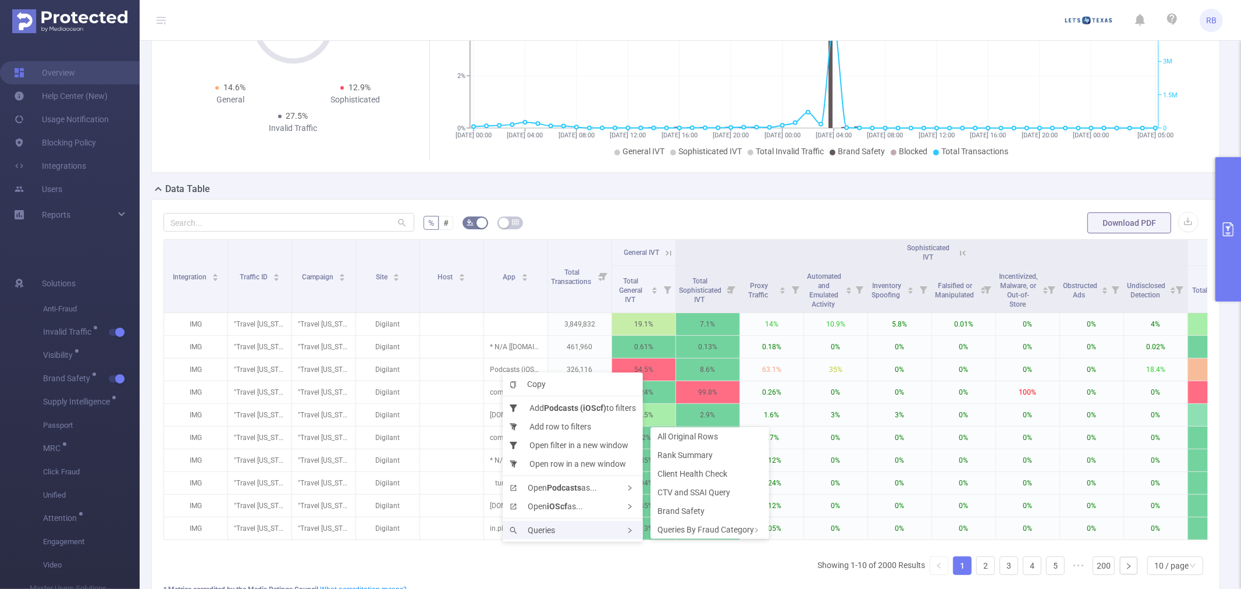
click at [555, 522] on div "Queries" at bounding box center [573, 530] width 140 height 19
click at [705, 456] on span "Rank Summary" at bounding box center [684, 454] width 55 height 9
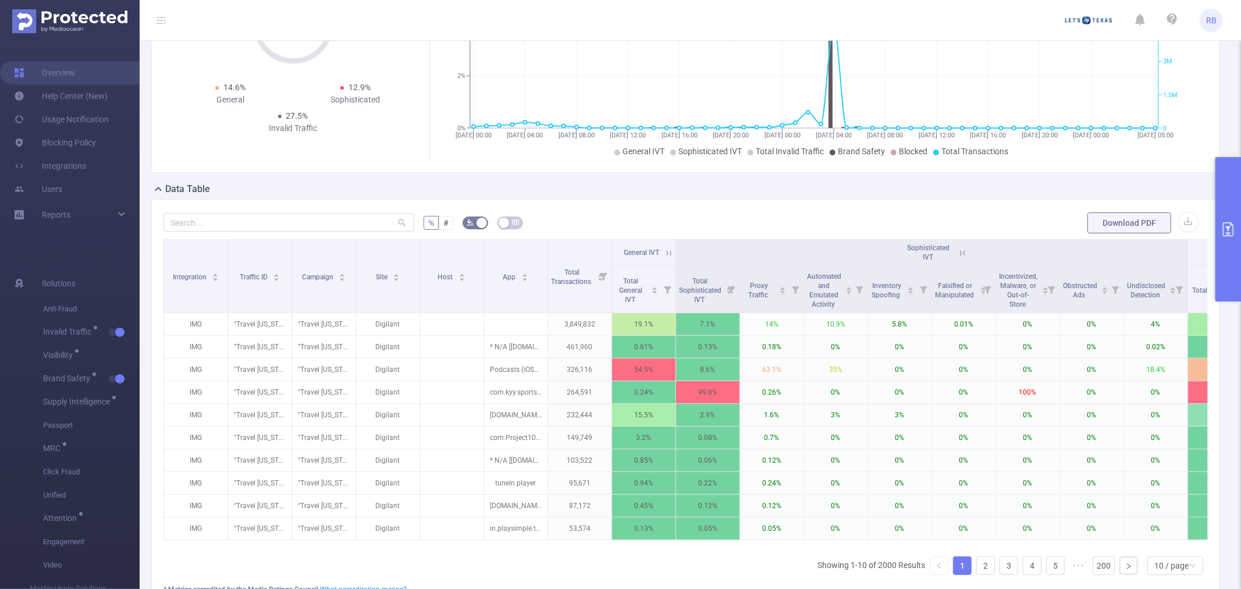
click at [668, 256] on icon at bounding box center [668, 253] width 10 height 10
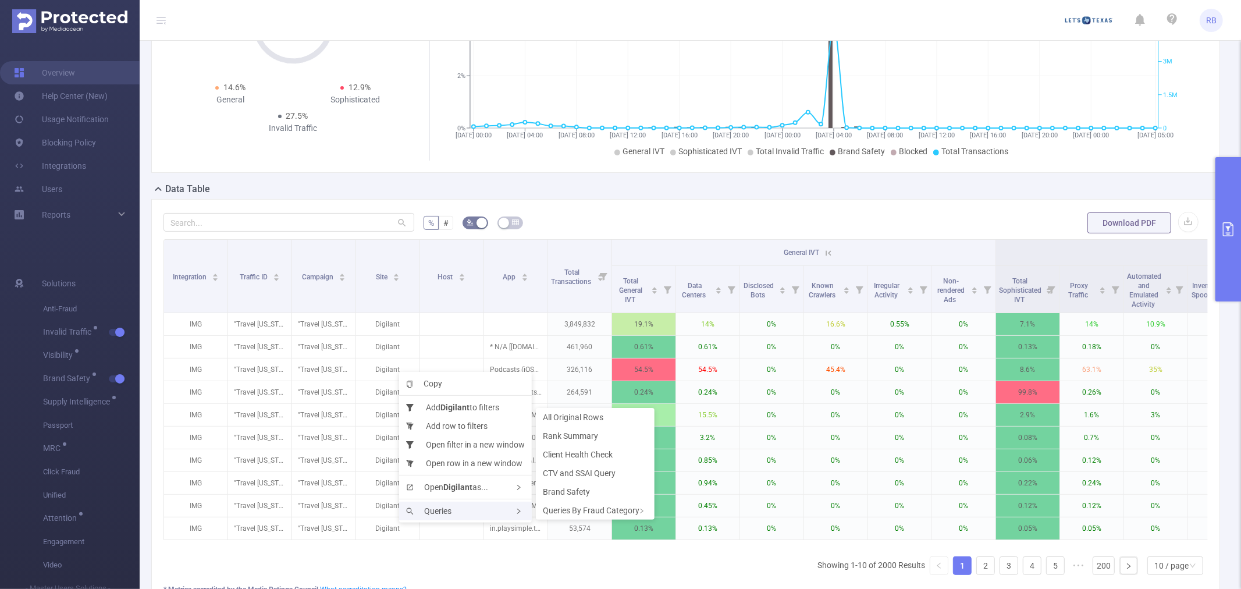
click at [452, 514] on div "Queries" at bounding box center [465, 511] width 133 height 19
click at [588, 471] on span "CTV and SSAI Query" at bounding box center [579, 472] width 73 height 9
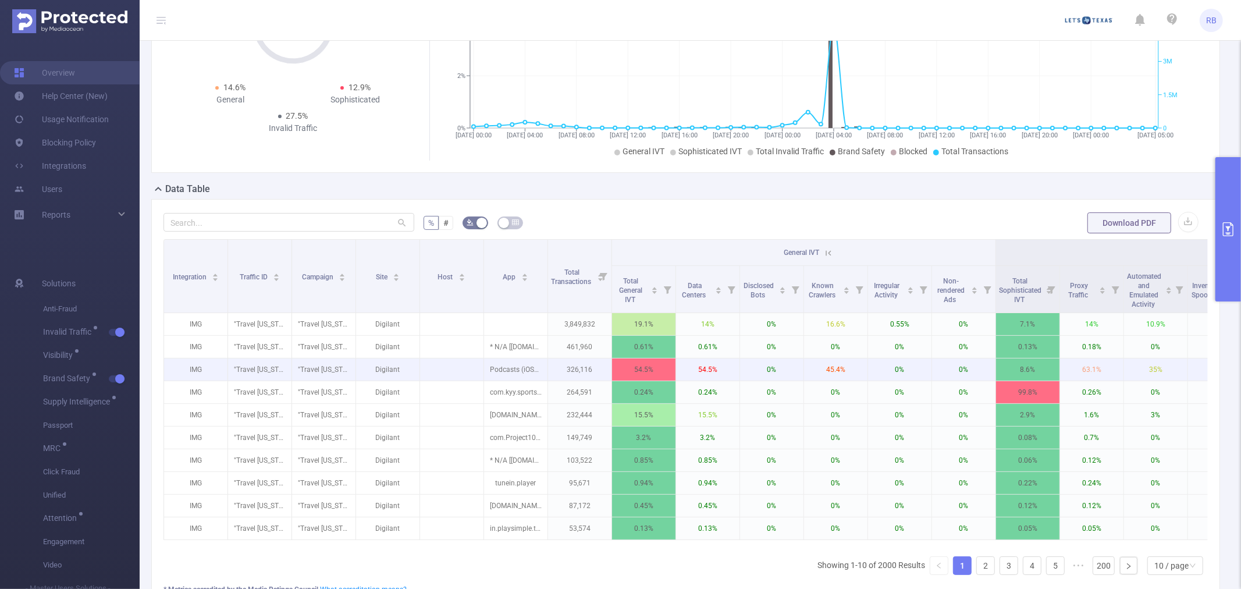
click at [589, 371] on p "326,116" at bounding box center [579, 369] width 63 height 22
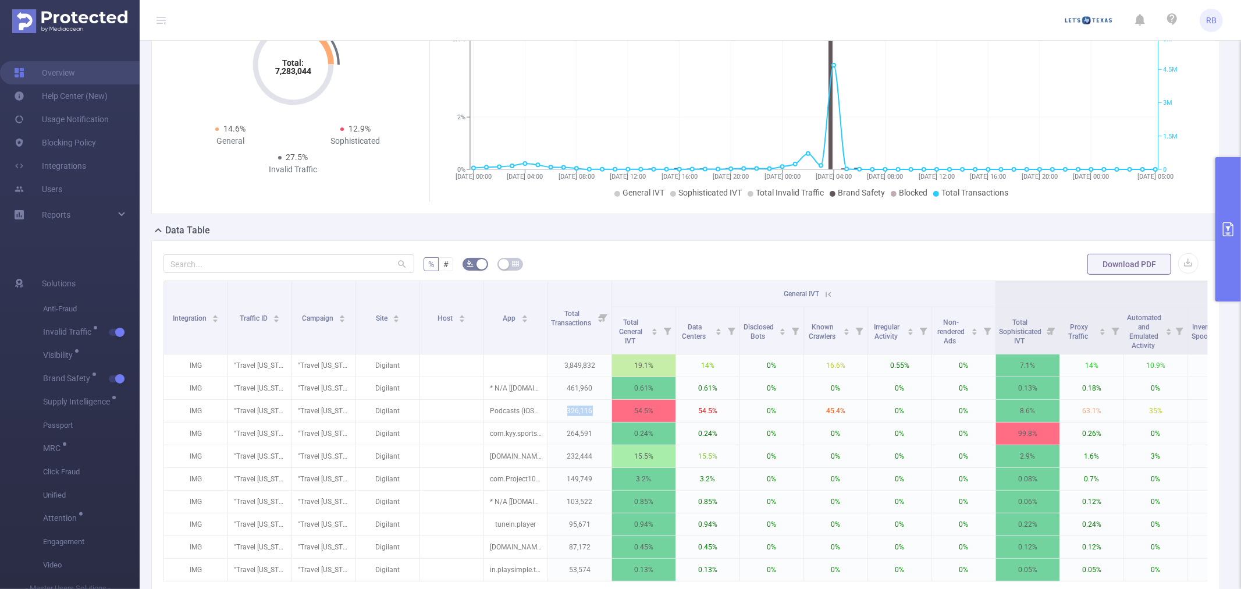
scroll to position [65, 0]
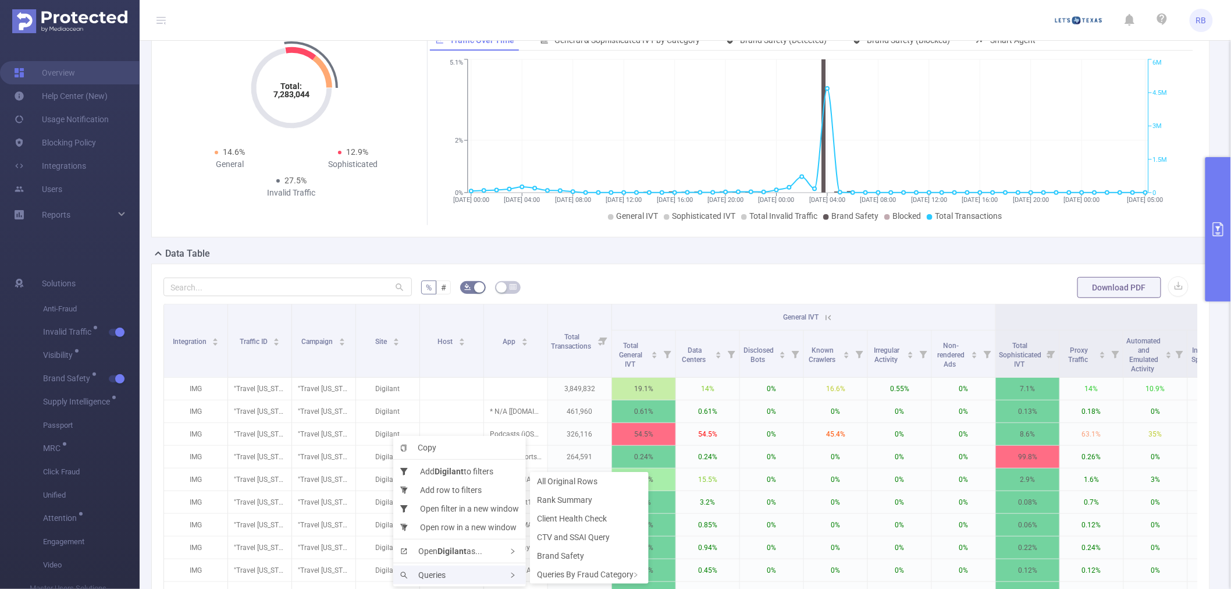
click at [458, 571] on div "Queries" at bounding box center [459, 575] width 133 height 19
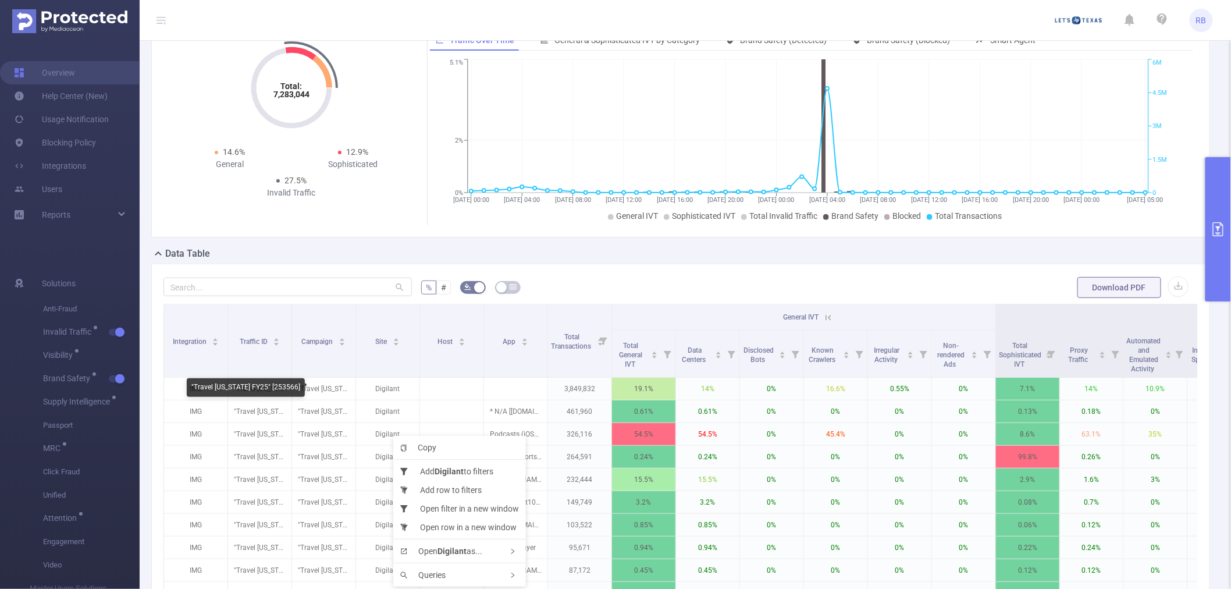
click at [263, 387] on div ""Travel [US_STATE] FY25" [253566]" at bounding box center [246, 387] width 118 height 19
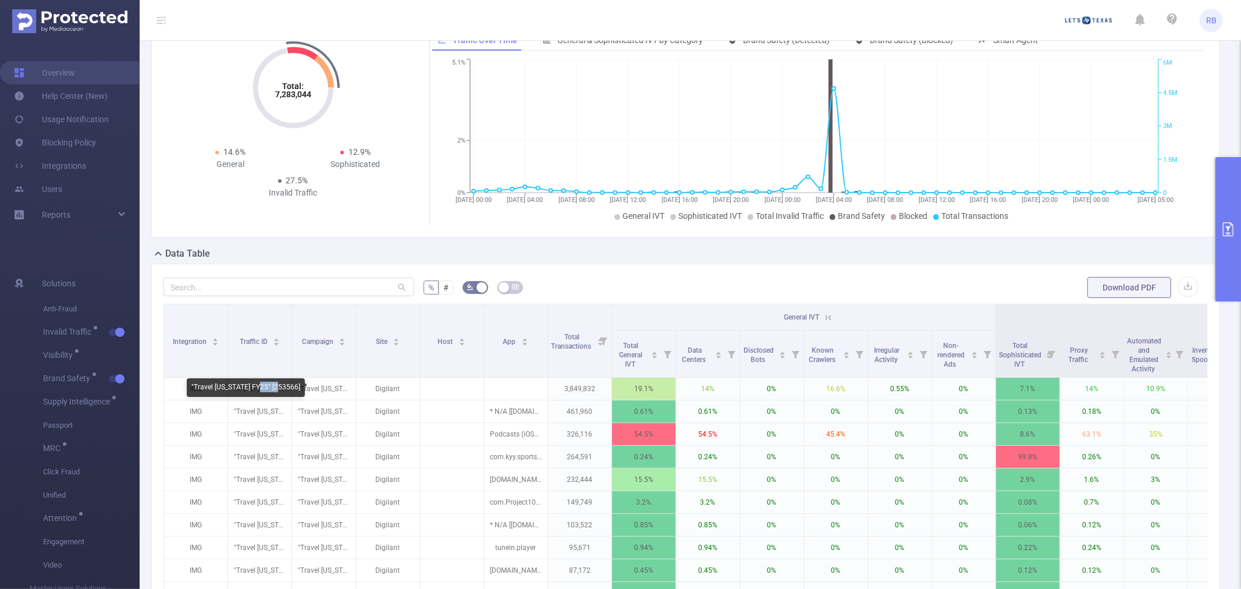
click at [263, 387] on div ""Travel [US_STATE] FY25" [253566]" at bounding box center [246, 387] width 118 height 19
copy div "253566"
click at [1240, 216] on button "primary" at bounding box center [1228, 229] width 26 height 144
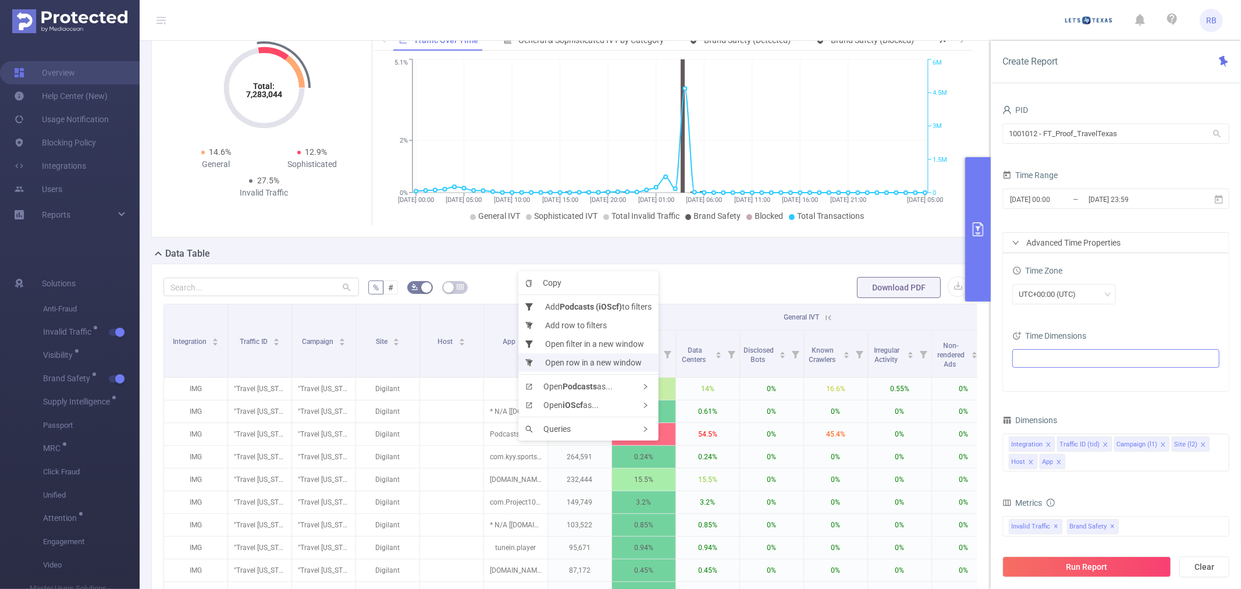
click at [574, 362] on li "Open row in a new window" at bounding box center [588, 362] width 140 height 19
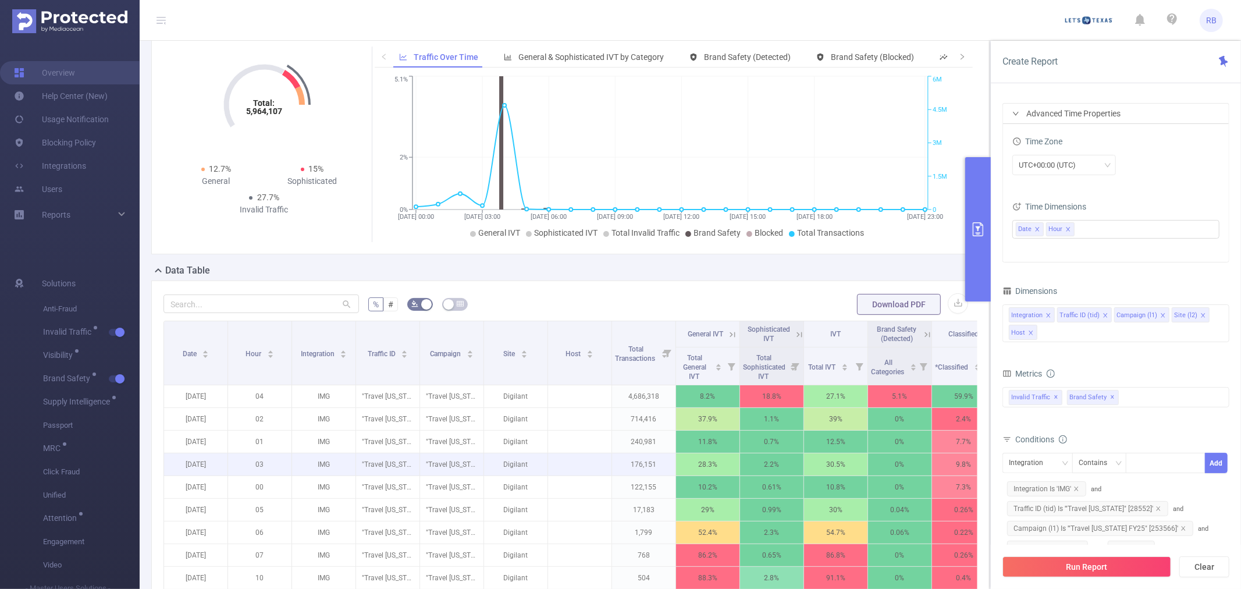
scroll to position [129, 0]
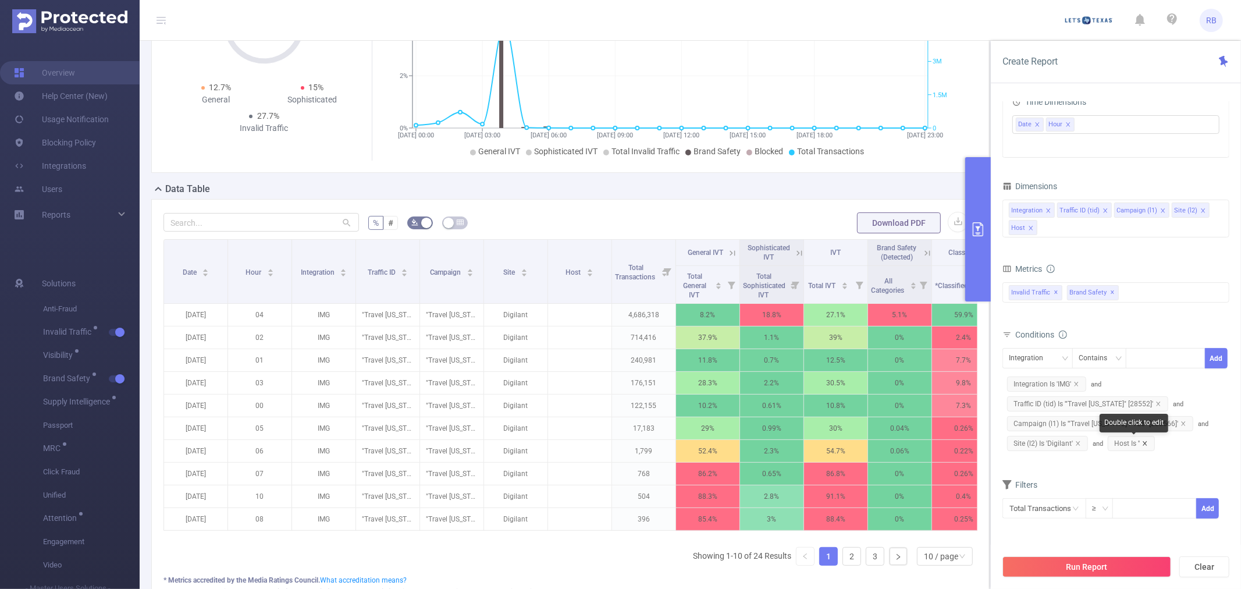
click at [1145, 441] on icon "icon: close" at bounding box center [1145, 443] width 6 height 6
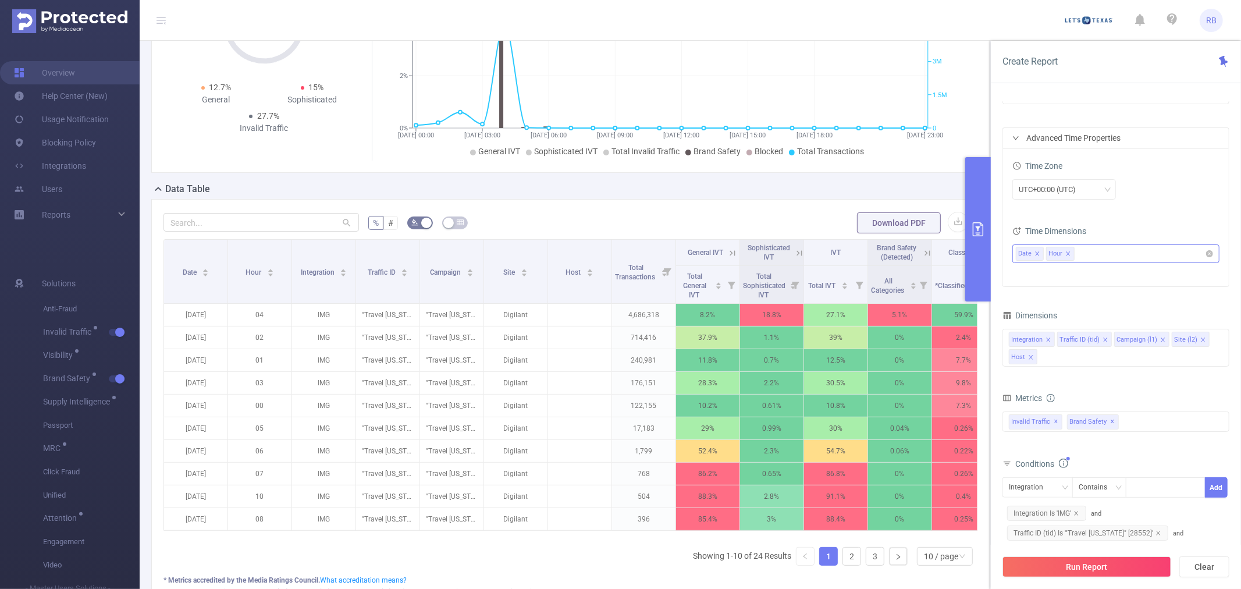
click at [1037, 251] on icon "icon: close" at bounding box center [1037, 254] width 6 height 6
click at [1038, 251] on icon "icon: close" at bounding box center [1038, 254] width 6 height 6
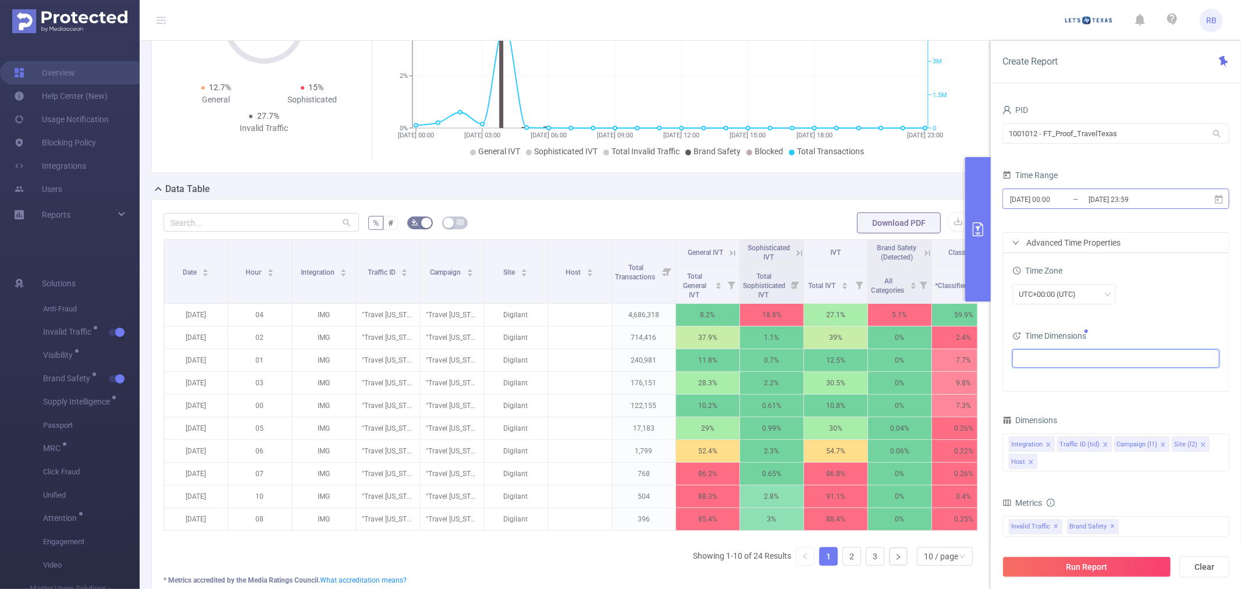
click at [1083, 198] on input "2025-09-01 00:00" at bounding box center [1056, 199] width 94 height 16
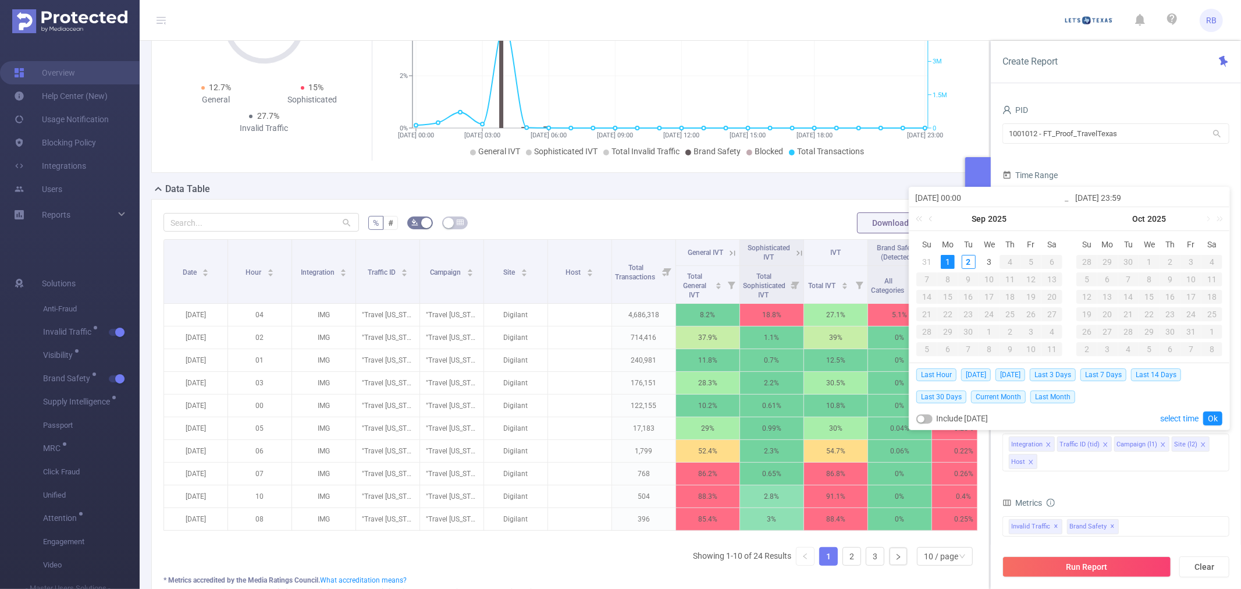
click at [949, 263] on div "1" at bounding box center [948, 262] width 14 height 14
click at [1217, 419] on link "Ok" at bounding box center [1212, 418] width 19 height 14
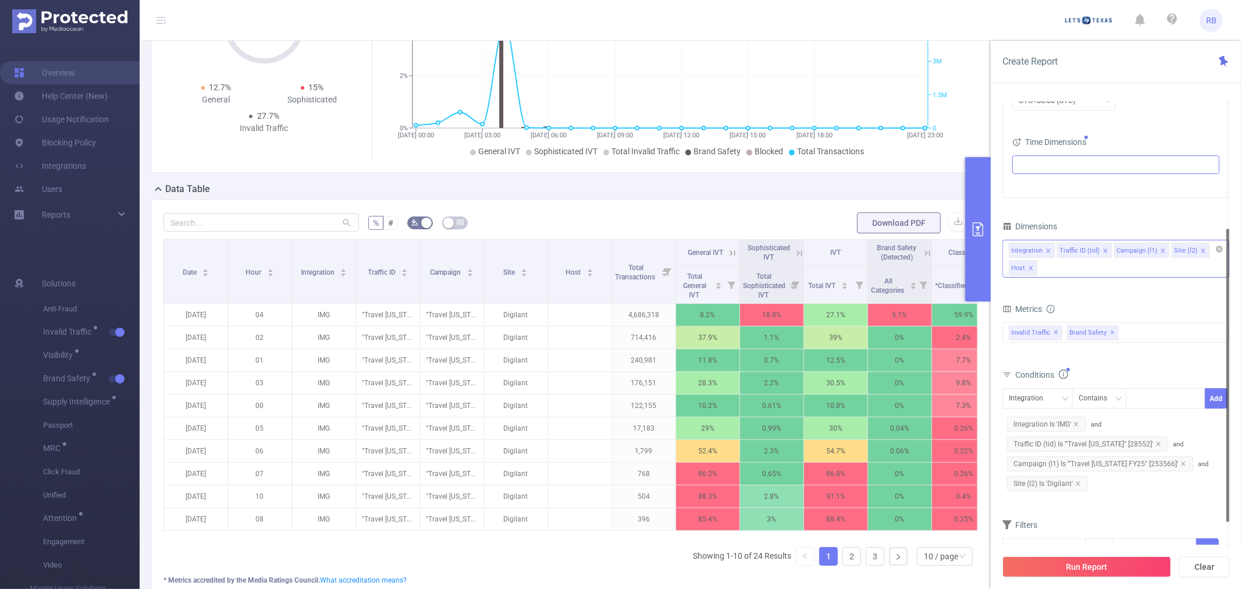
click at [1065, 275] on div "Integration Traffic ID (tid) Campaign (l1) Site (l2) Host" at bounding box center [1115, 259] width 227 height 38
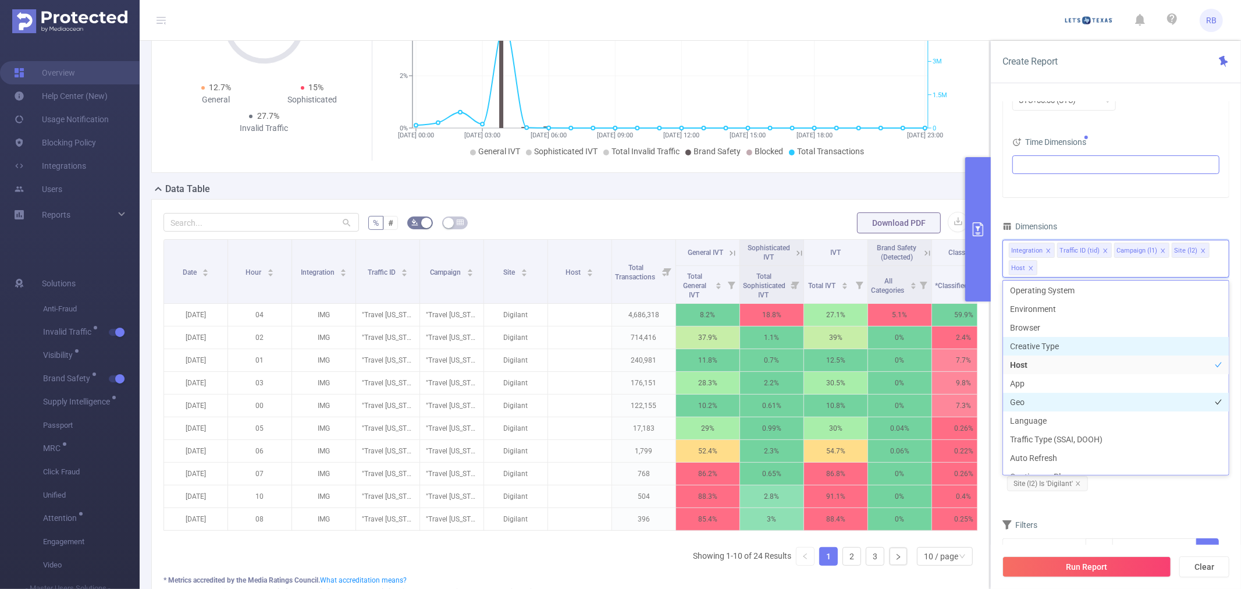
scroll to position [194, 0]
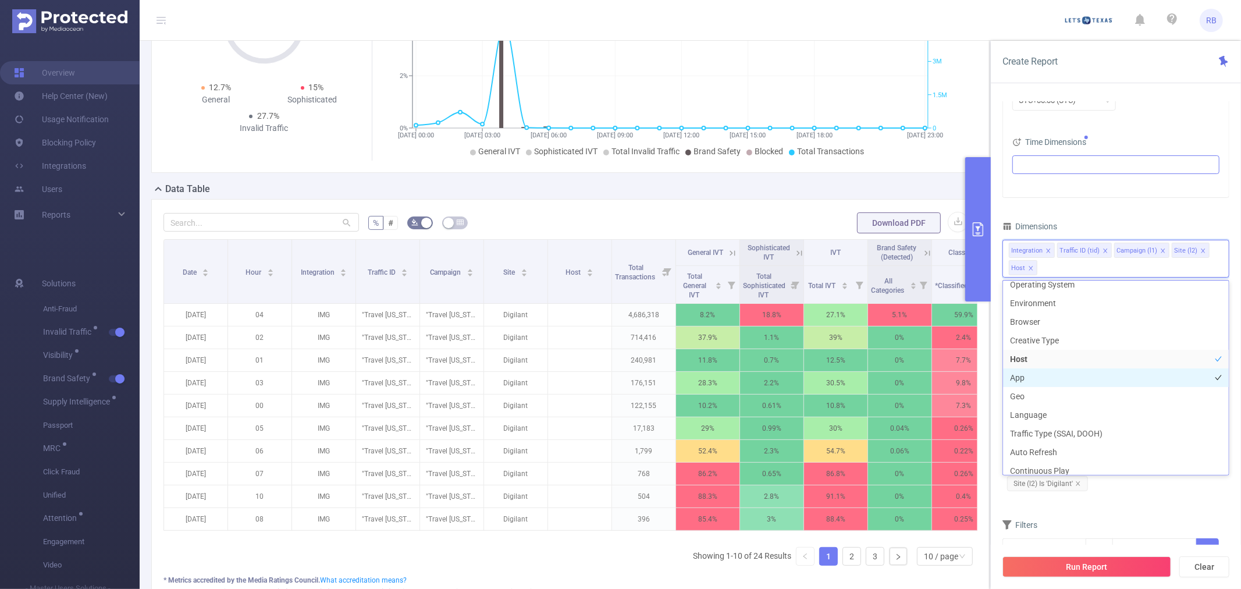
click at [1033, 379] on li "App" at bounding box center [1116, 377] width 226 height 19
click at [1039, 396] on li "Geo" at bounding box center [1116, 396] width 226 height 19
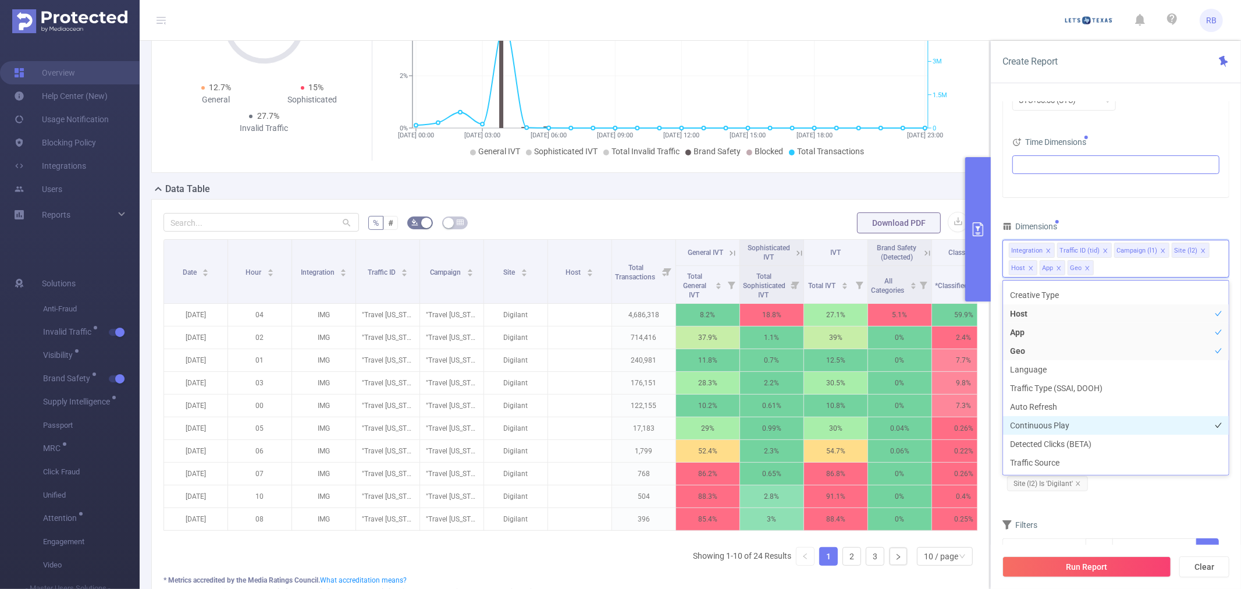
scroll to position [258, 0]
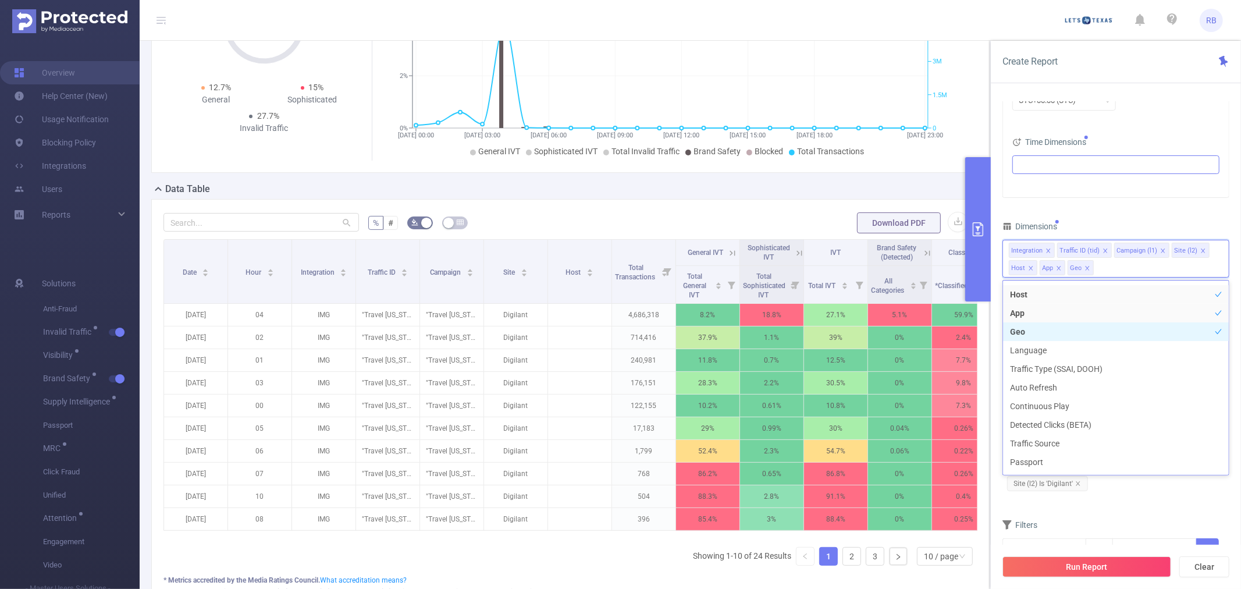
click at [1037, 328] on li "Geo" at bounding box center [1116, 331] width 226 height 19
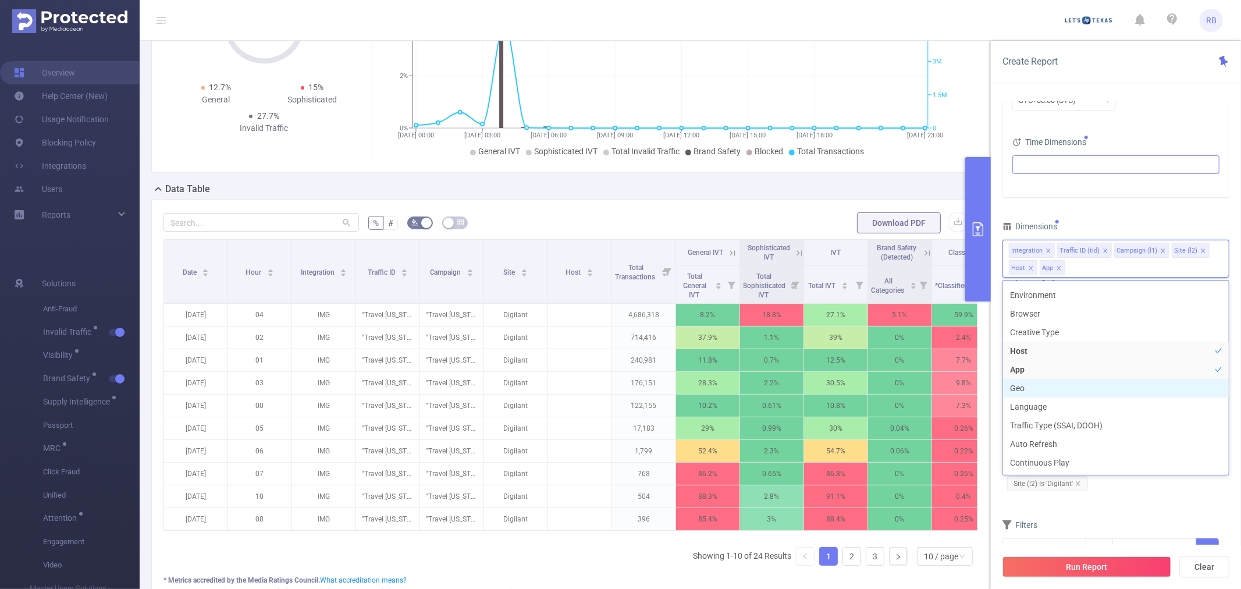
scroll to position [137, 0]
click at [1061, 392] on li "Creative Type" at bounding box center [1116, 396] width 226 height 19
click at [1060, 379] on li "Browser" at bounding box center [1116, 378] width 226 height 19
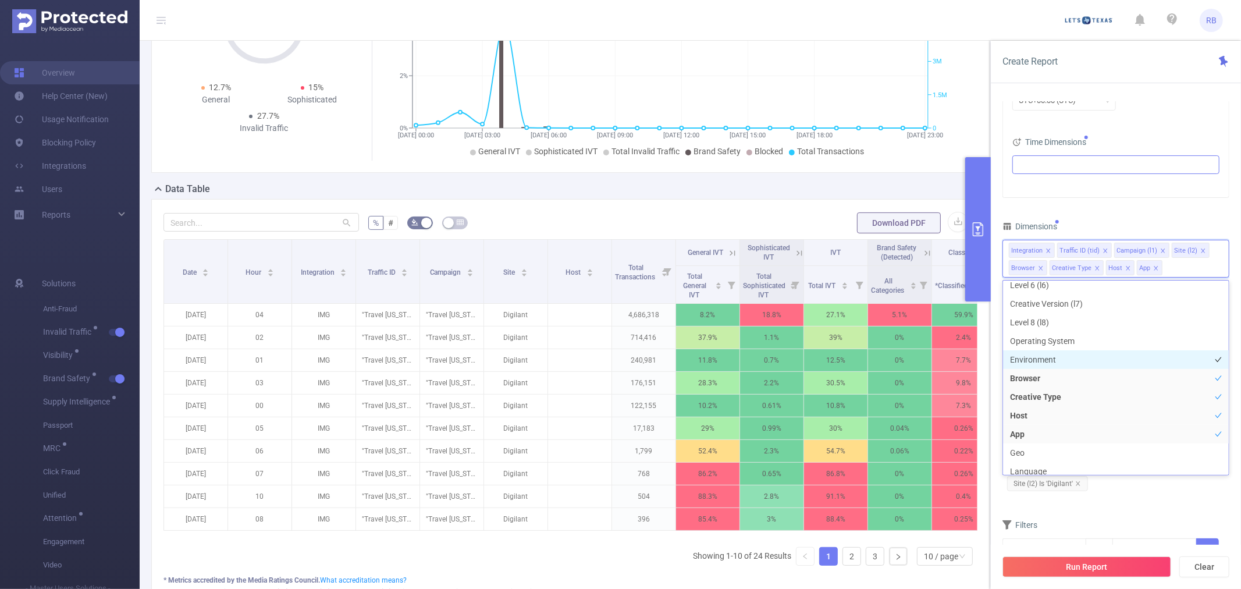
click at [1061, 365] on li "Environment" at bounding box center [1116, 359] width 226 height 19
click at [1065, 335] on li "Operating System" at bounding box center [1116, 341] width 226 height 19
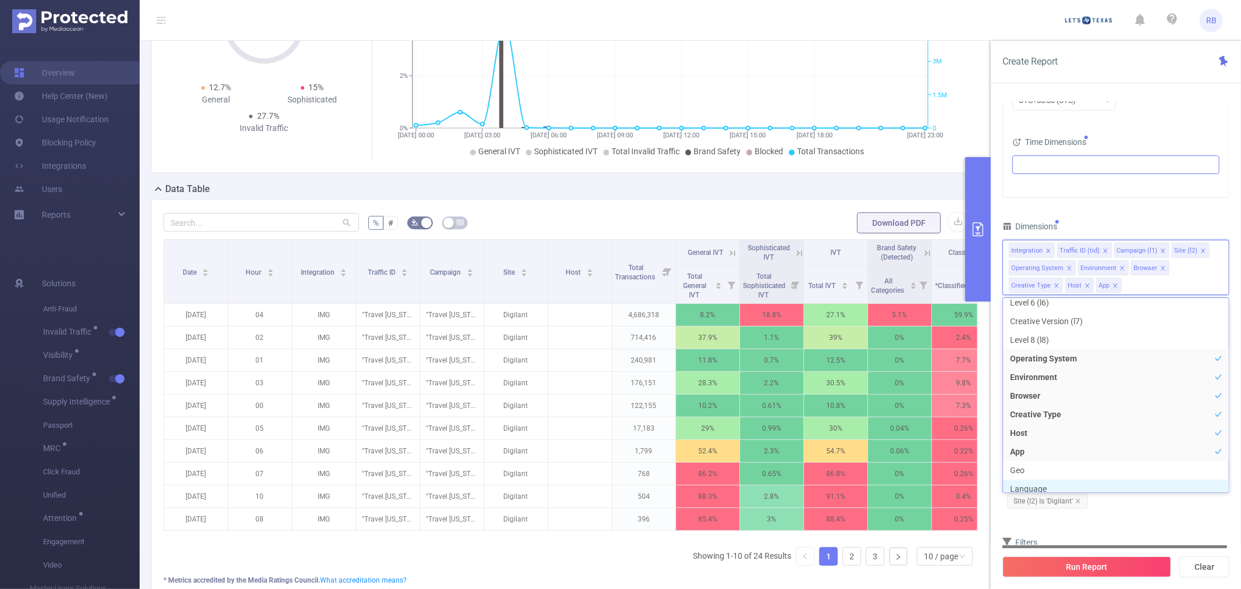
scroll to position [143, 0]
click at [1103, 561] on button "Run Report" at bounding box center [1086, 566] width 169 height 21
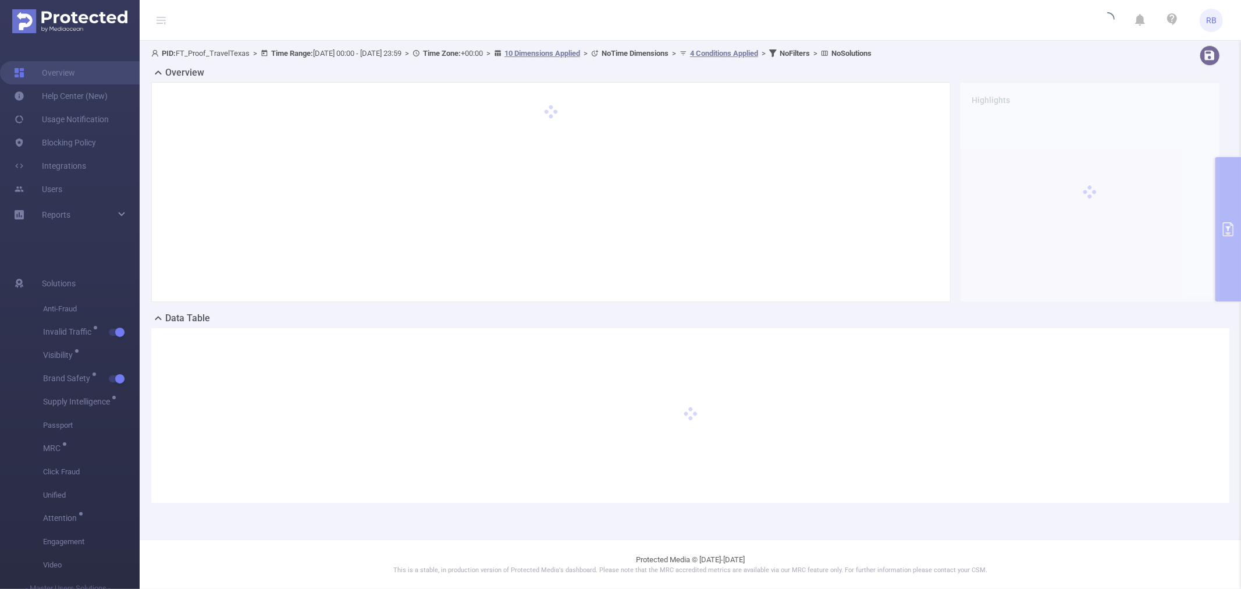
scroll to position [0, 0]
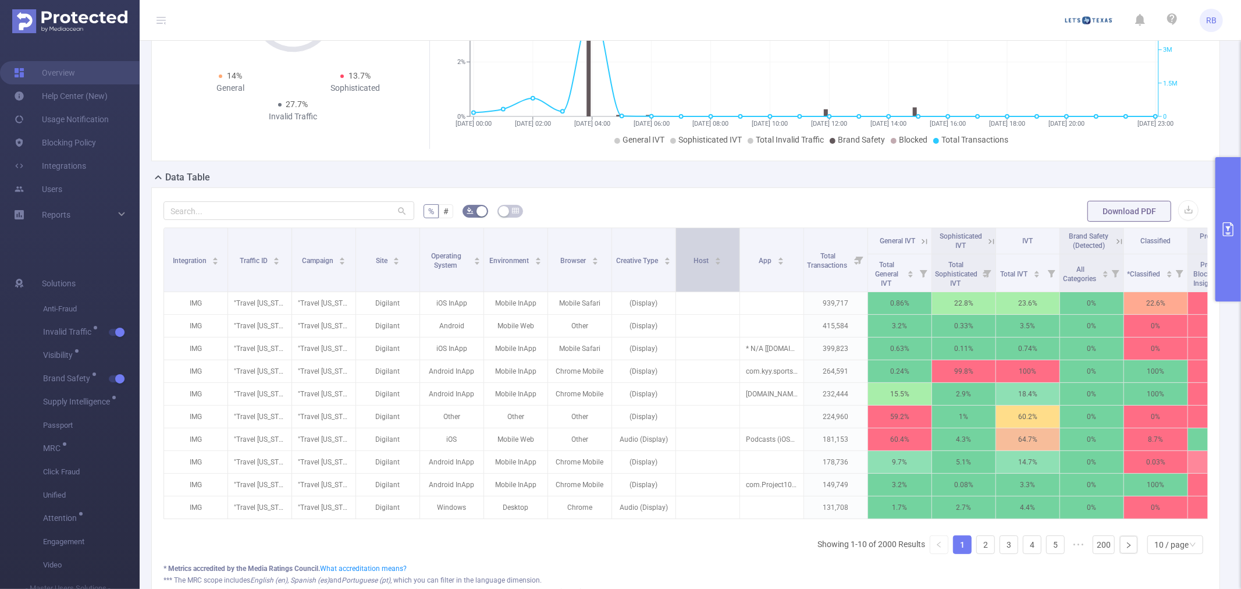
scroll to position [194, 0]
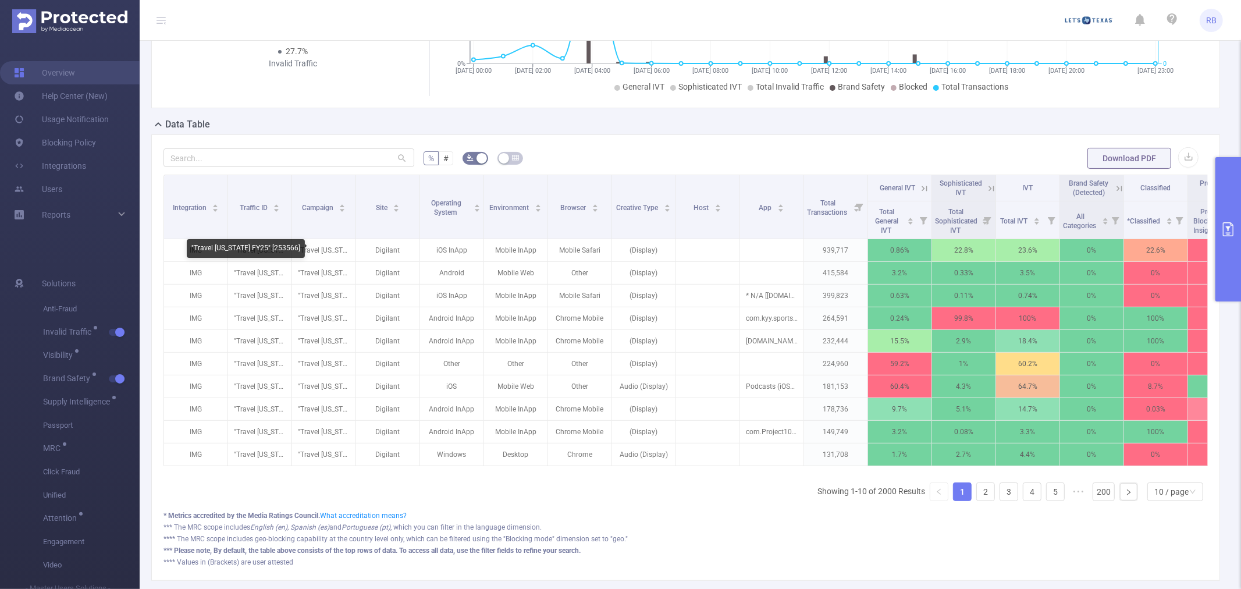
click at [269, 246] on div ""Travel [US_STATE] FY25" [253566]" at bounding box center [246, 248] width 118 height 19
copy div "253566"
click at [209, 248] on div ""Travel [US_STATE]" [28552]" at bounding box center [192, 248] width 96 height 19
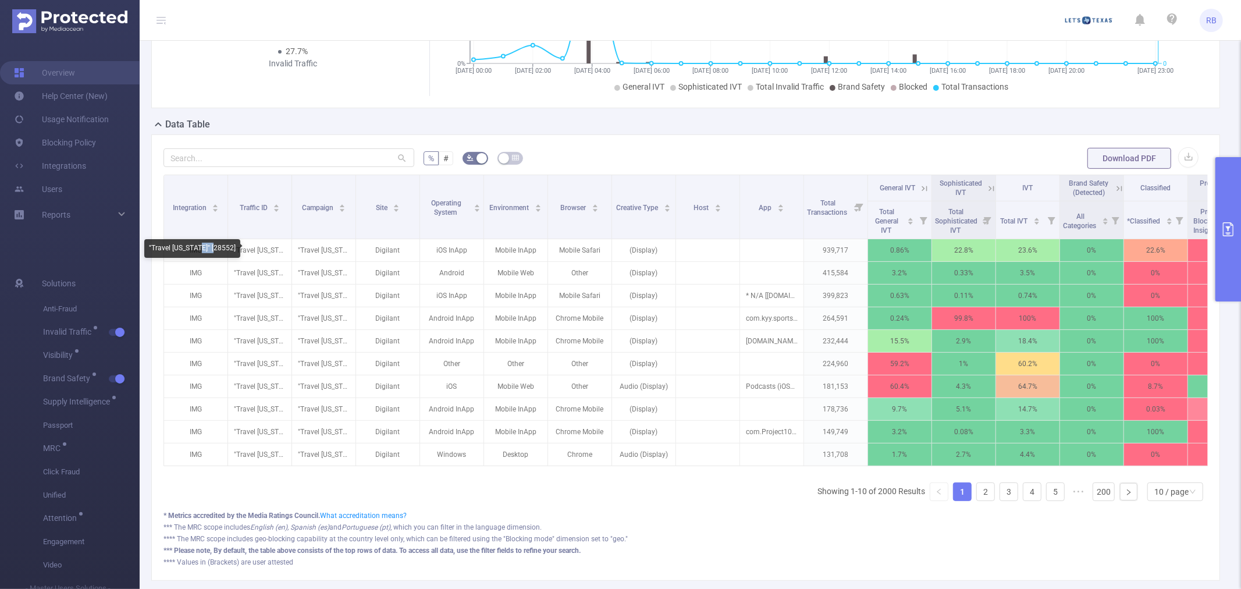
copy div "28552"
click at [273, 246] on div ""Travel [US_STATE] FY25" [253566]" at bounding box center [246, 248] width 118 height 19
copy div "253566"
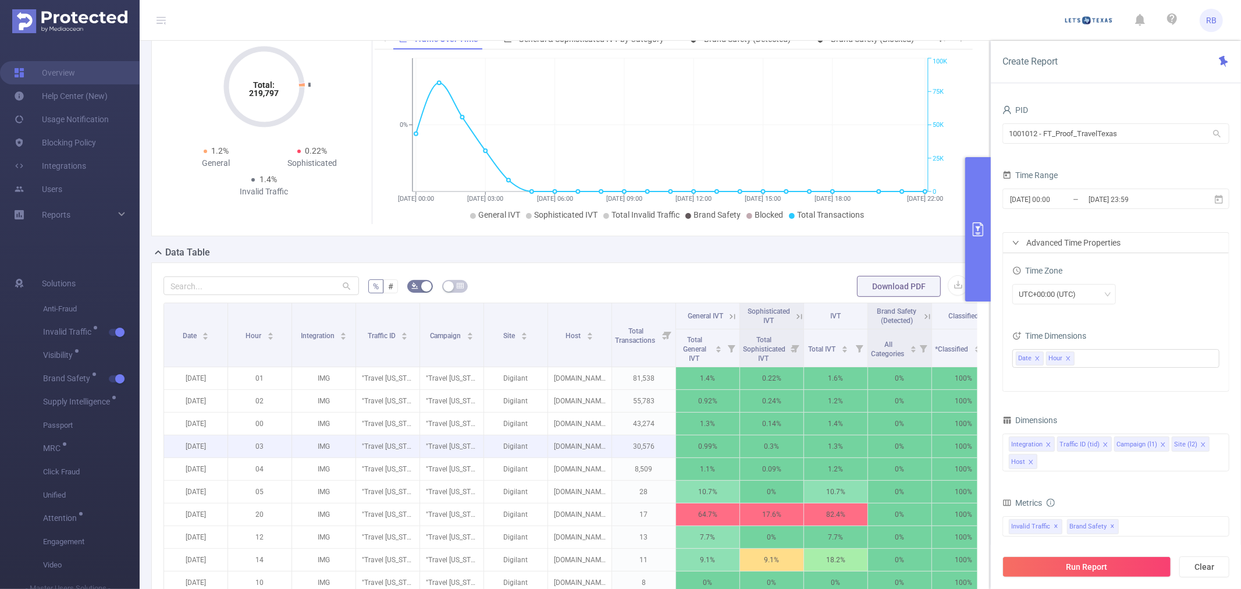
scroll to position [65, 0]
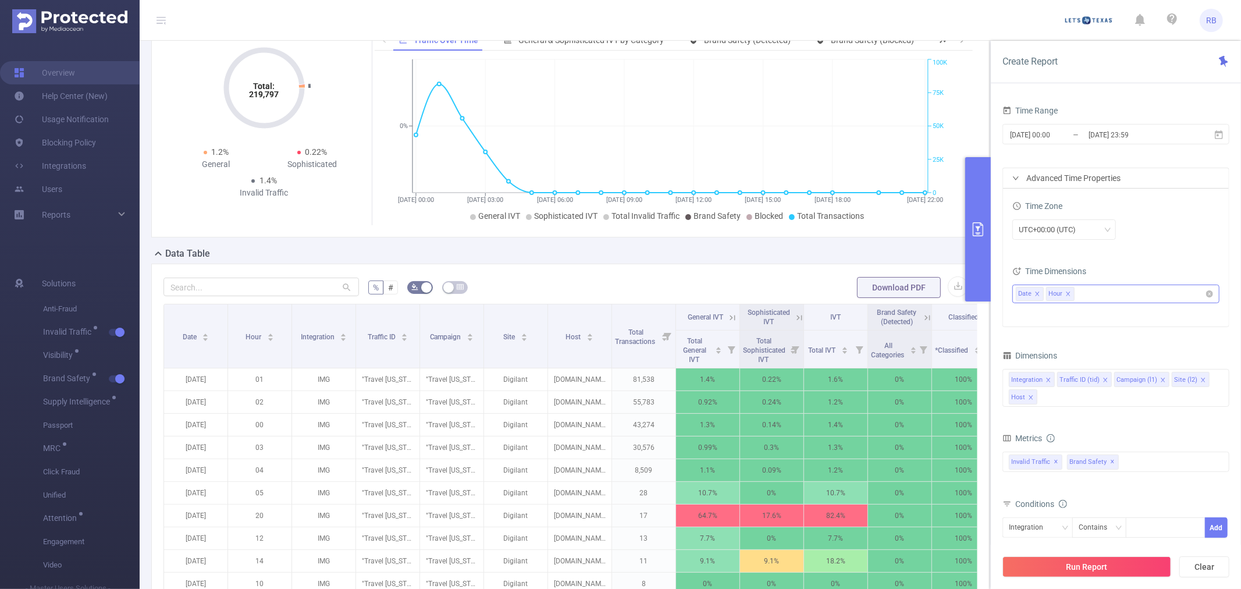
click at [1038, 293] on icon "icon: close" at bounding box center [1037, 293] width 4 height 4
click at [1038, 293] on icon "icon: close" at bounding box center [1038, 293] width 4 height 4
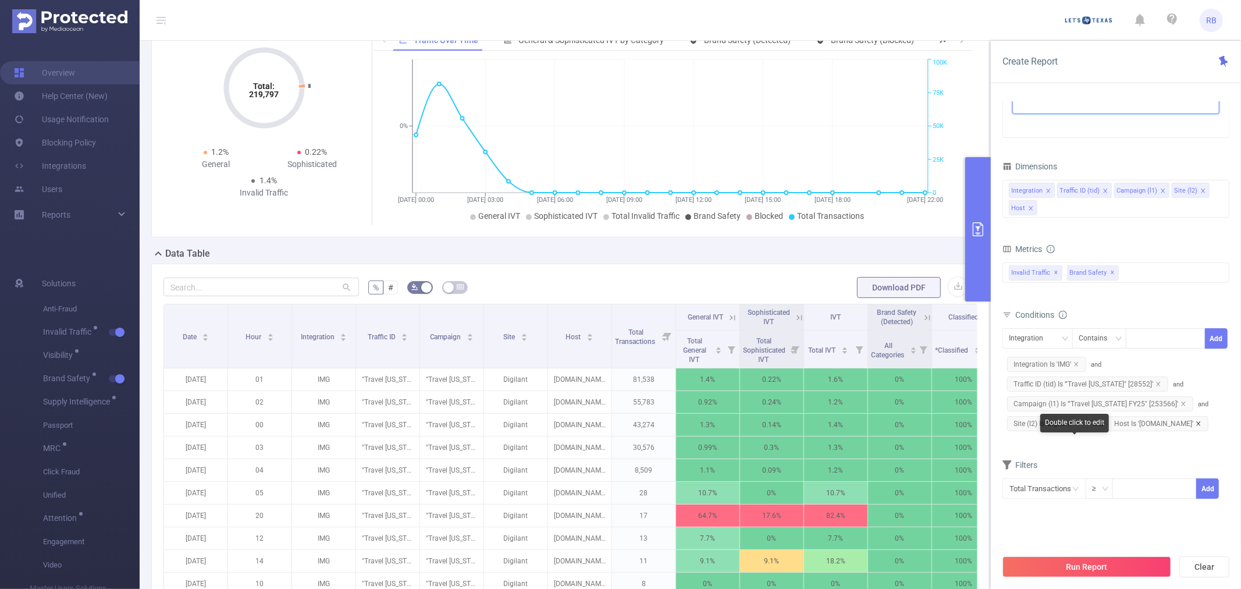
click at [1196, 426] on icon "icon: close" at bounding box center [1199, 424] width 6 height 6
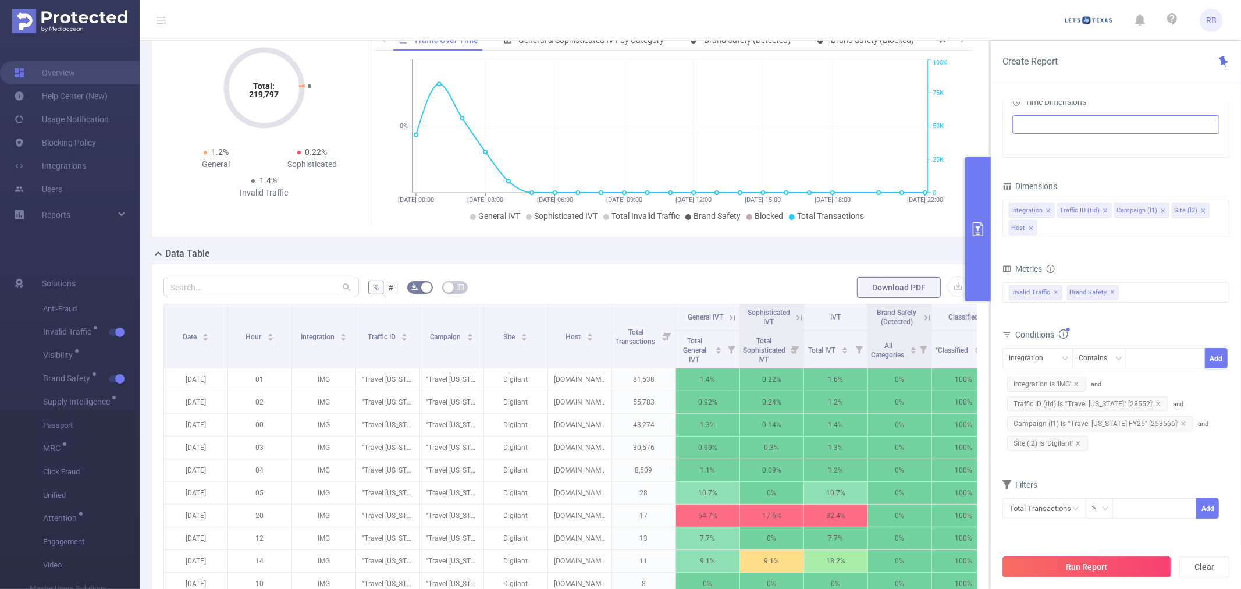
click at [1102, 561] on button "Run Report" at bounding box center [1086, 566] width 169 height 21
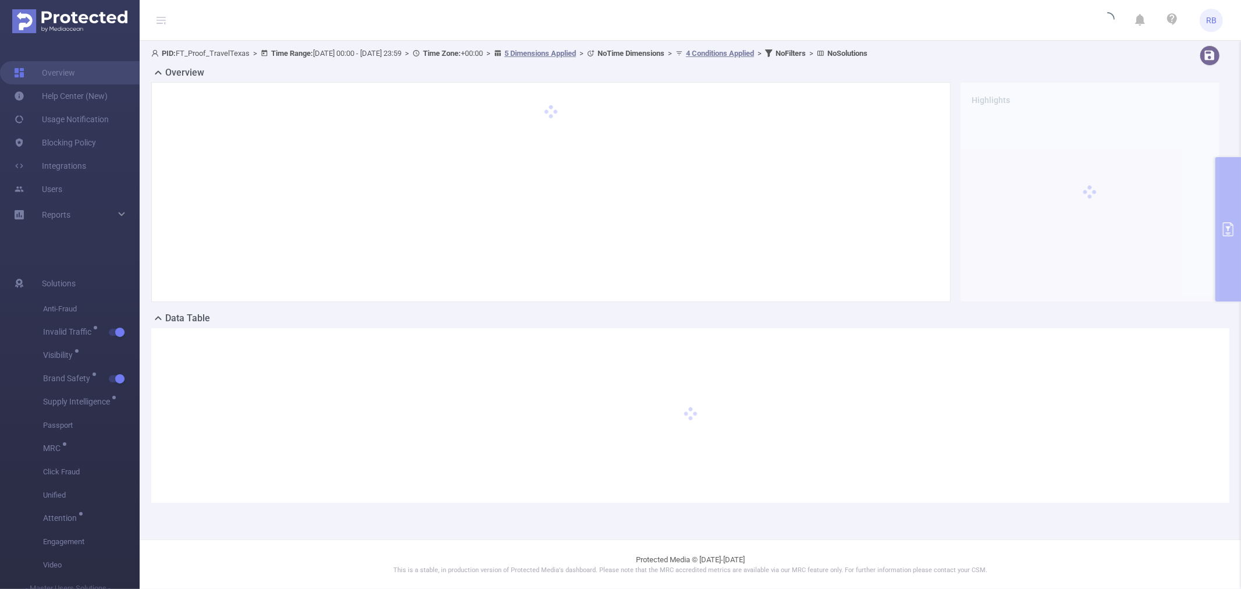
scroll to position [0, 0]
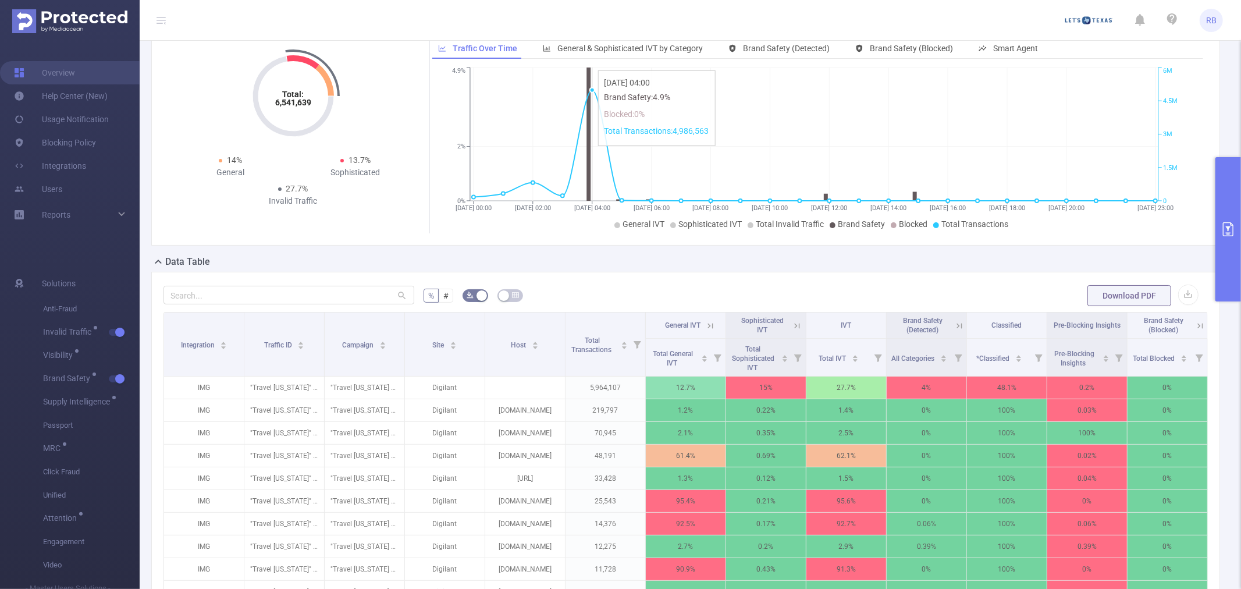
scroll to position [129, 0]
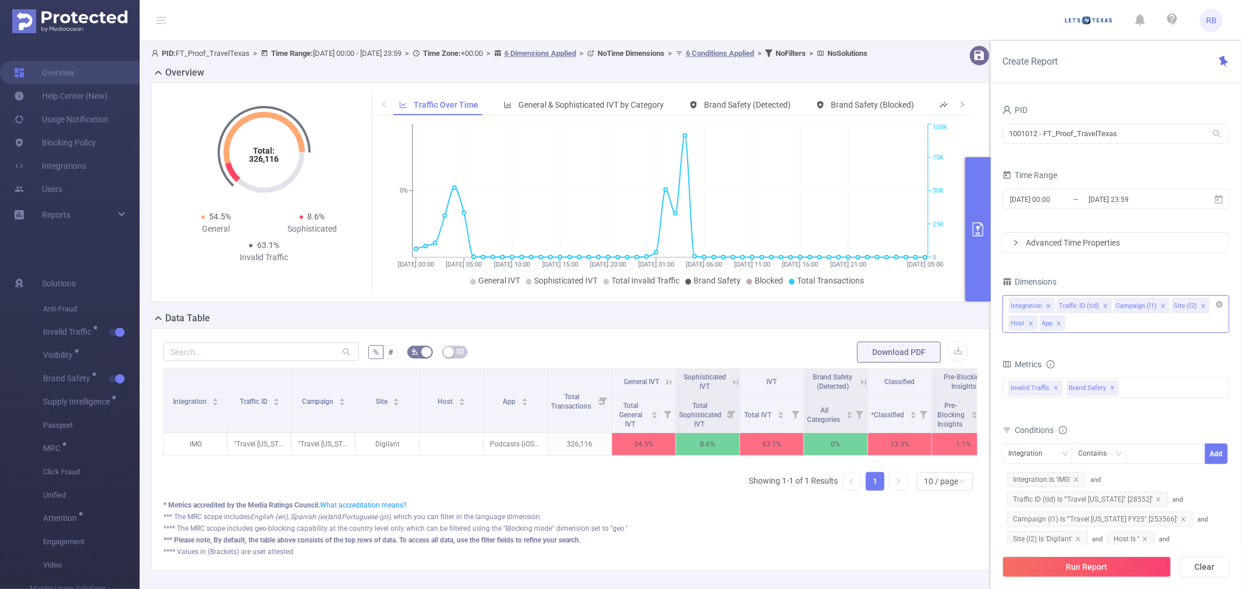
click at [1136, 326] on div "Integration Traffic ID (tid) Campaign (l1) Site (l2) Host App" at bounding box center [1115, 314] width 227 height 38
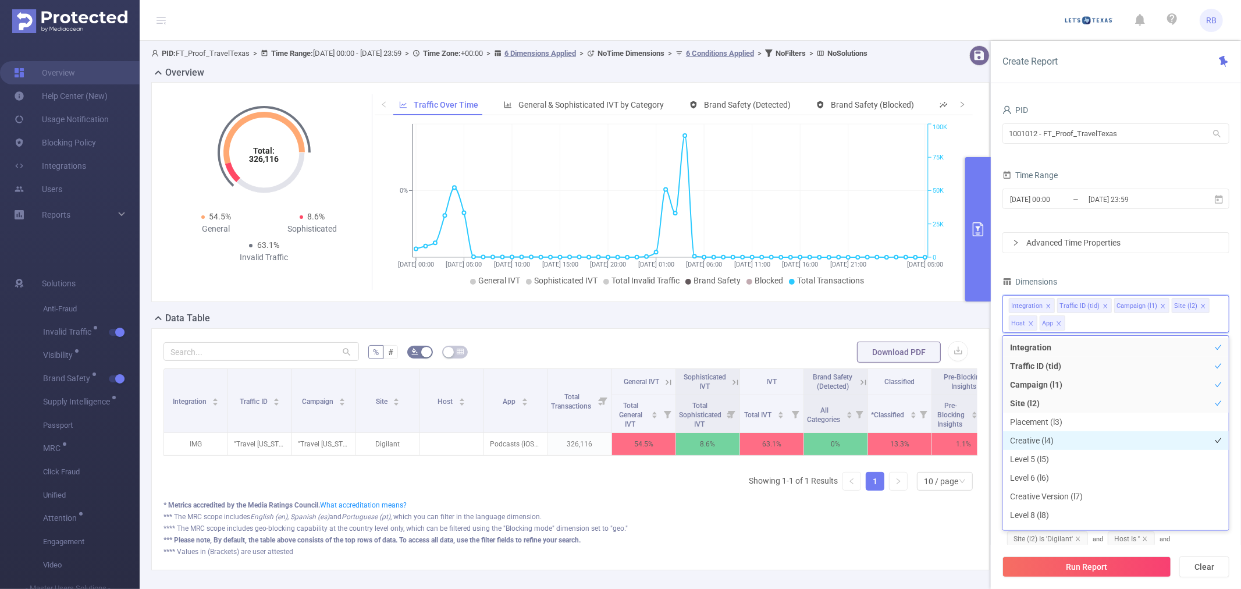
click at [1048, 442] on li "Creative (l4)" at bounding box center [1116, 440] width 226 height 19
click at [1044, 562] on button "Run Report" at bounding box center [1086, 566] width 169 height 21
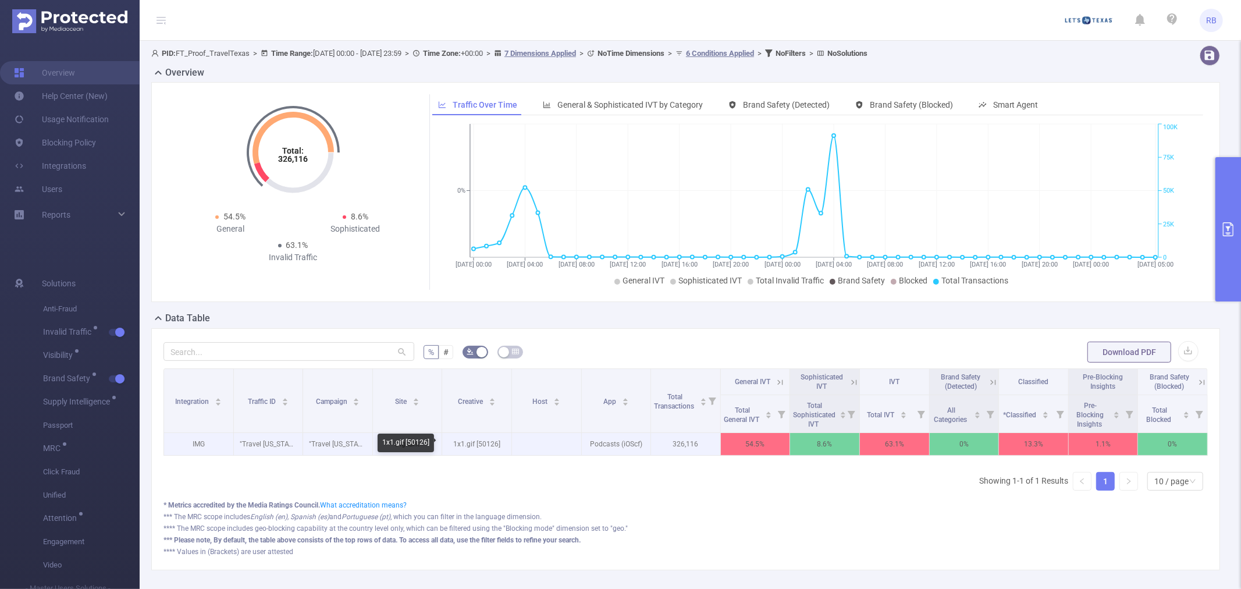
click at [488, 436] on p "1x1.gif [50126]" at bounding box center [476, 444] width 69 height 22
click at [489, 445] on p "1x1.gif [50126]" at bounding box center [476, 444] width 69 height 22
